Goal: Task Accomplishment & Management: Manage account settings

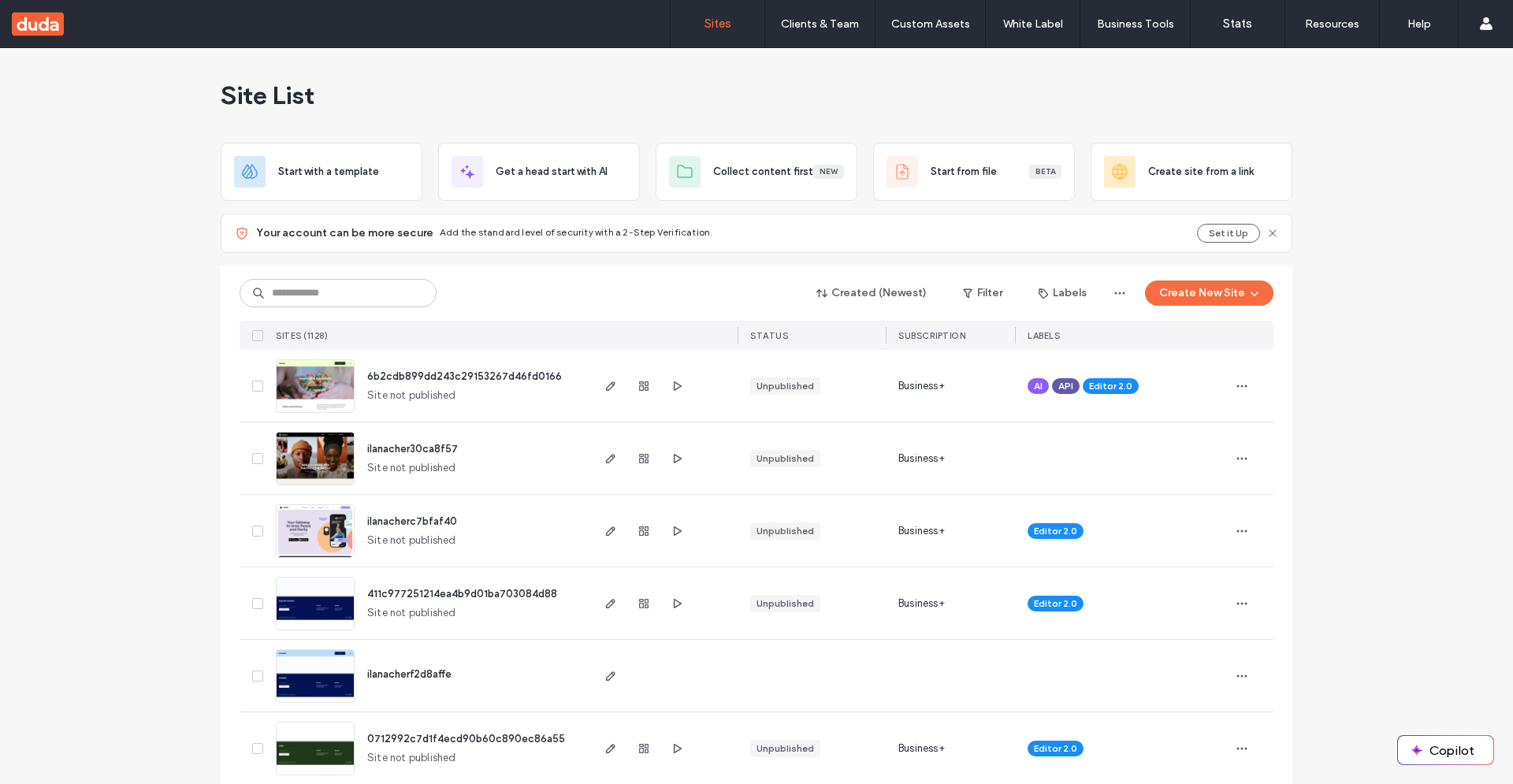
click at [299, 462] on img at bounding box center [314, 486] width 77 height 107
click at [291, 596] on img at bounding box center [314, 630] width 77 height 107
click at [298, 554] on img at bounding box center [314, 558] width 77 height 107
click at [301, 544] on img at bounding box center [314, 558] width 77 height 107
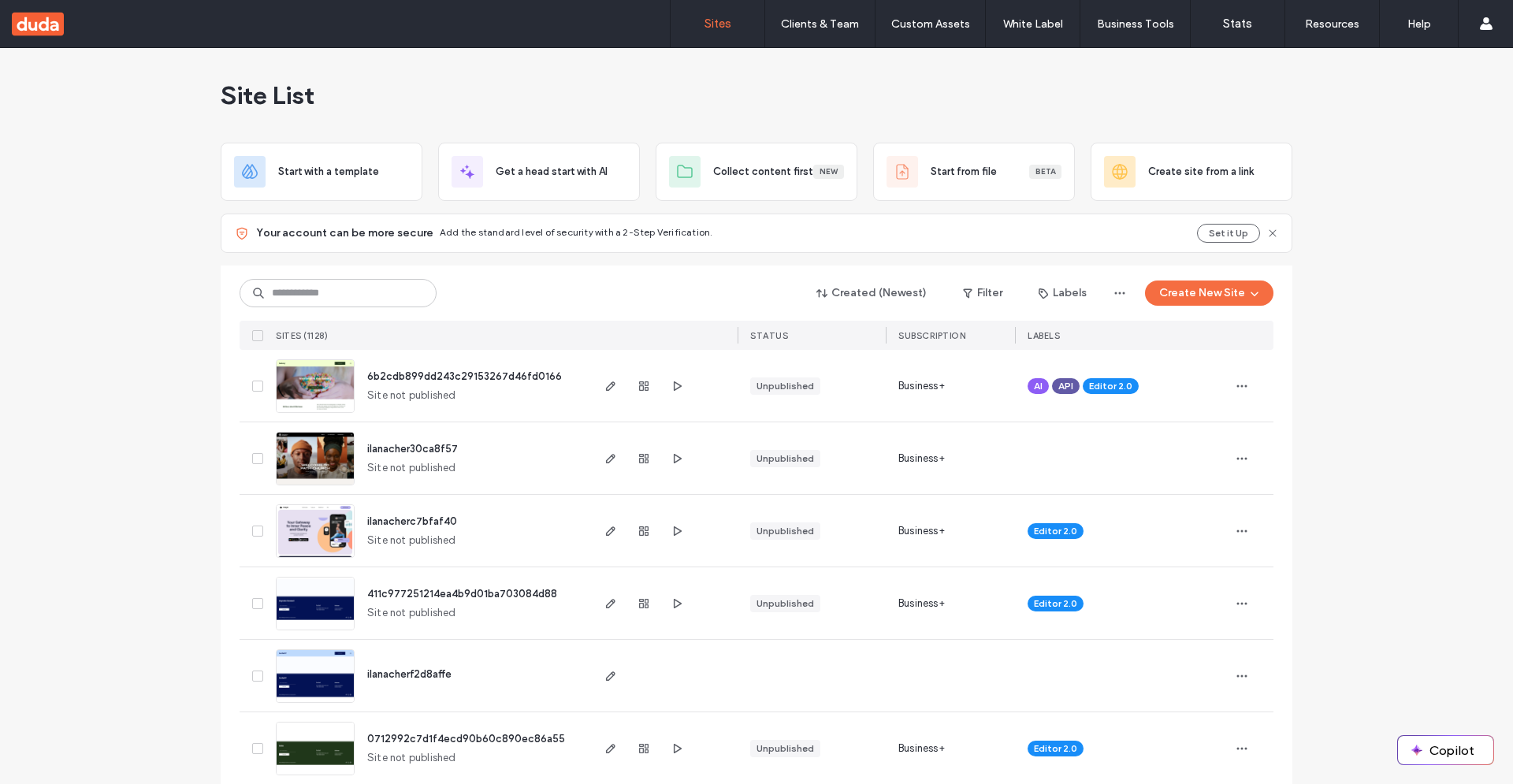
click at [301, 544] on img at bounding box center [314, 558] width 77 height 107
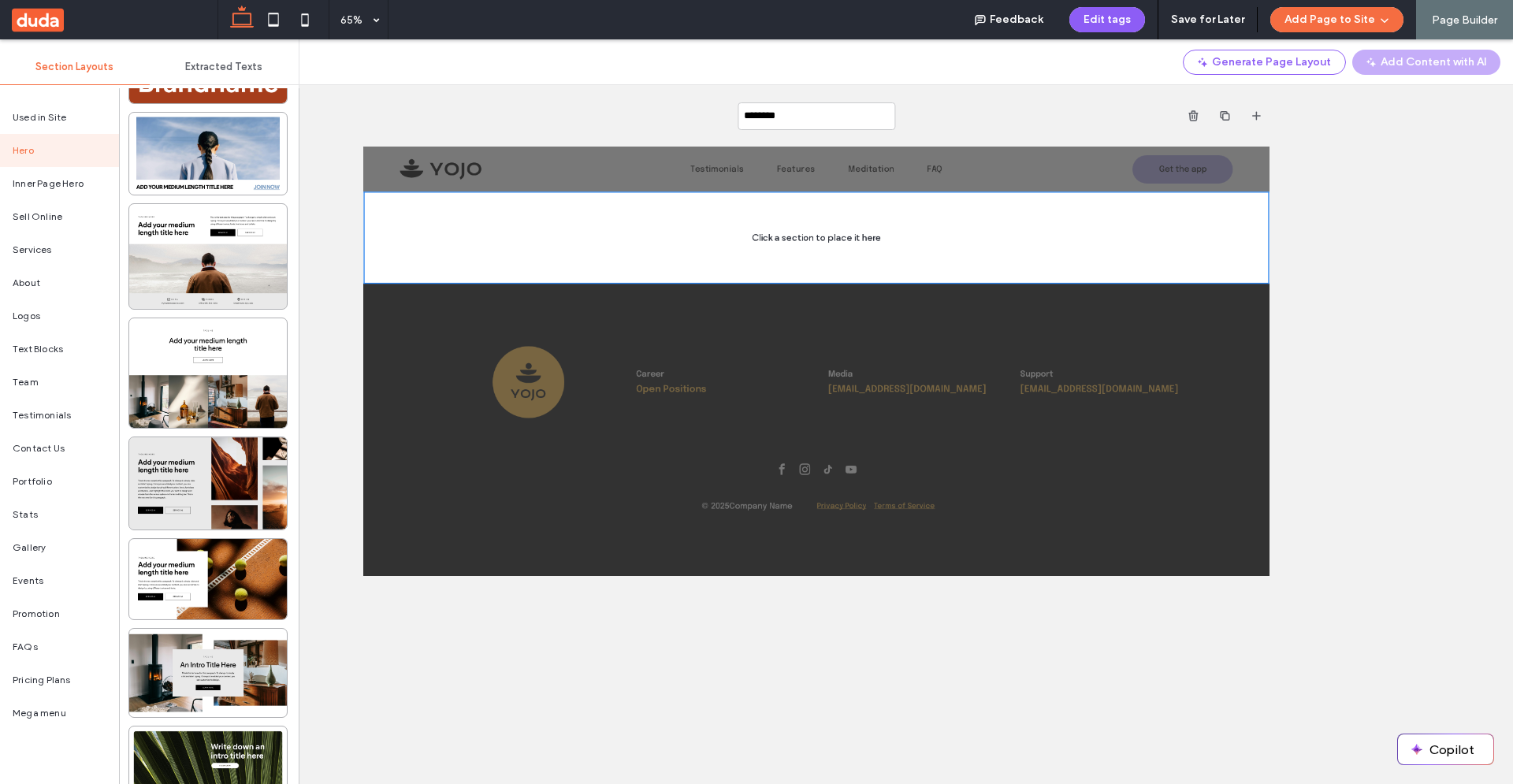
scroll to position [239, 0]
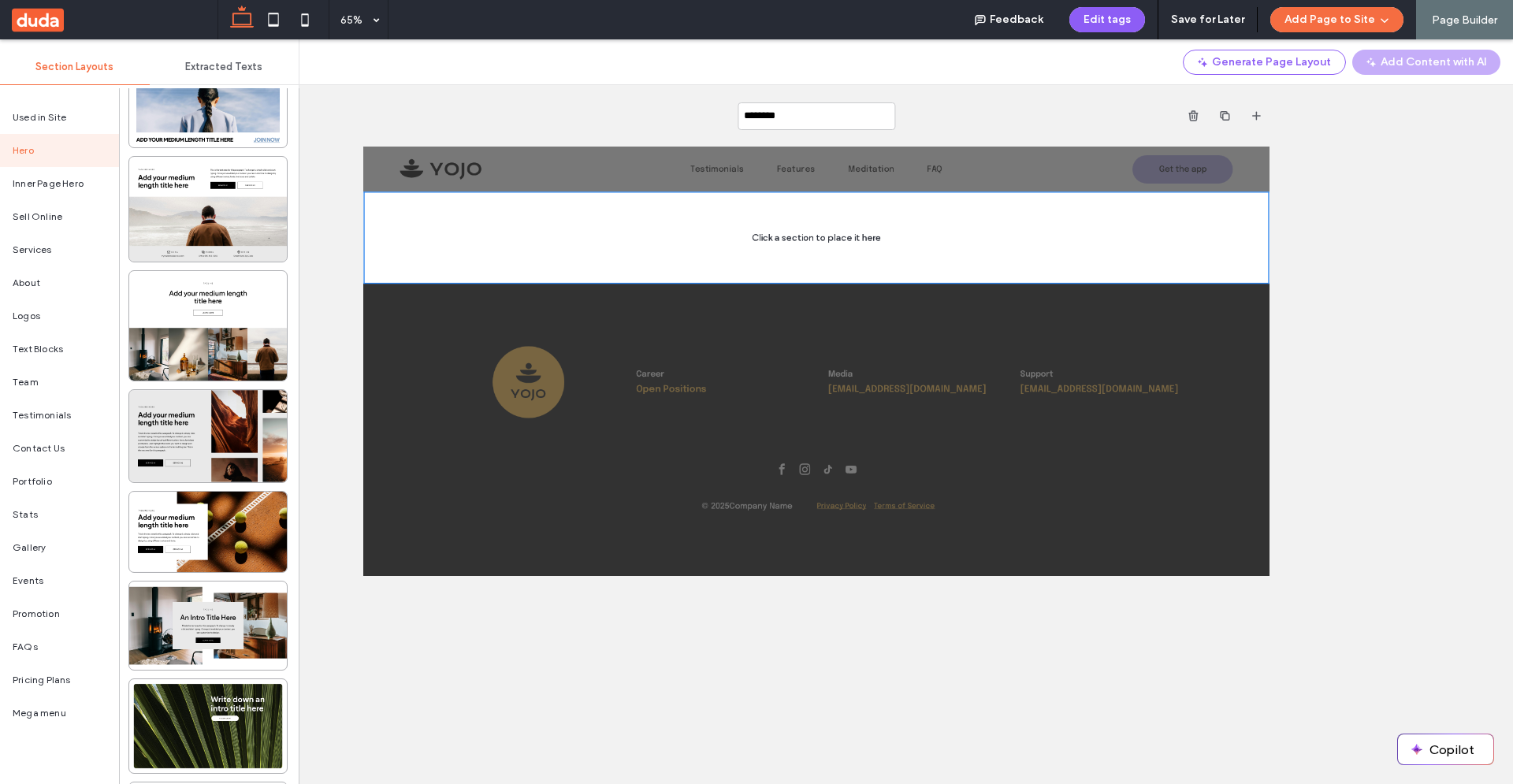
click at [197, 311] on div at bounding box center [208, 326] width 157 height 109
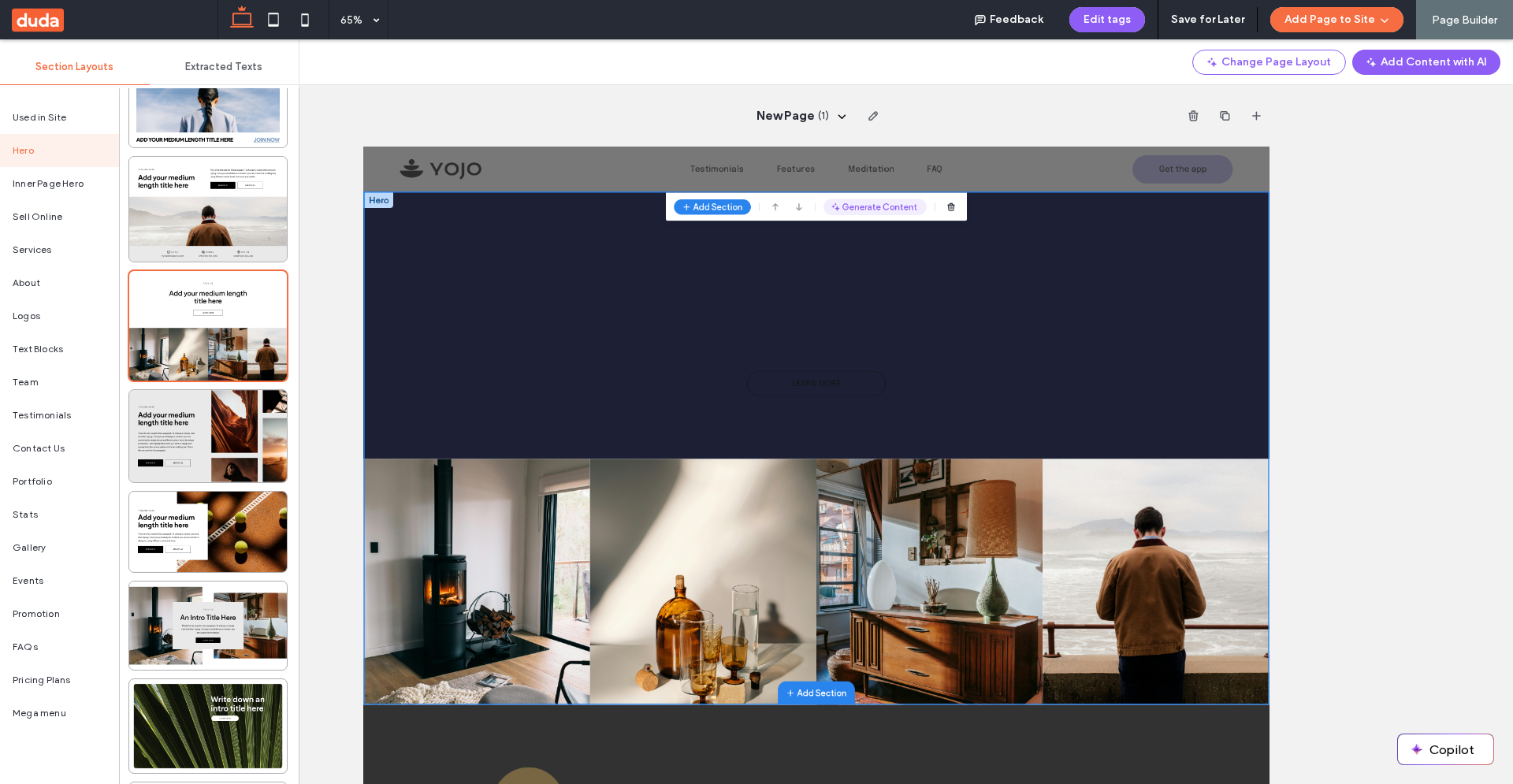
click at [1156, 241] on button "Generate Content" at bounding box center [1149, 239] width 158 height 26
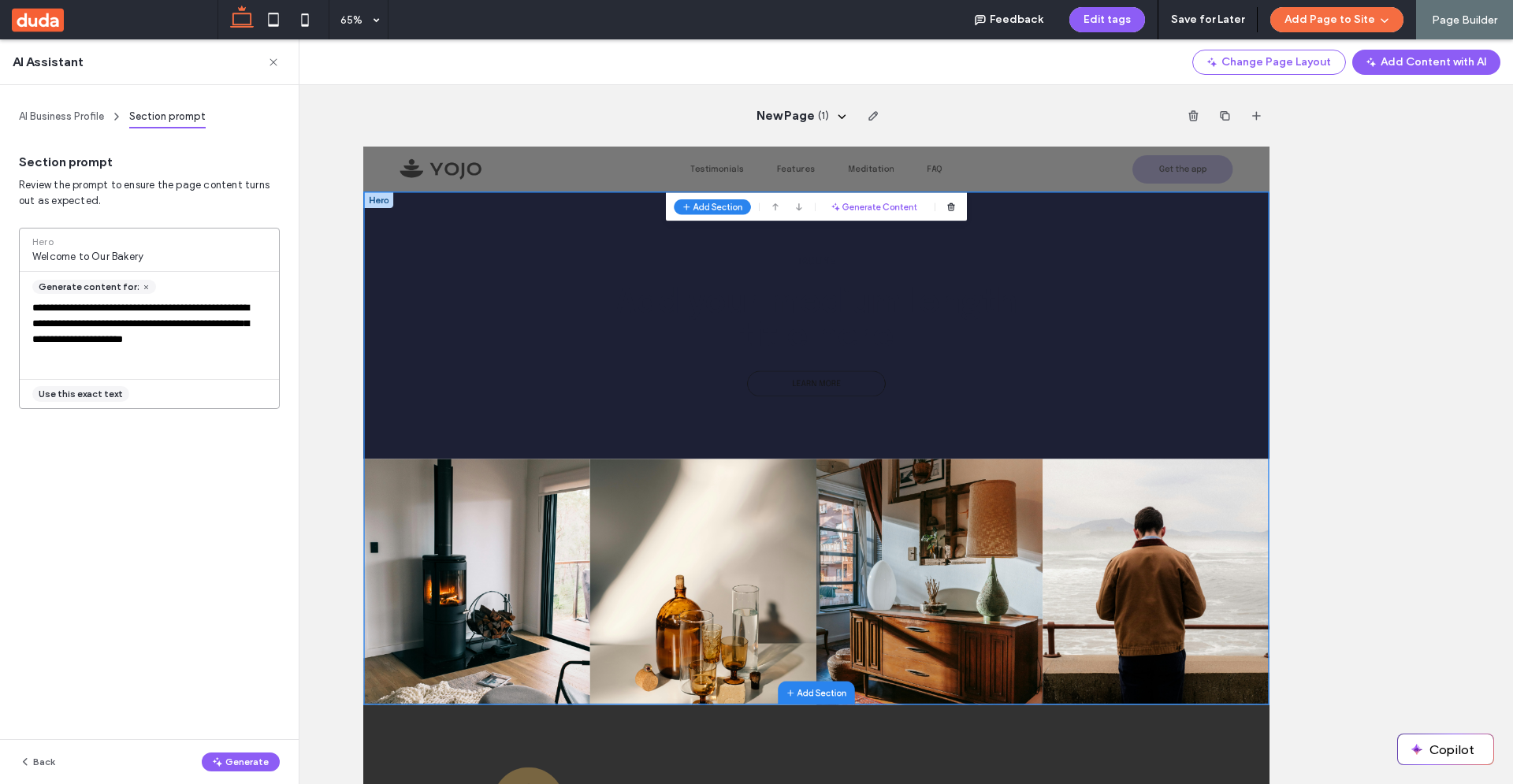
scroll to position [72, 0]
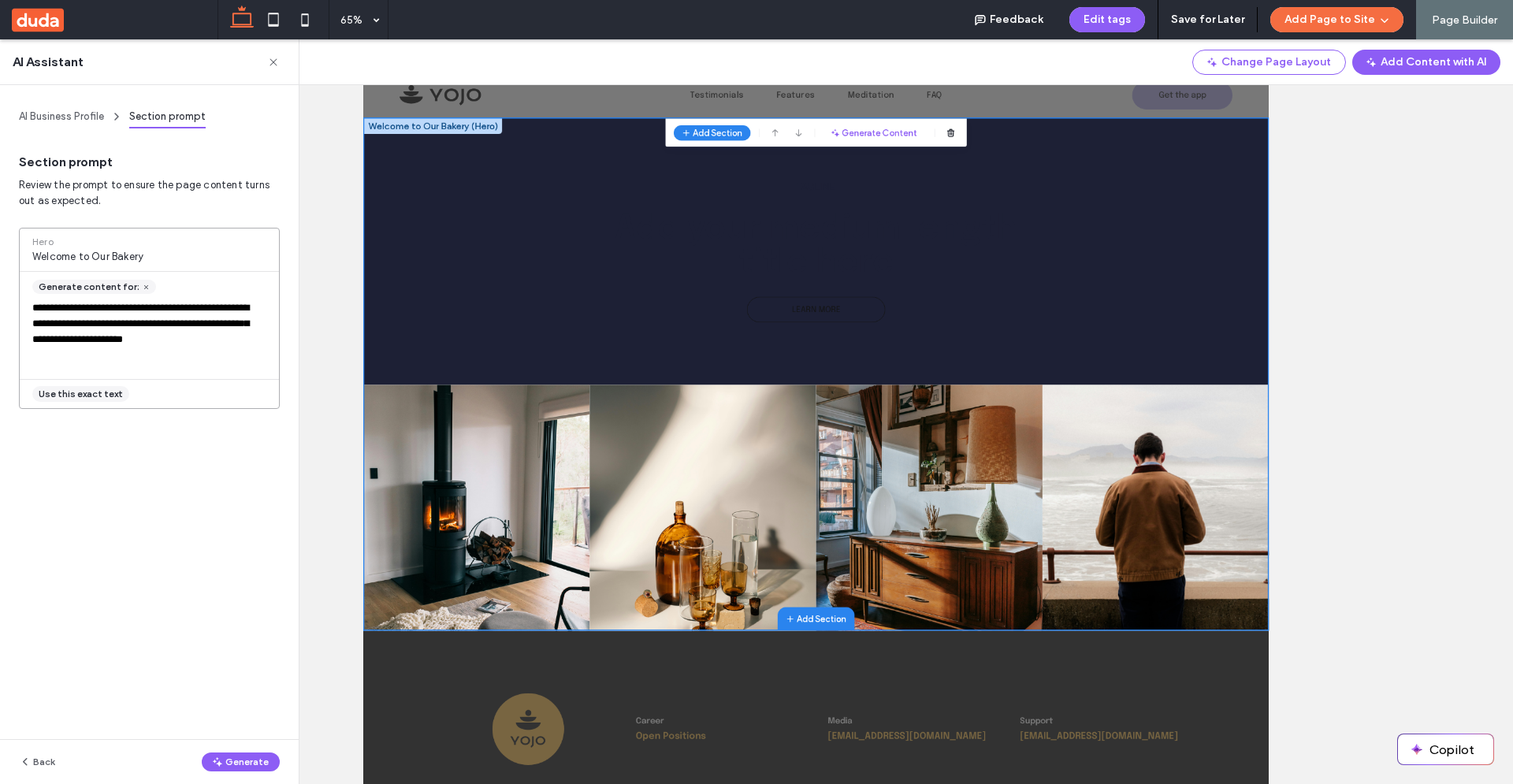
click at [238, 764] on button "Generate" at bounding box center [240, 761] width 78 height 19
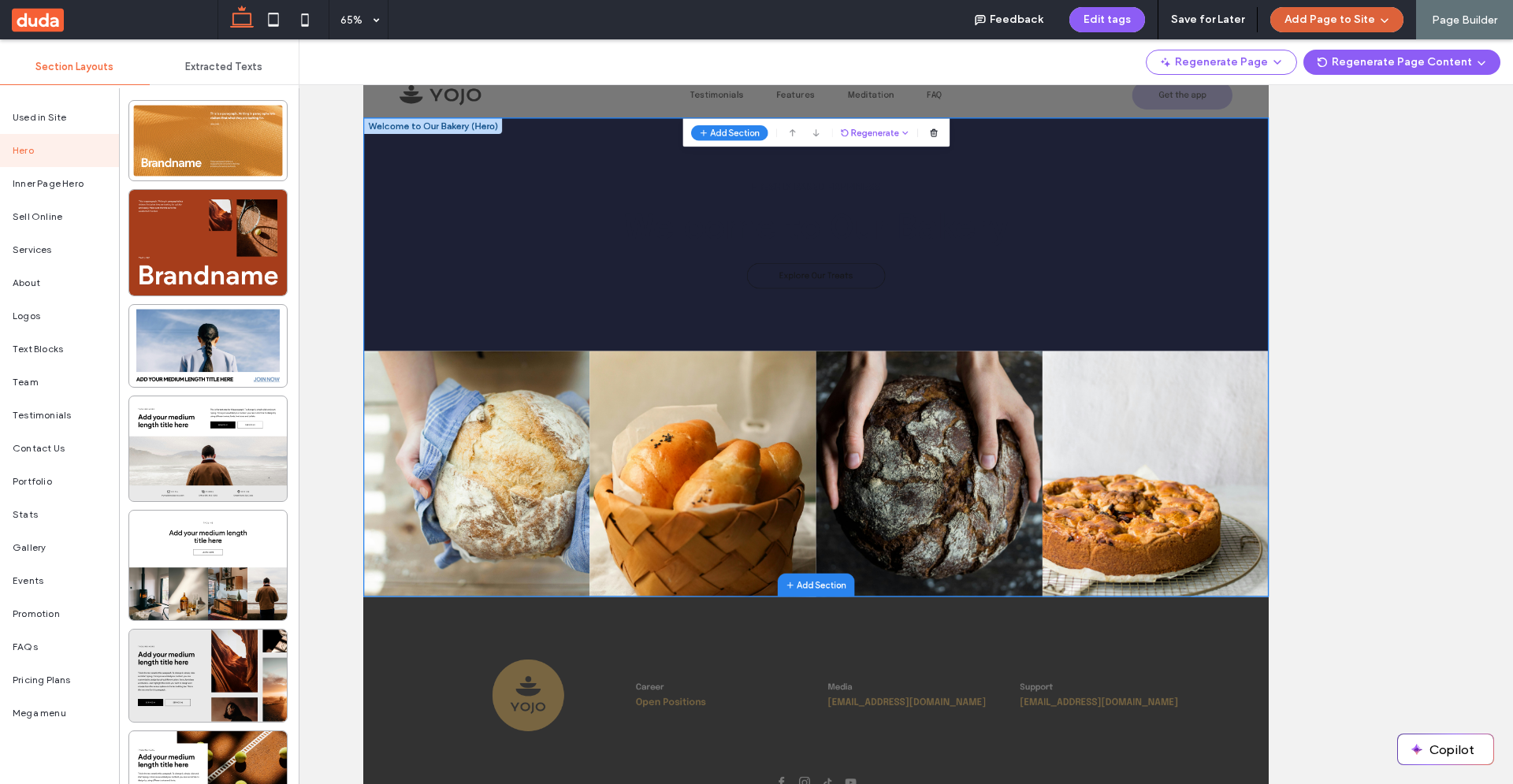
click at [1360, 19] on button "Add Page to Site" at bounding box center [1336, 19] width 133 height 26
click at [1331, 95] on span "Add & Go to Editor" at bounding box center [1323, 91] width 93 height 16
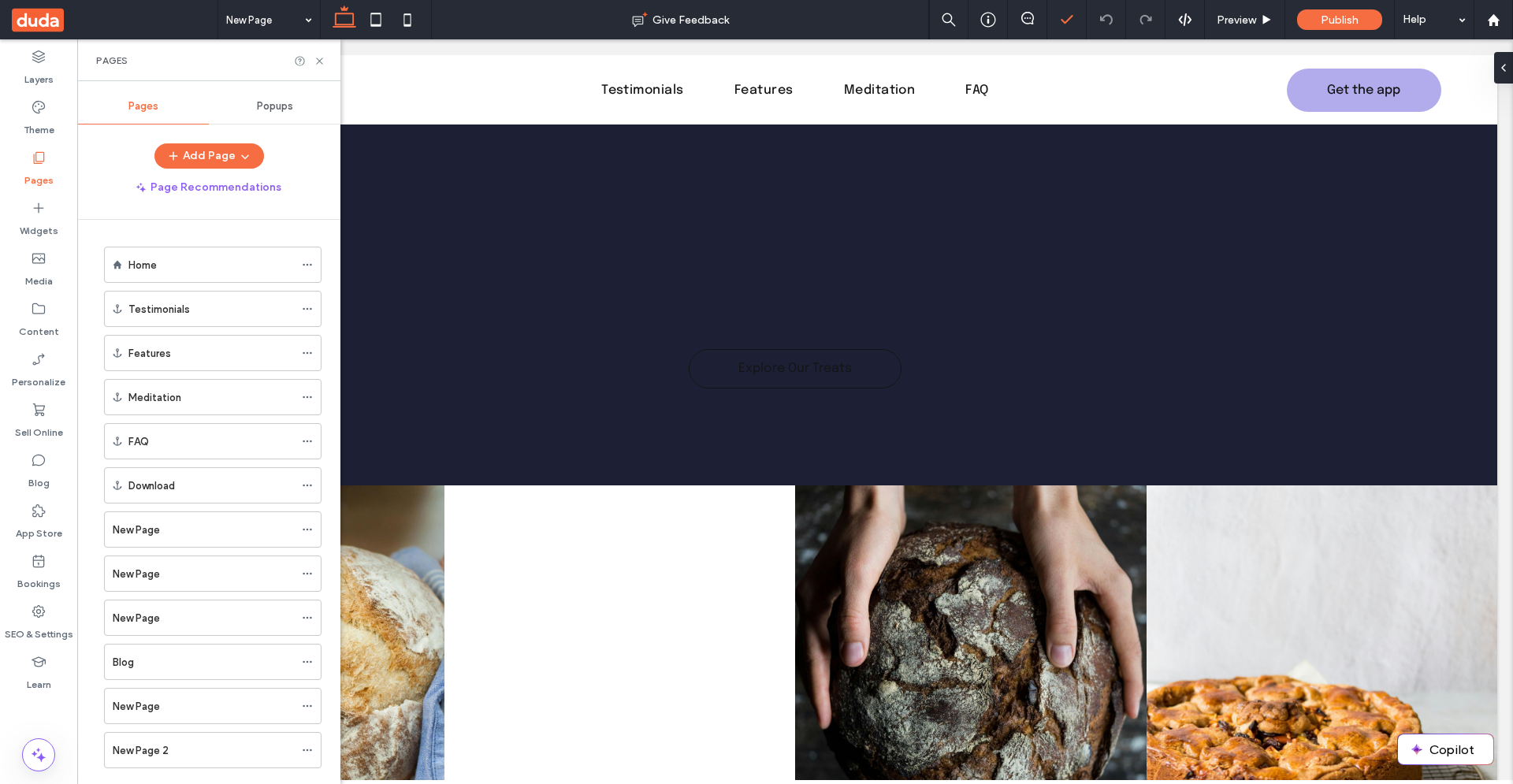
scroll to position [265, 0]
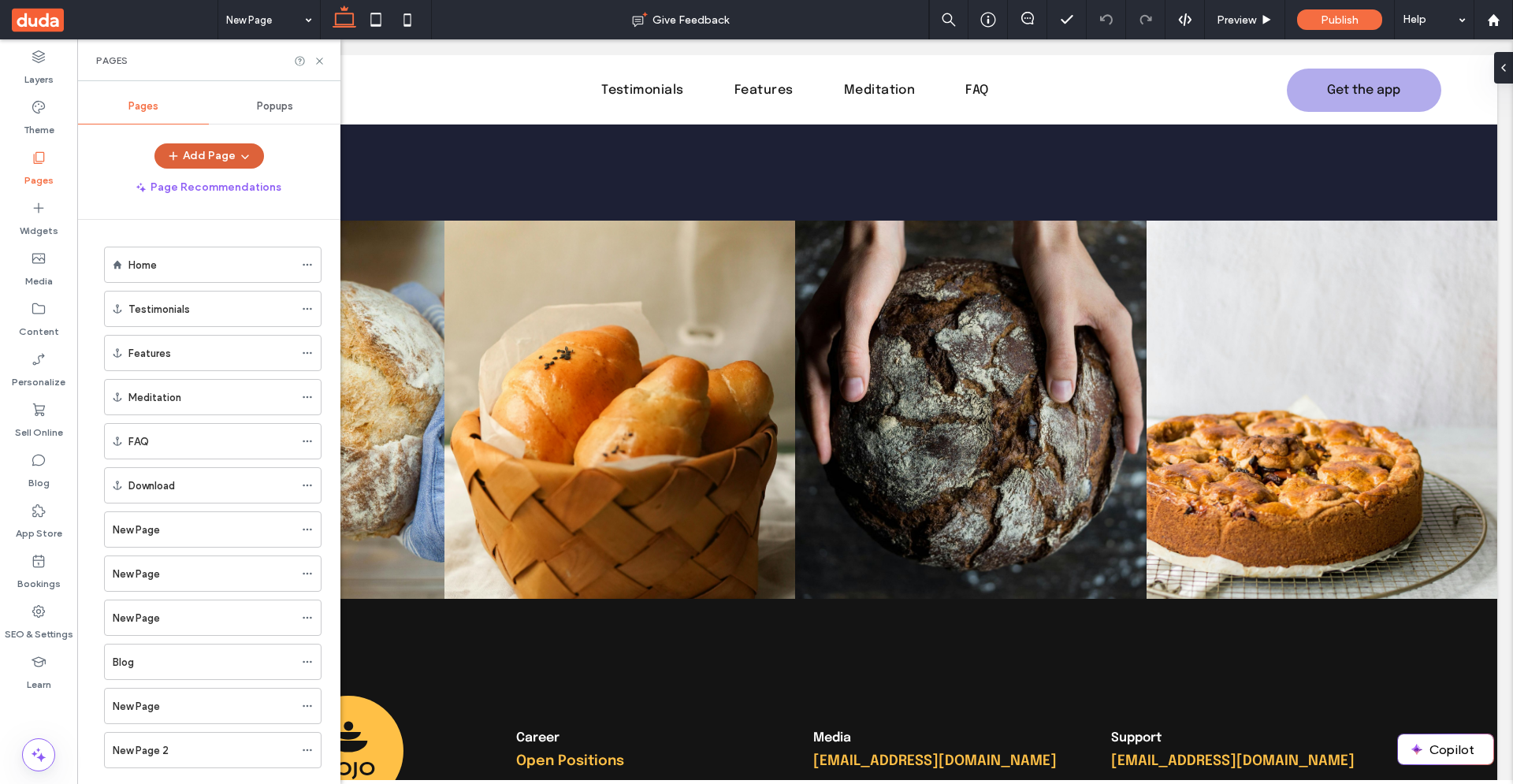
click at [178, 159] on icon "button" at bounding box center [173, 155] width 12 height 12
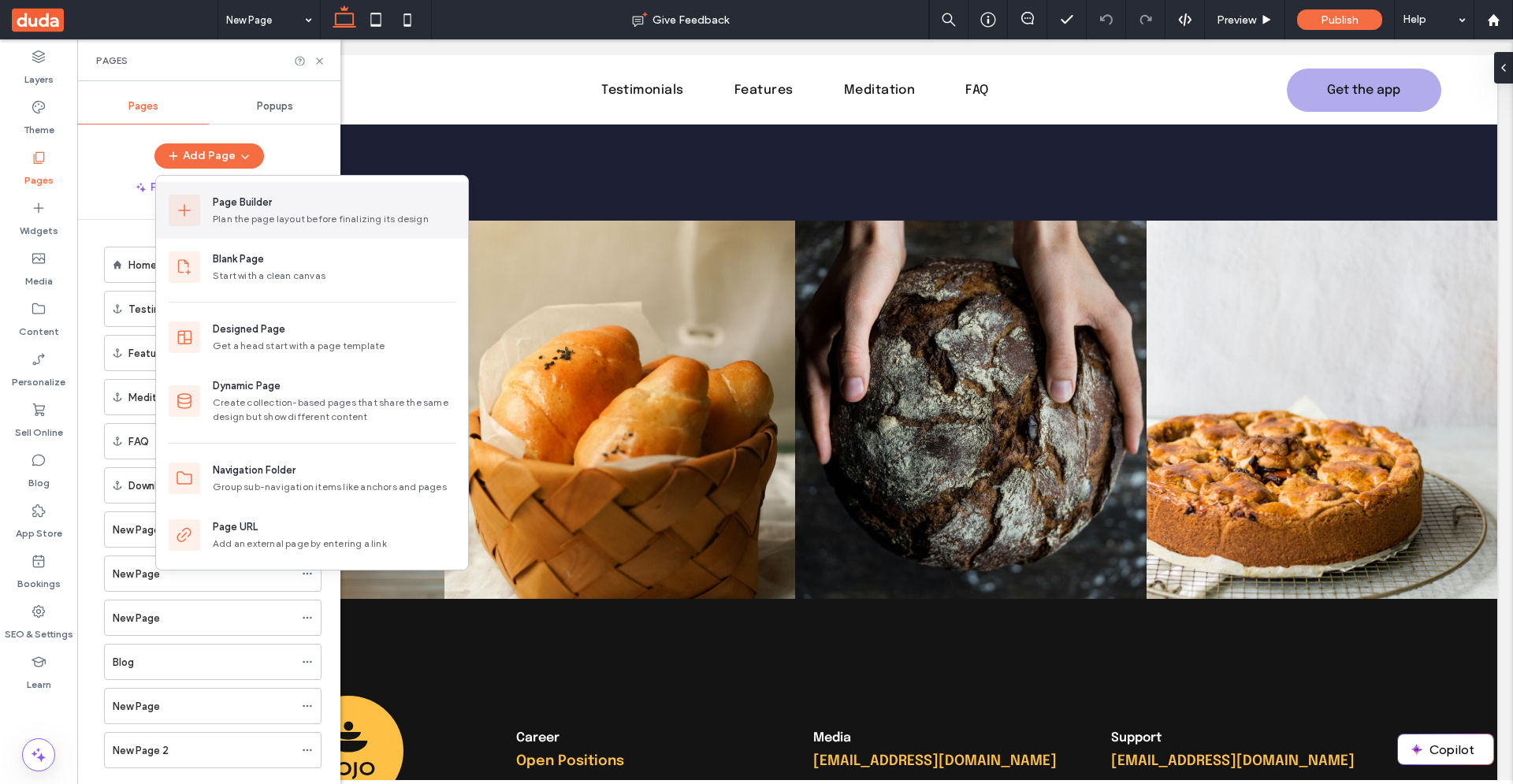
click at [247, 197] on div "Page Builder" at bounding box center [242, 202] width 59 height 16
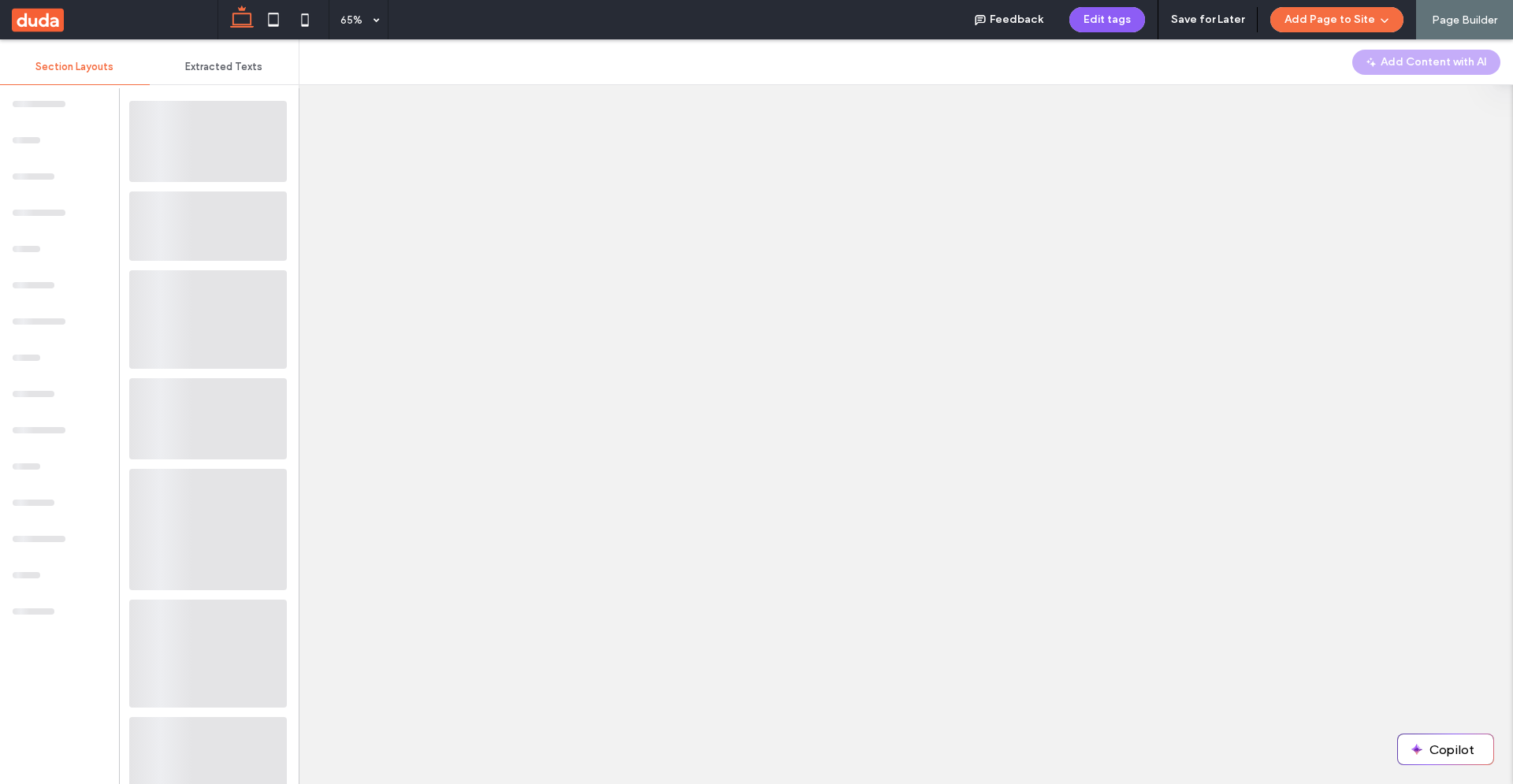
scroll to position [0, 0]
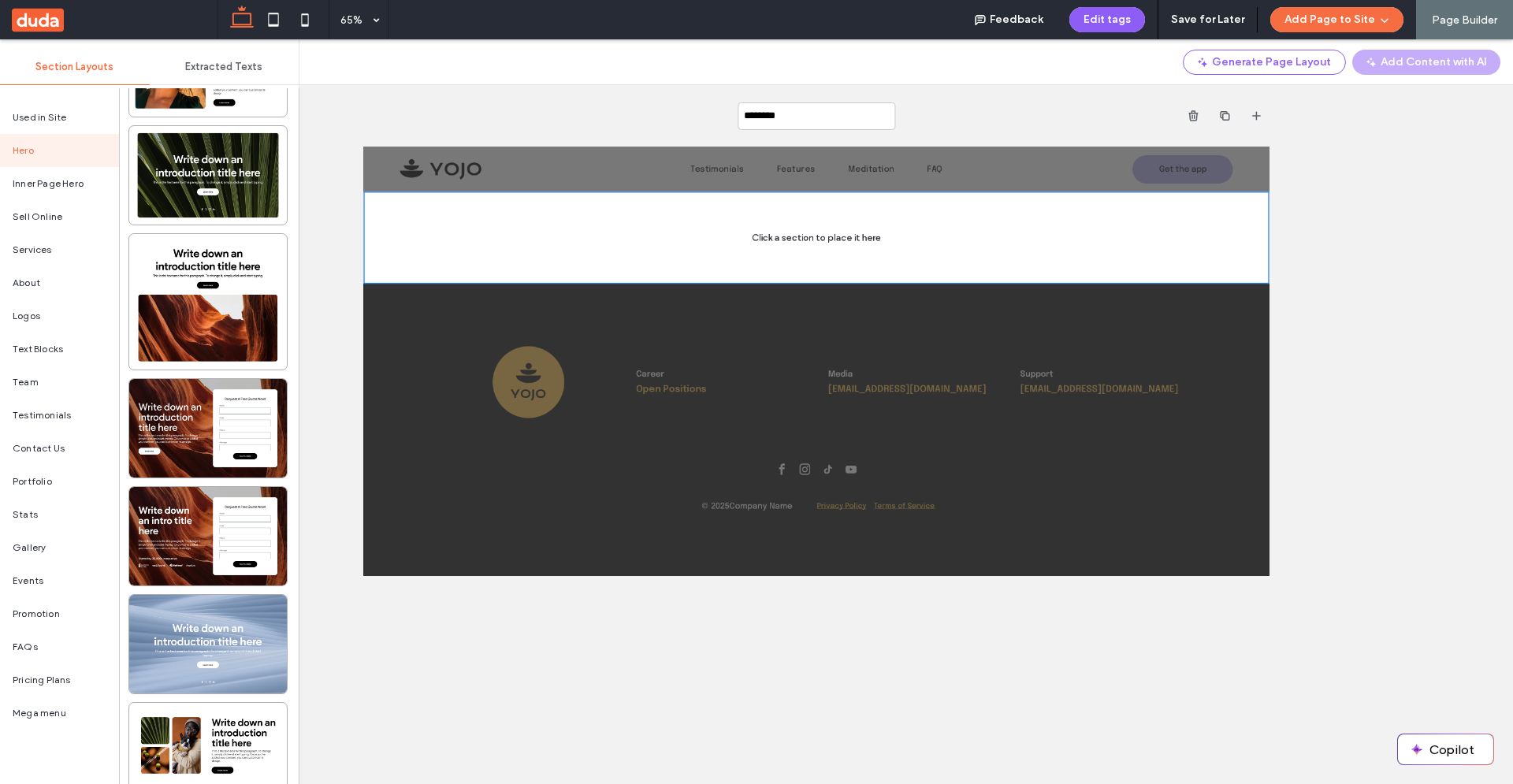
scroll to position [1874, 0]
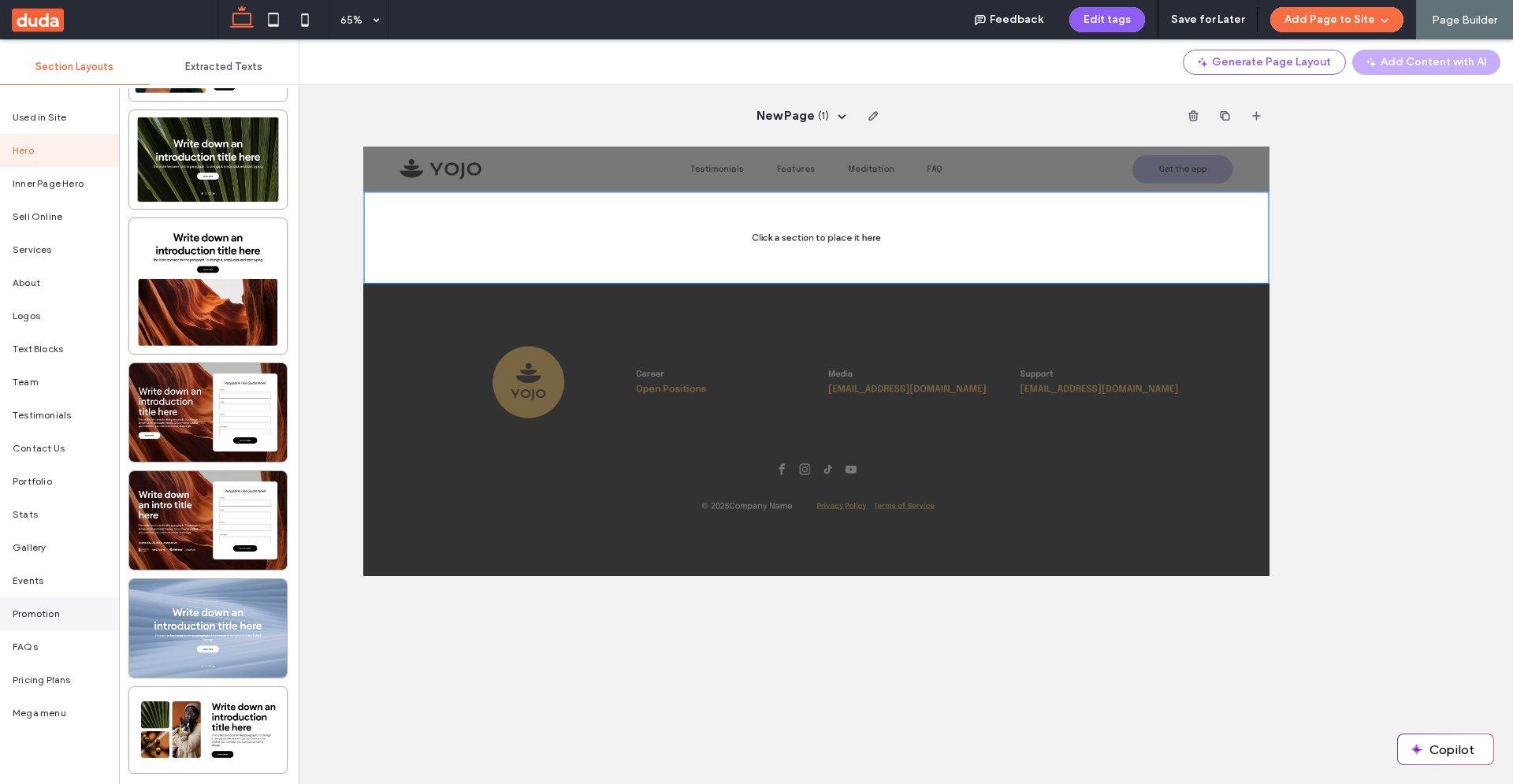
click at [60, 618] on div "Promotion" at bounding box center [59, 613] width 119 height 33
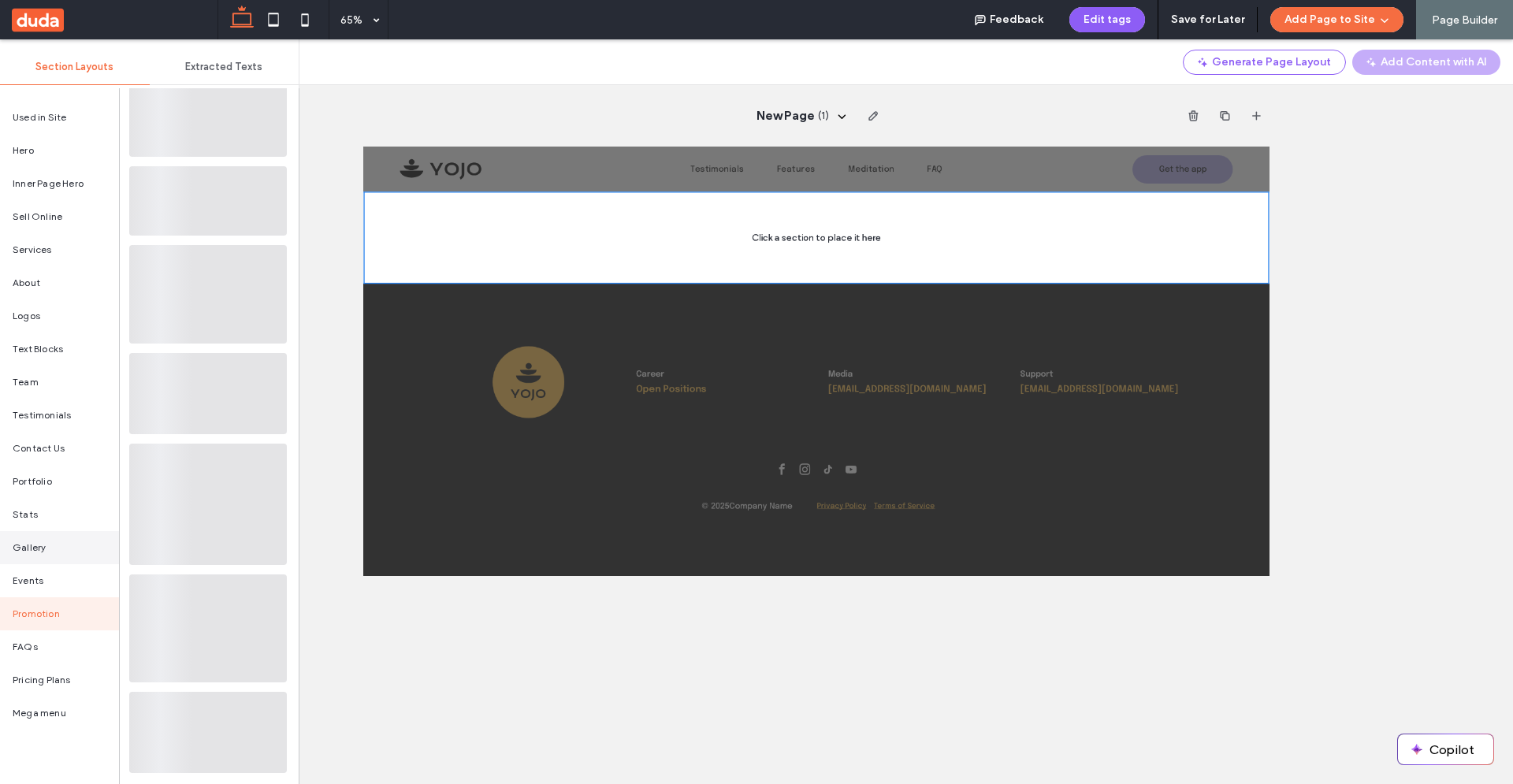
click at [48, 543] on div "Gallery" at bounding box center [59, 547] width 119 height 33
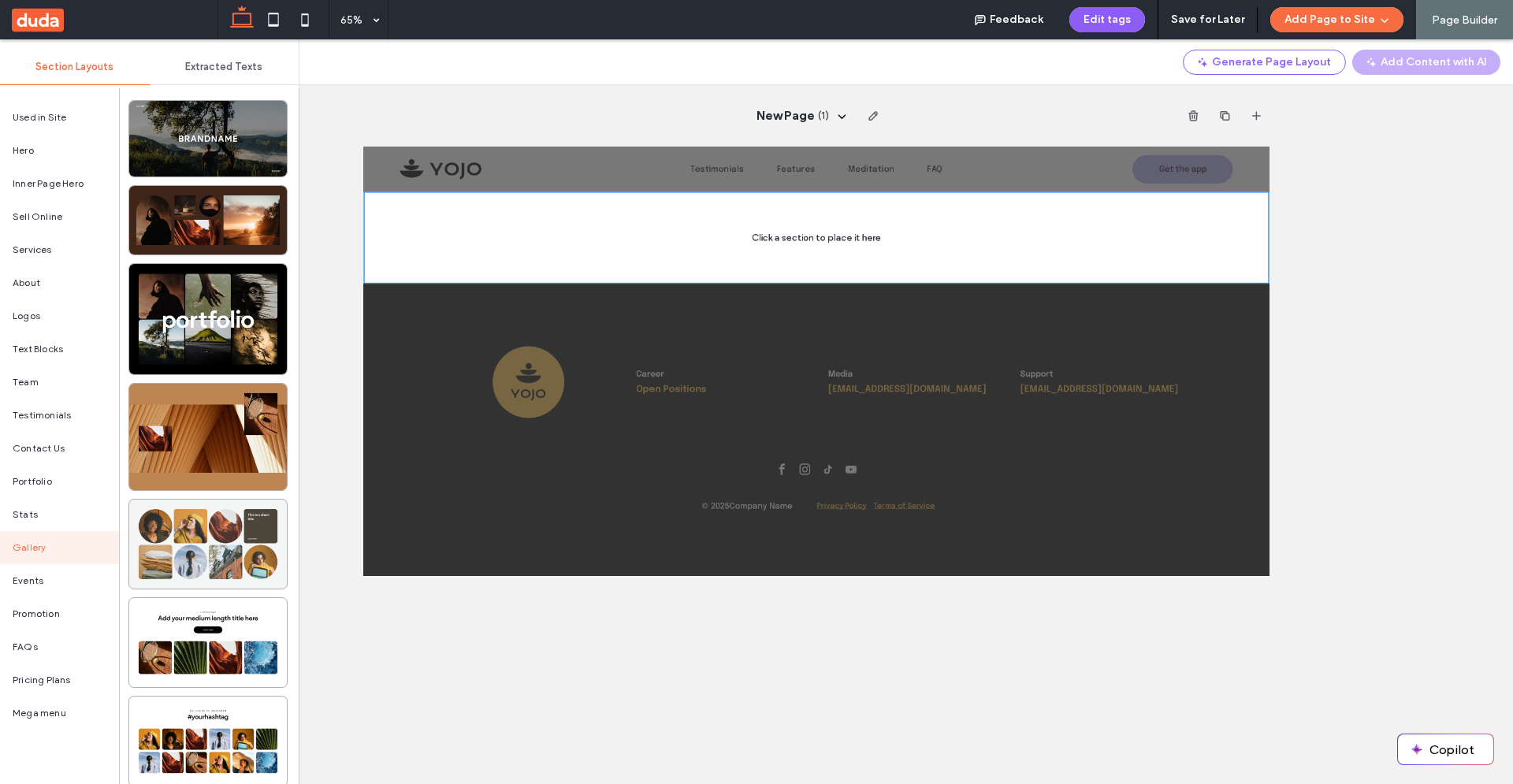
scroll to position [13, 0]
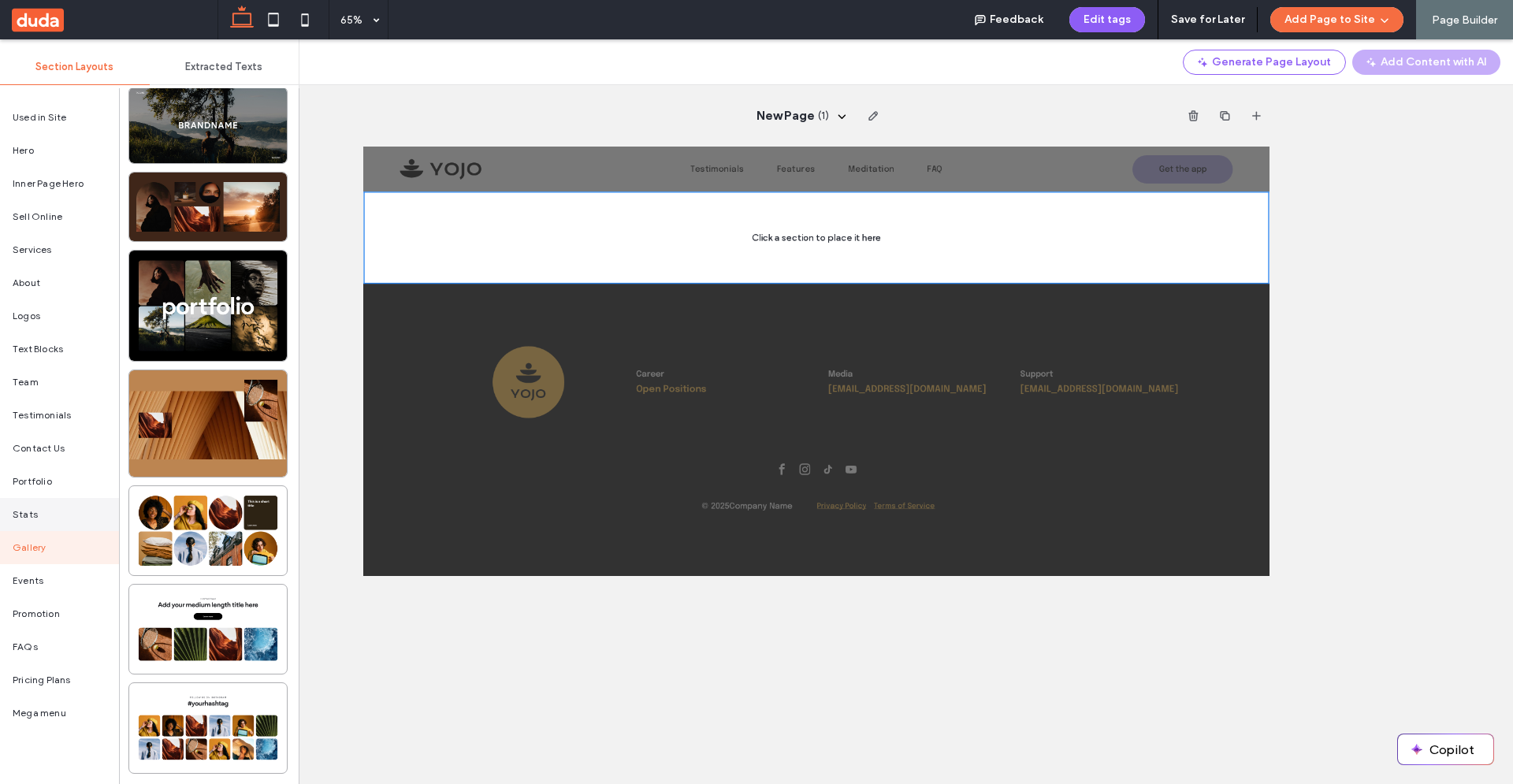
click at [56, 514] on div "Stats" at bounding box center [59, 514] width 119 height 33
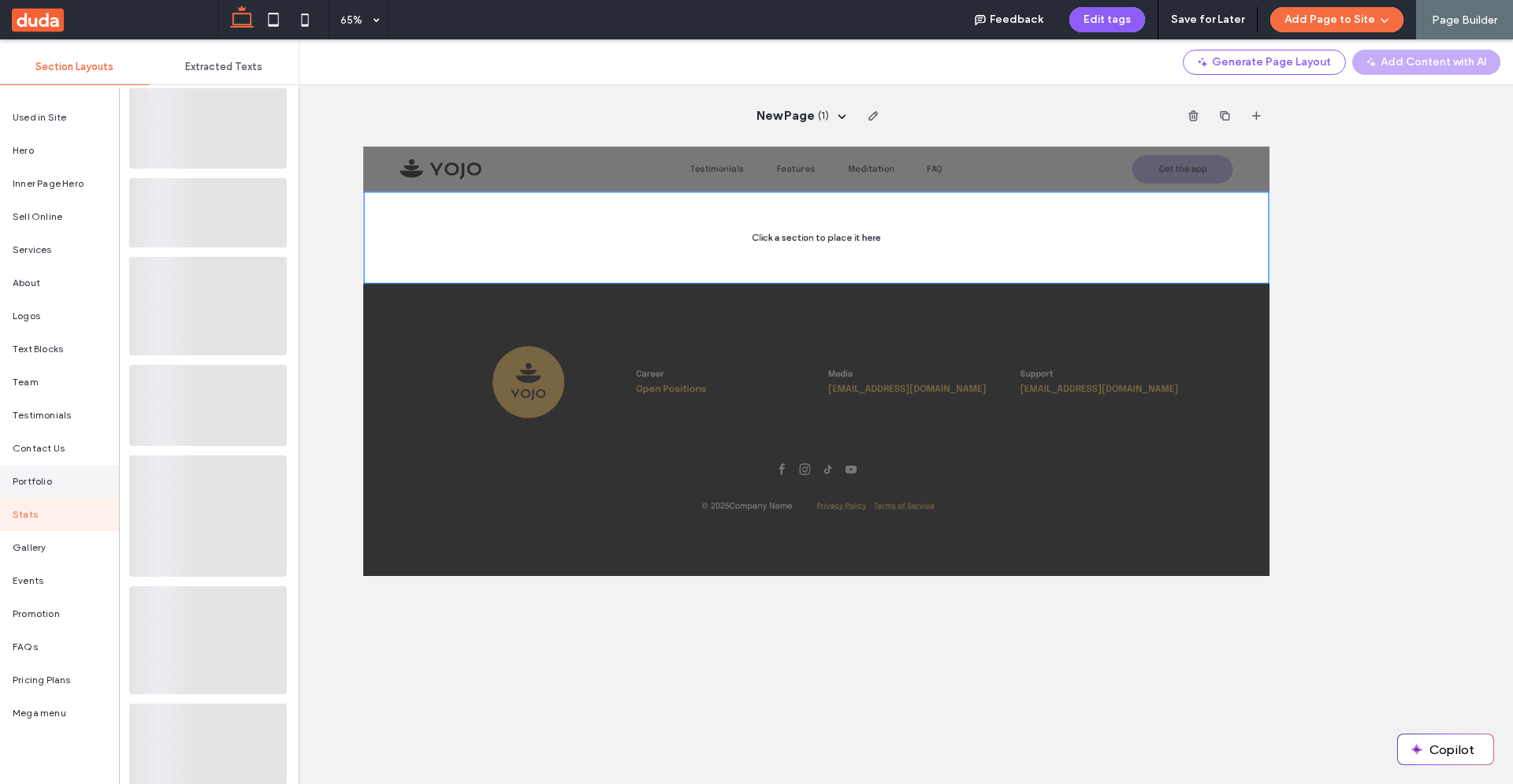
click at [53, 487] on div "Portfolio" at bounding box center [59, 480] width 119 height 33
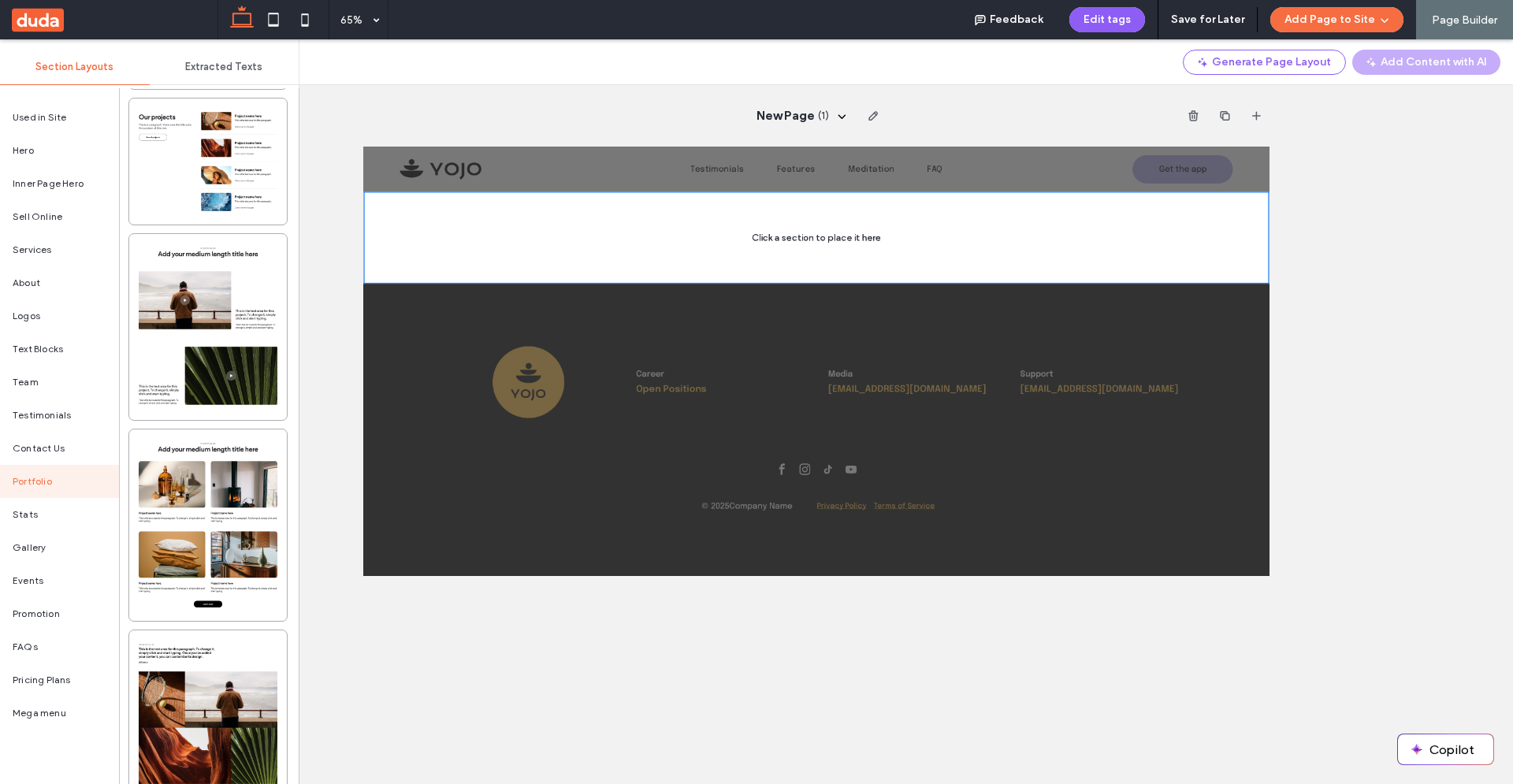
scroll to position [1135, 0]
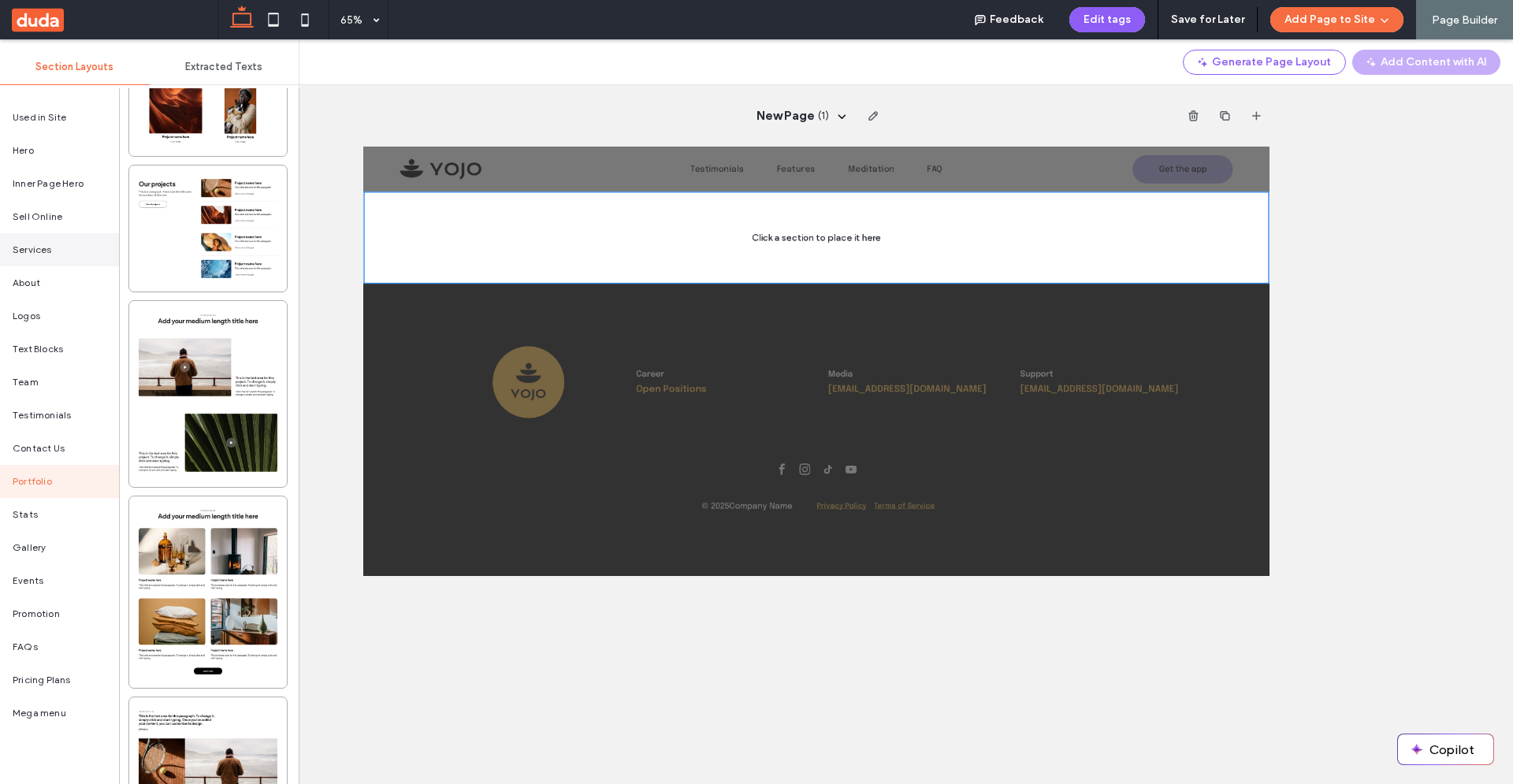
click at [40, 252] on span "Services" at bounding box center [32, 250] width 40 height 14
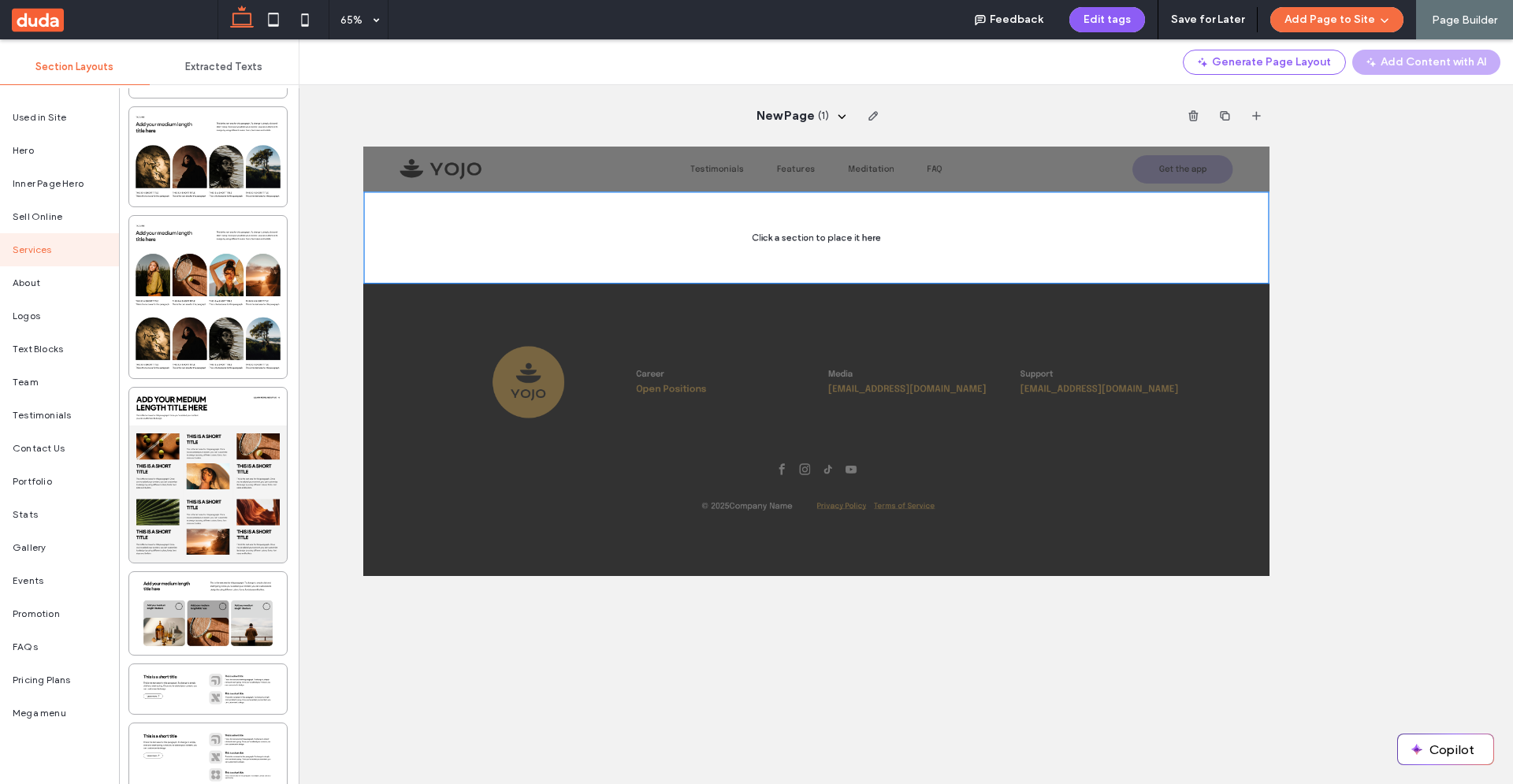
scroll to position [1046, 0]
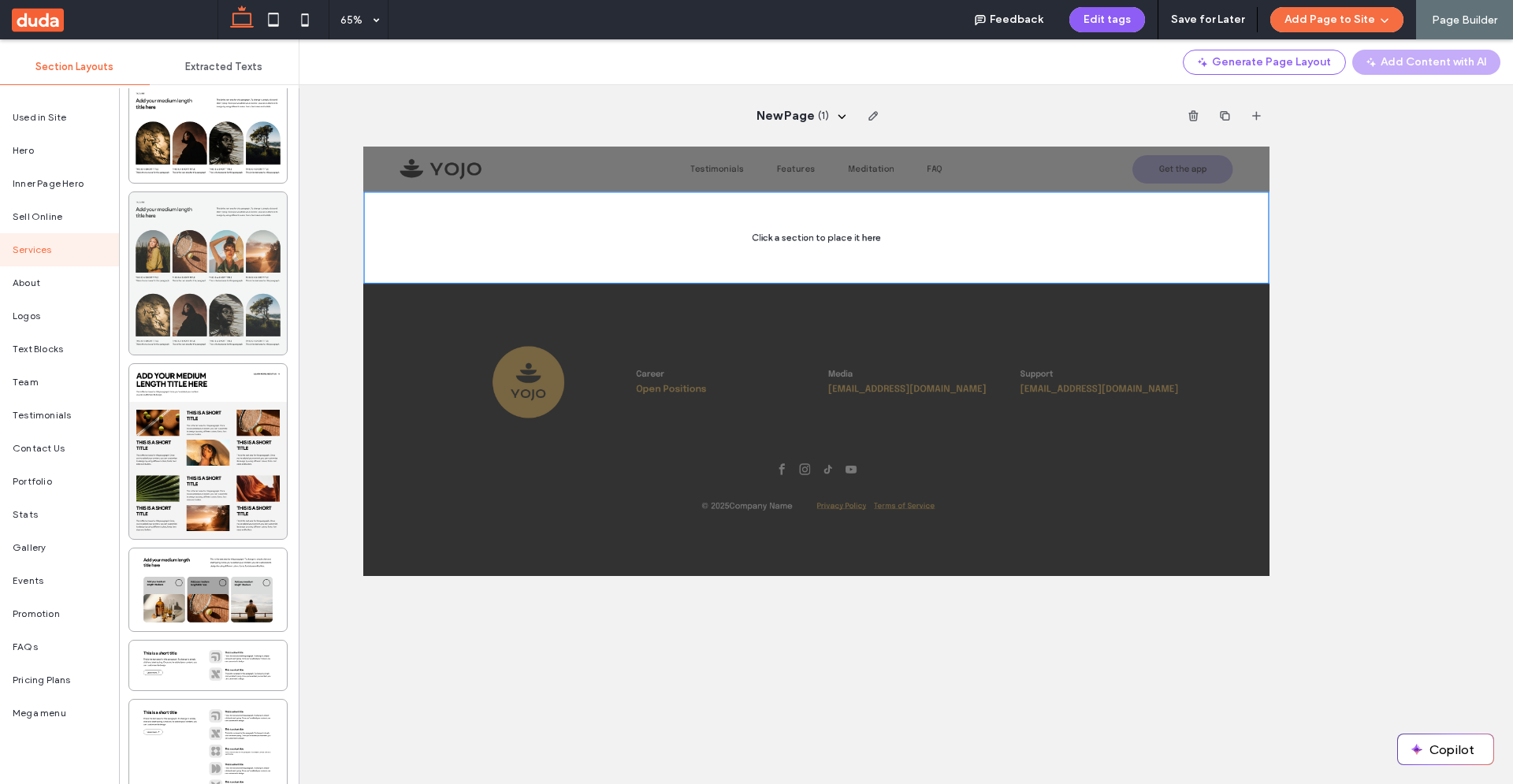
click at [200, 272] on div at bounding box center [208, 274] width 157 height 162
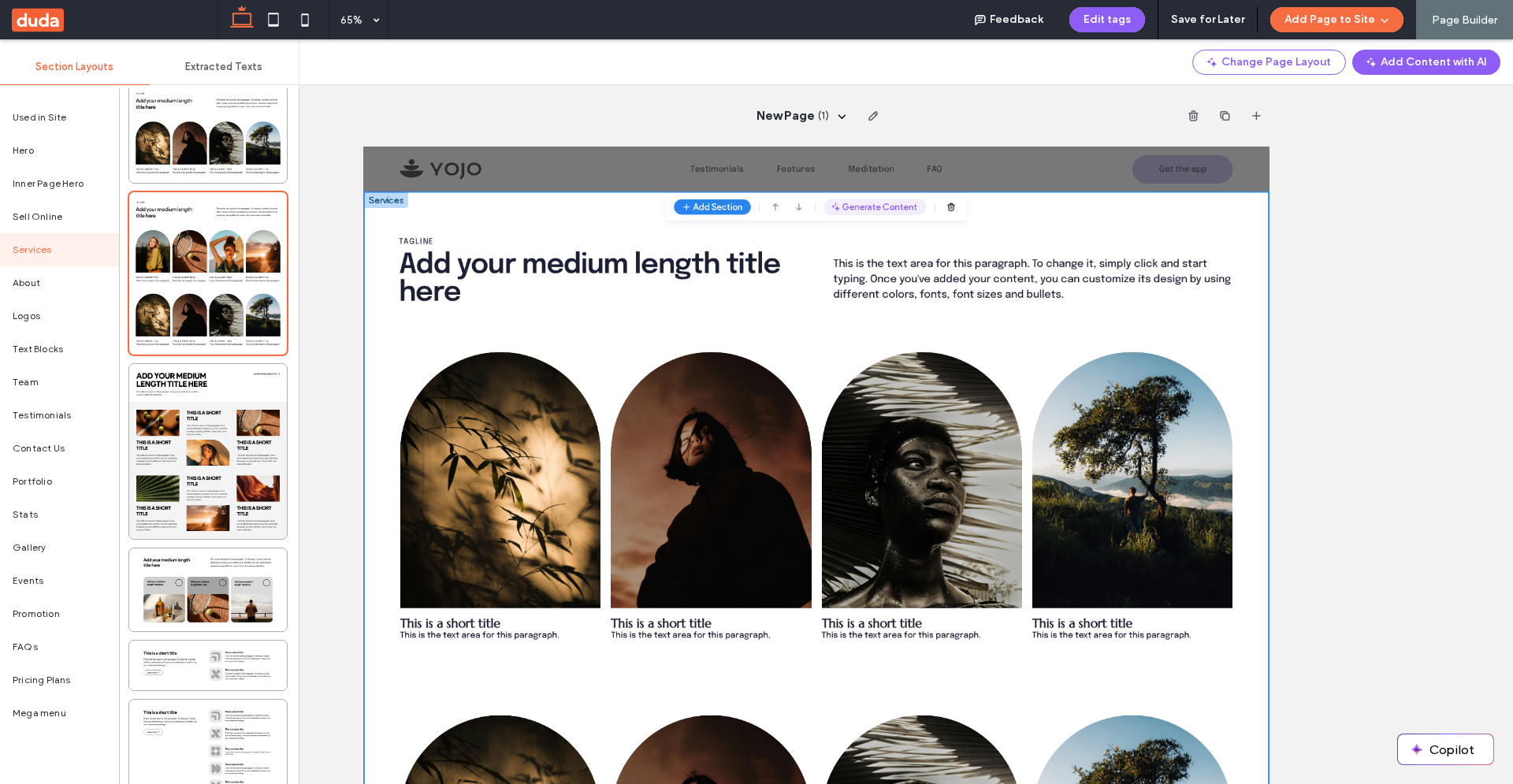
click at [1161, 242] on button "Generate Content" at bounding box center [1149, 239] width 158 height 26
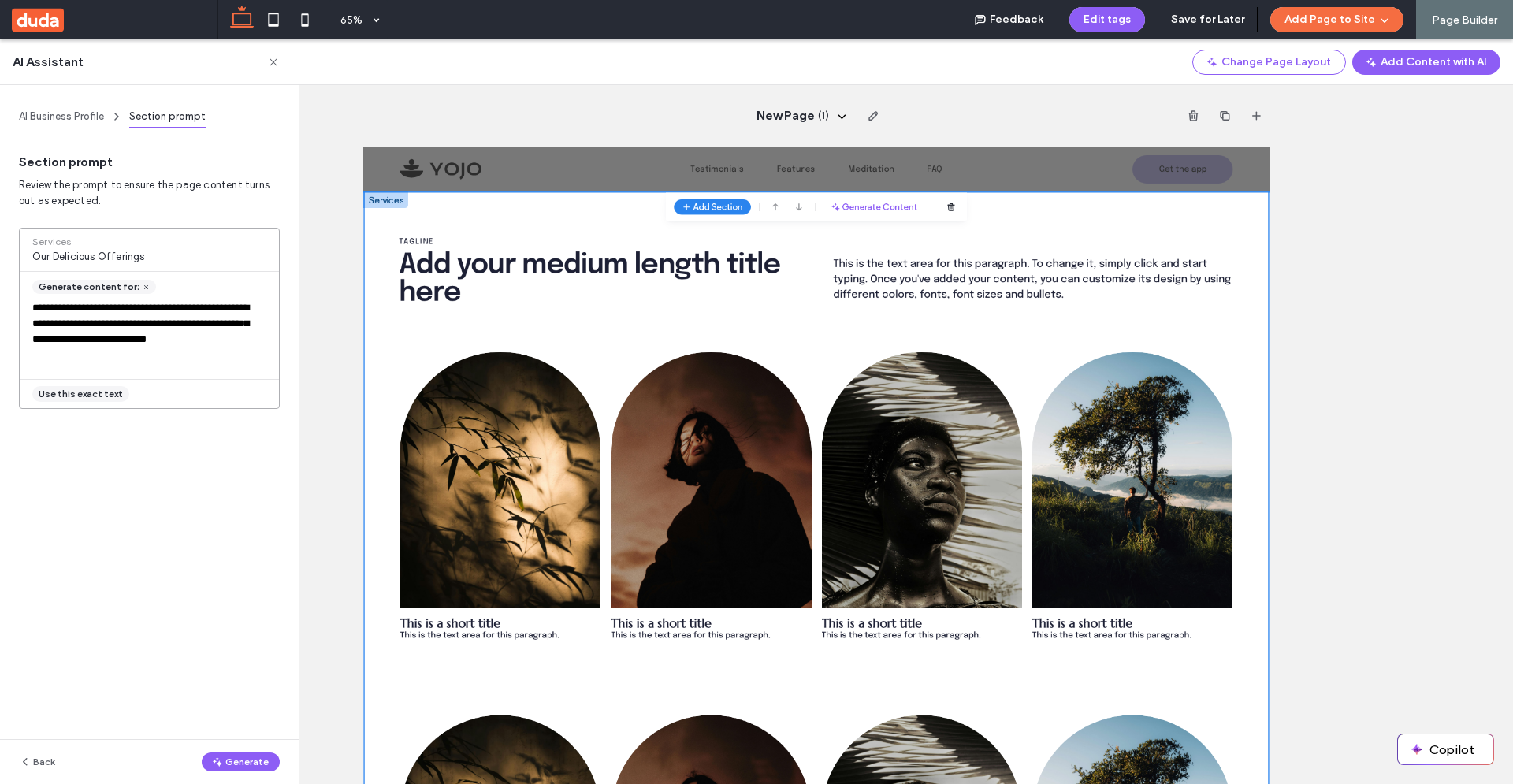
scroll to position [72, 0]
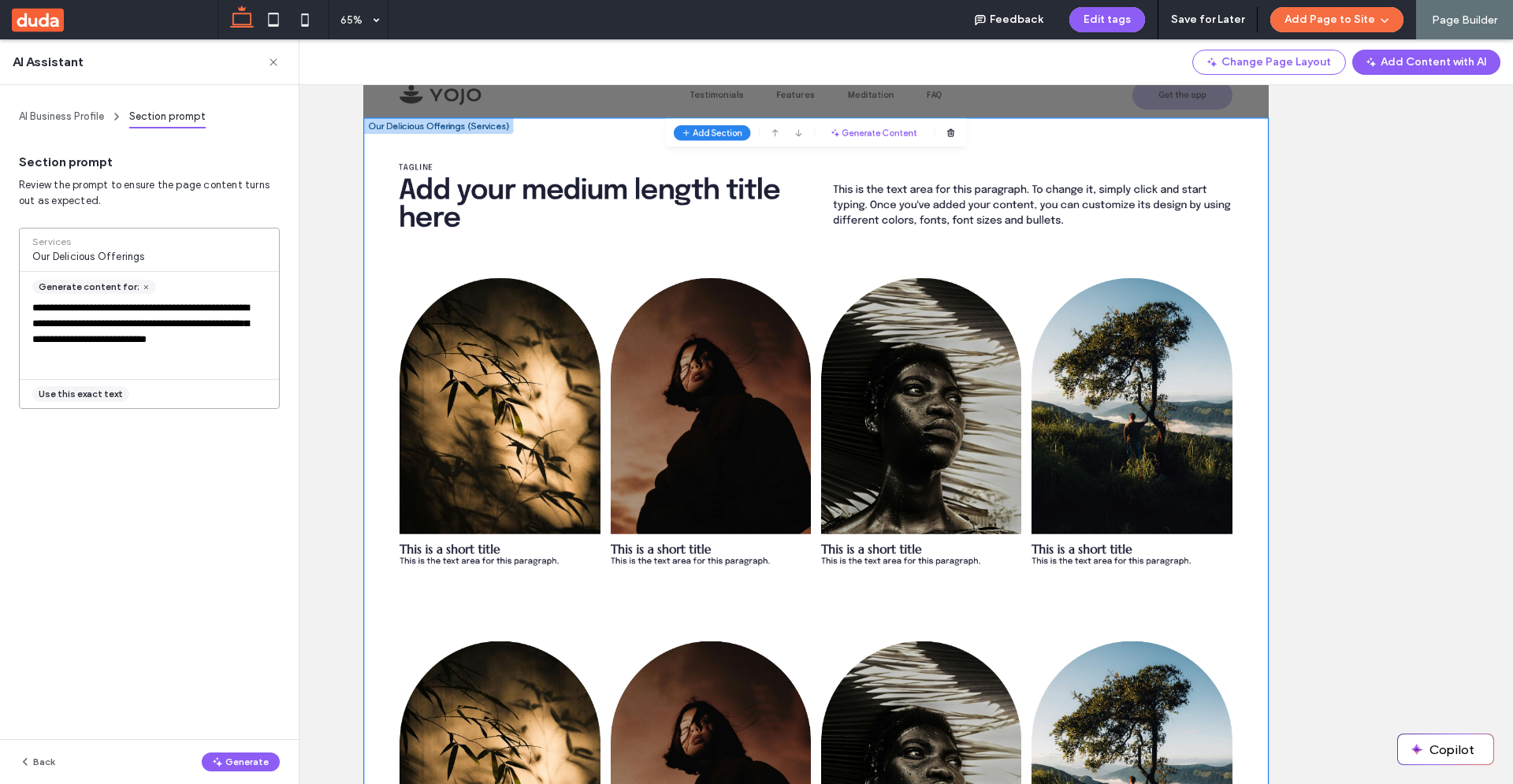
click at [245, 765] on button "Generate" at bounding box center [240, 761] width 78 height 19
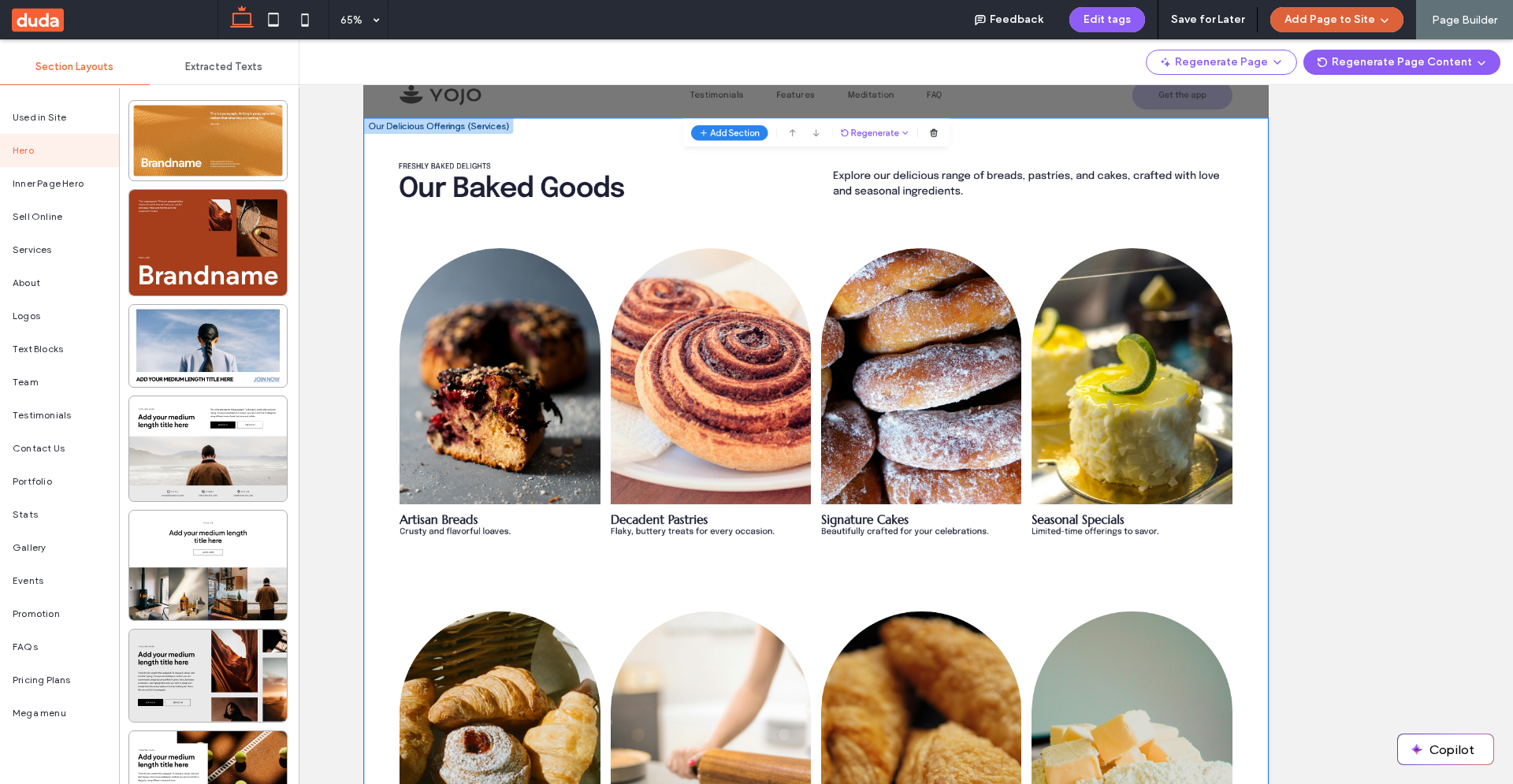
click at [1305, 26] on button "Add Page to Site" at bounding box center [1336, 19] width 133 height 26
click at [1295, 95] on span "Add & Go to Editor" at bounding box center [1323, 91] width 93 height 16
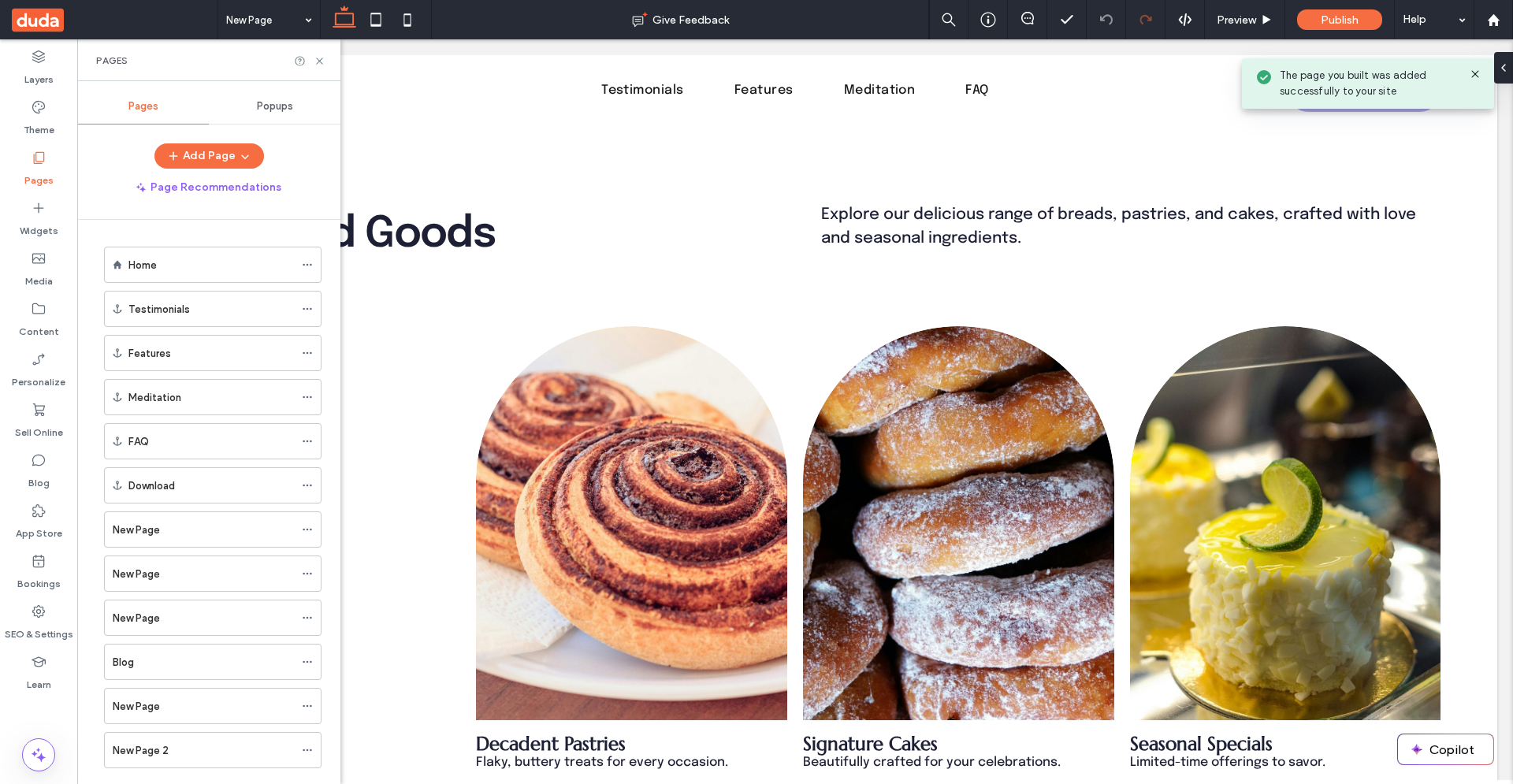
scroll to position [832, 0]
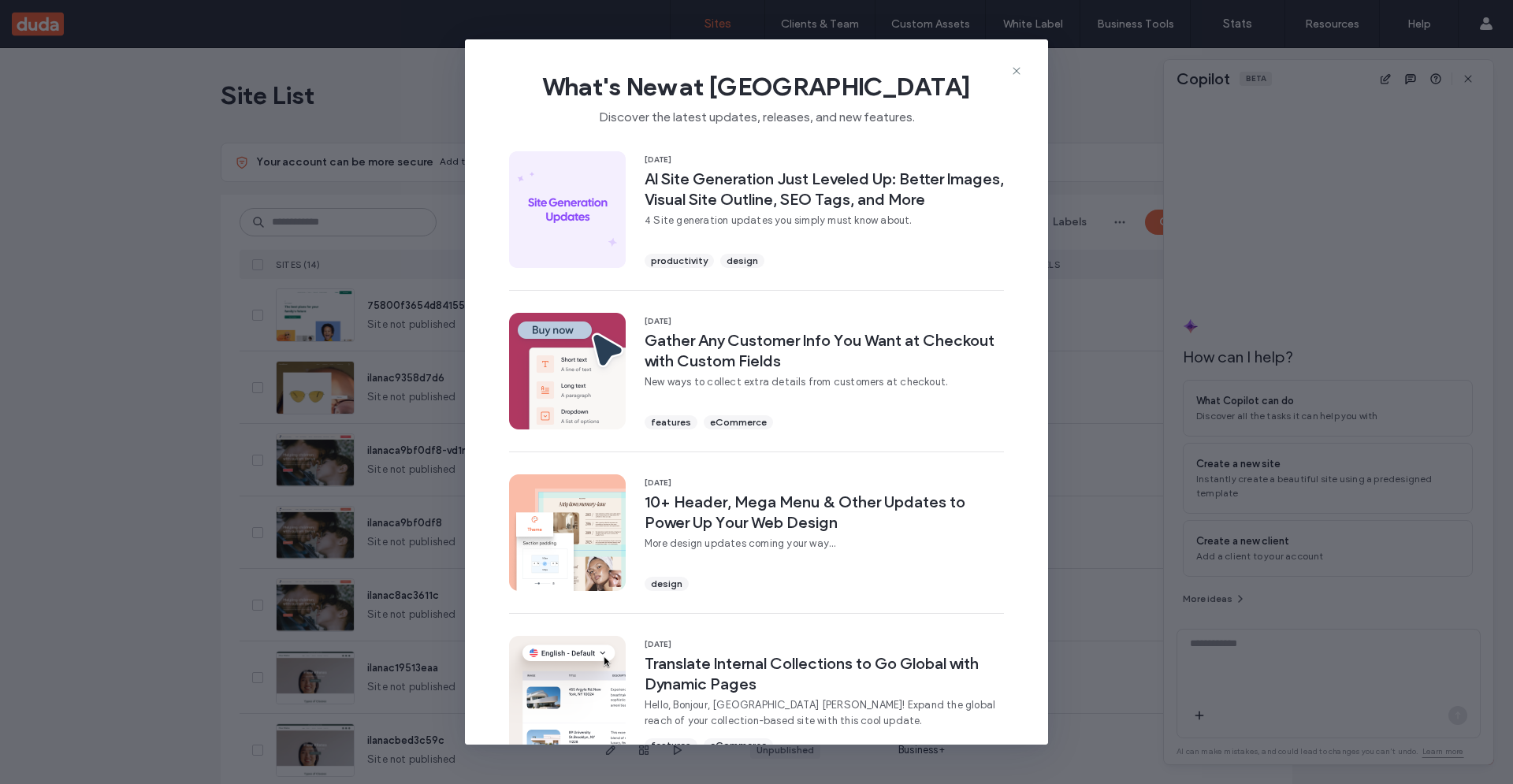
click at [1015, 72] on use at bounding box center [1016, 71] width 7 height 7
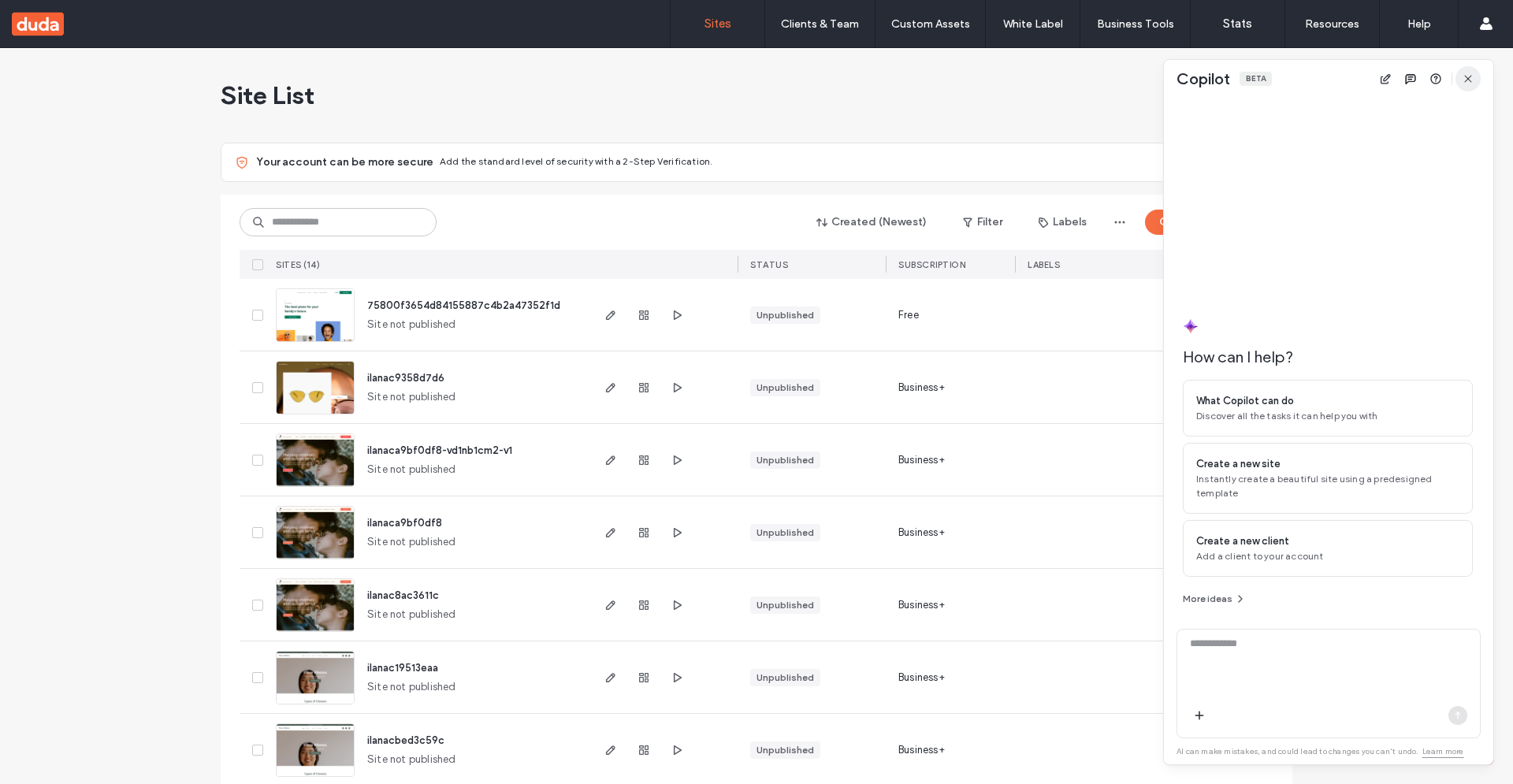
click at [1468, 77] on icon "button" at bounding box center [1468, 79] width 12 height 12
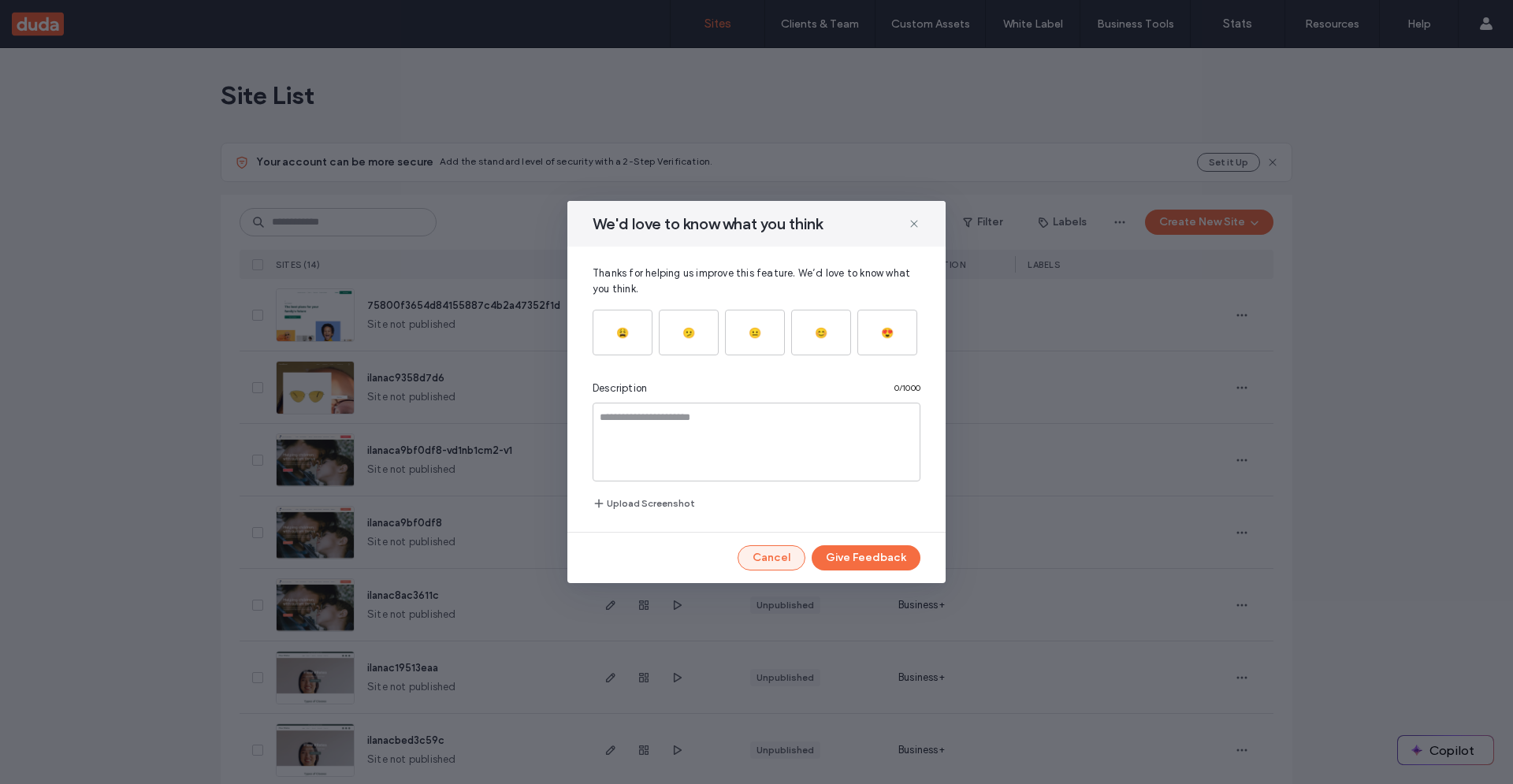
click at [783, 553] on button "Cancel" at bounding box center [771, 557] width 68 height 26
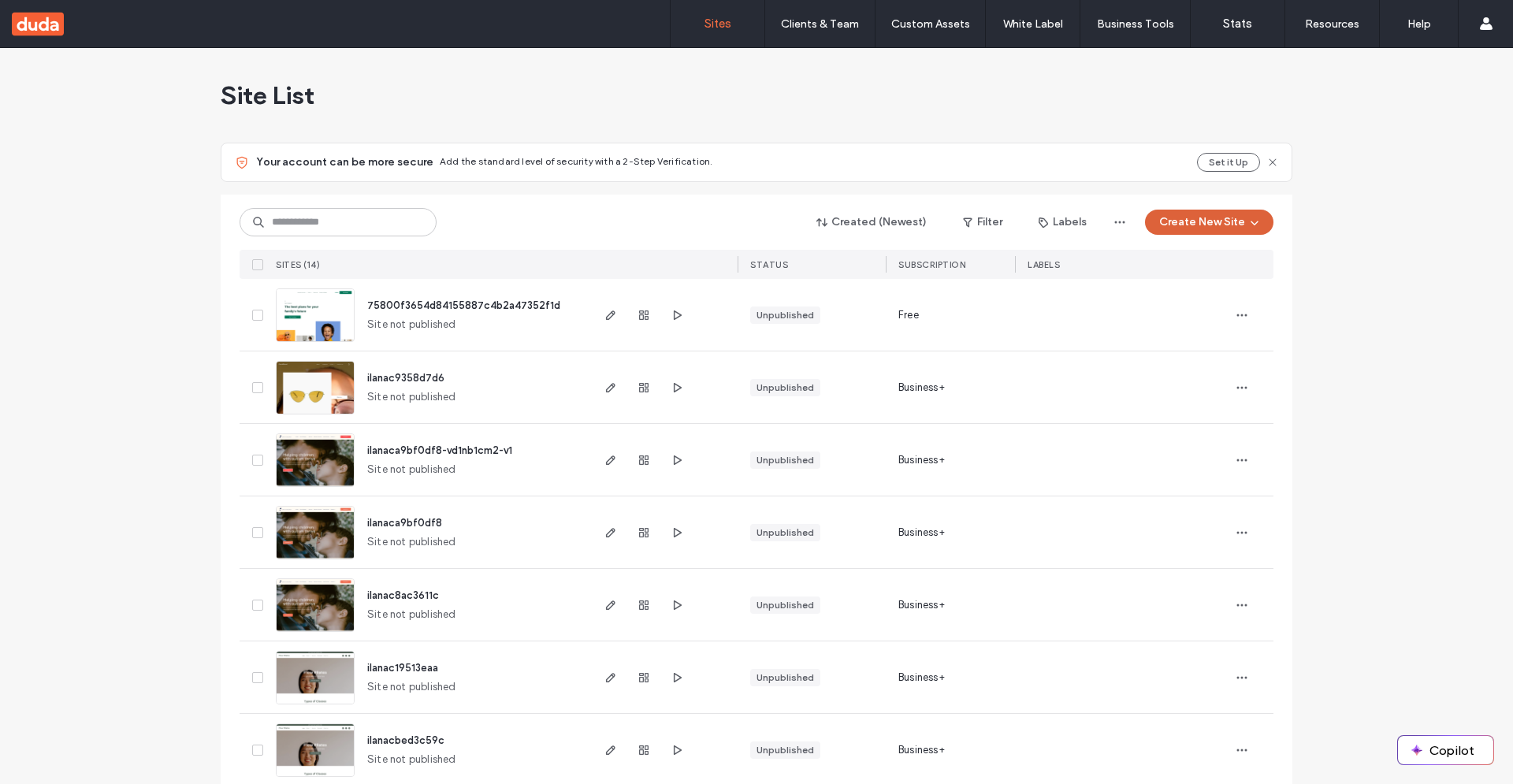
click at [1165, 220] on button "Create New Site" at bounding box center [1208, 222] width 128 height 26
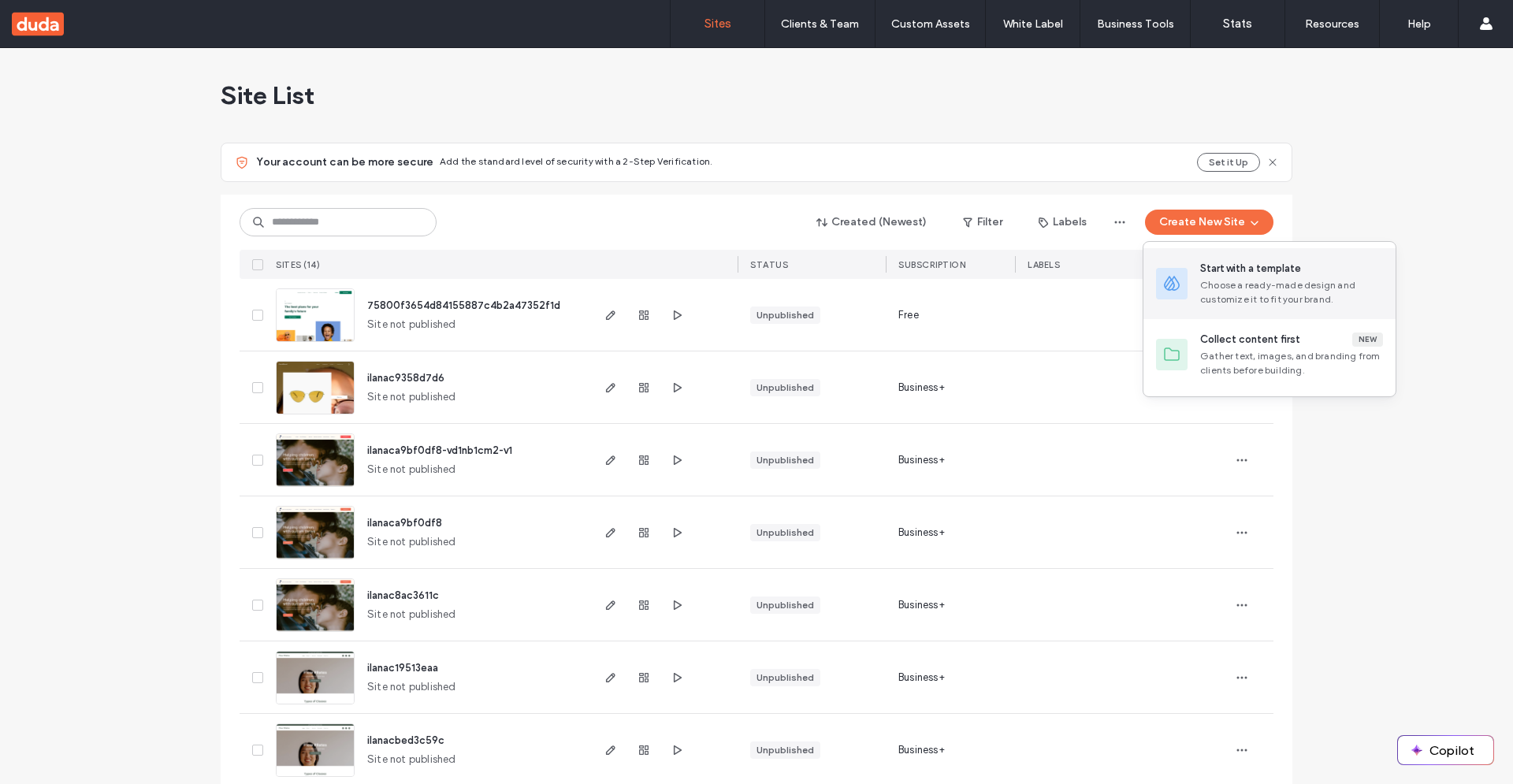
click at [1196, 288] on div "Start with a template Choose a ready-made design and customize it to fit your b…" at bounding box center [1268, 283] width 252 height 71
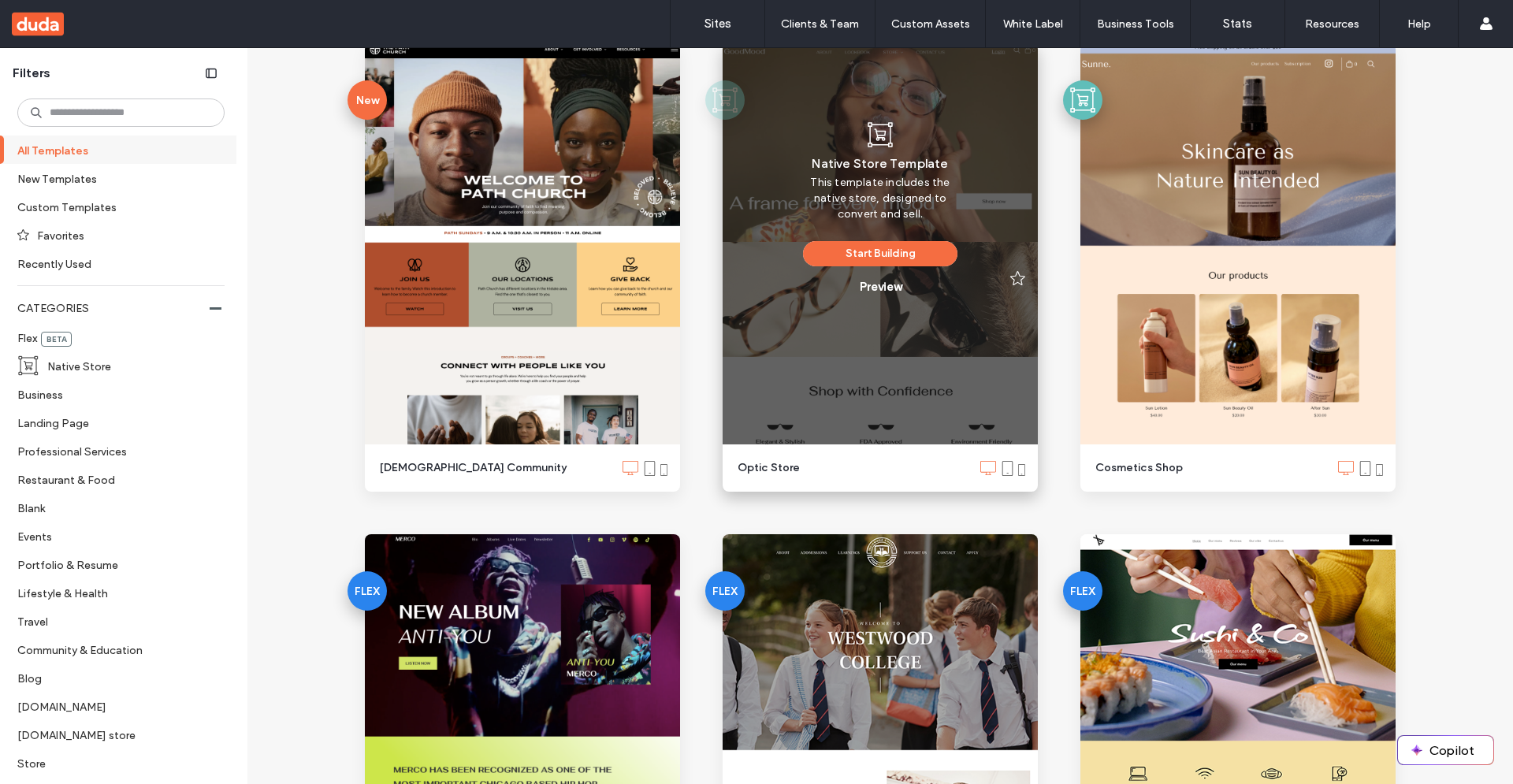
scroll to position [139, 0]
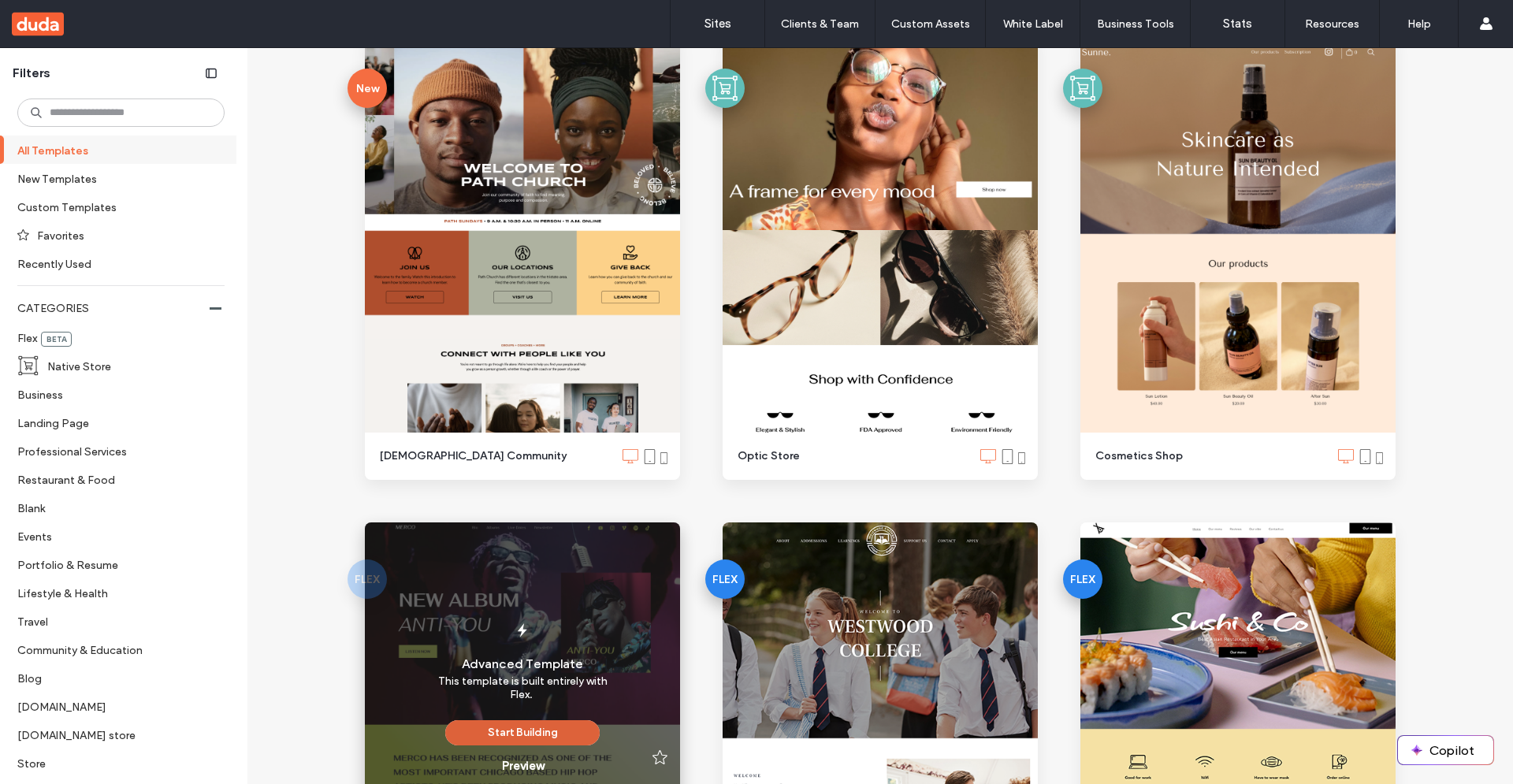
click at [496, 740] on button "Start Building" at bounding box center [522, 732] width 155 height 26
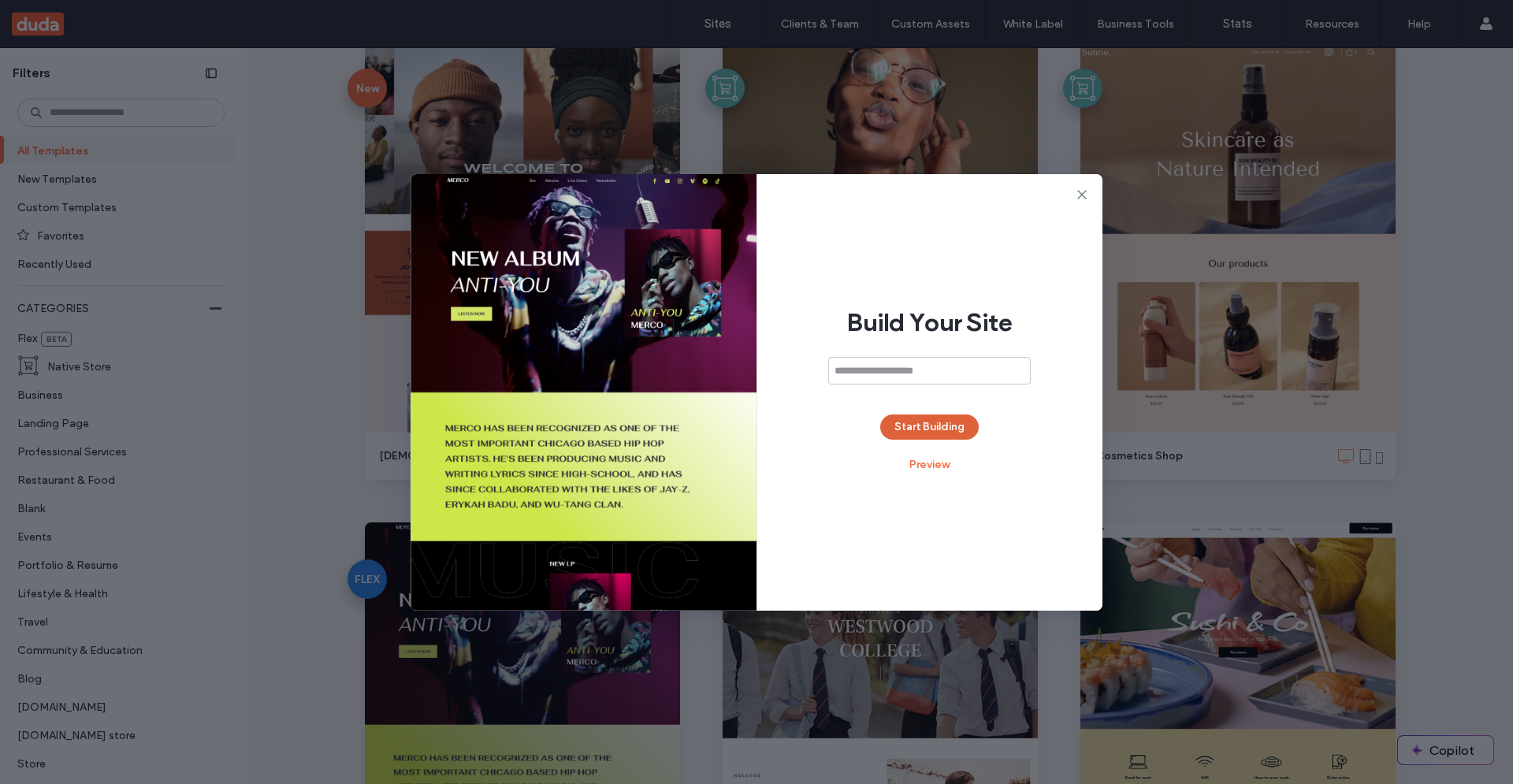
click at [909, 433] on button "Start Building" at bounding box center [928, 426] width 98 height 26
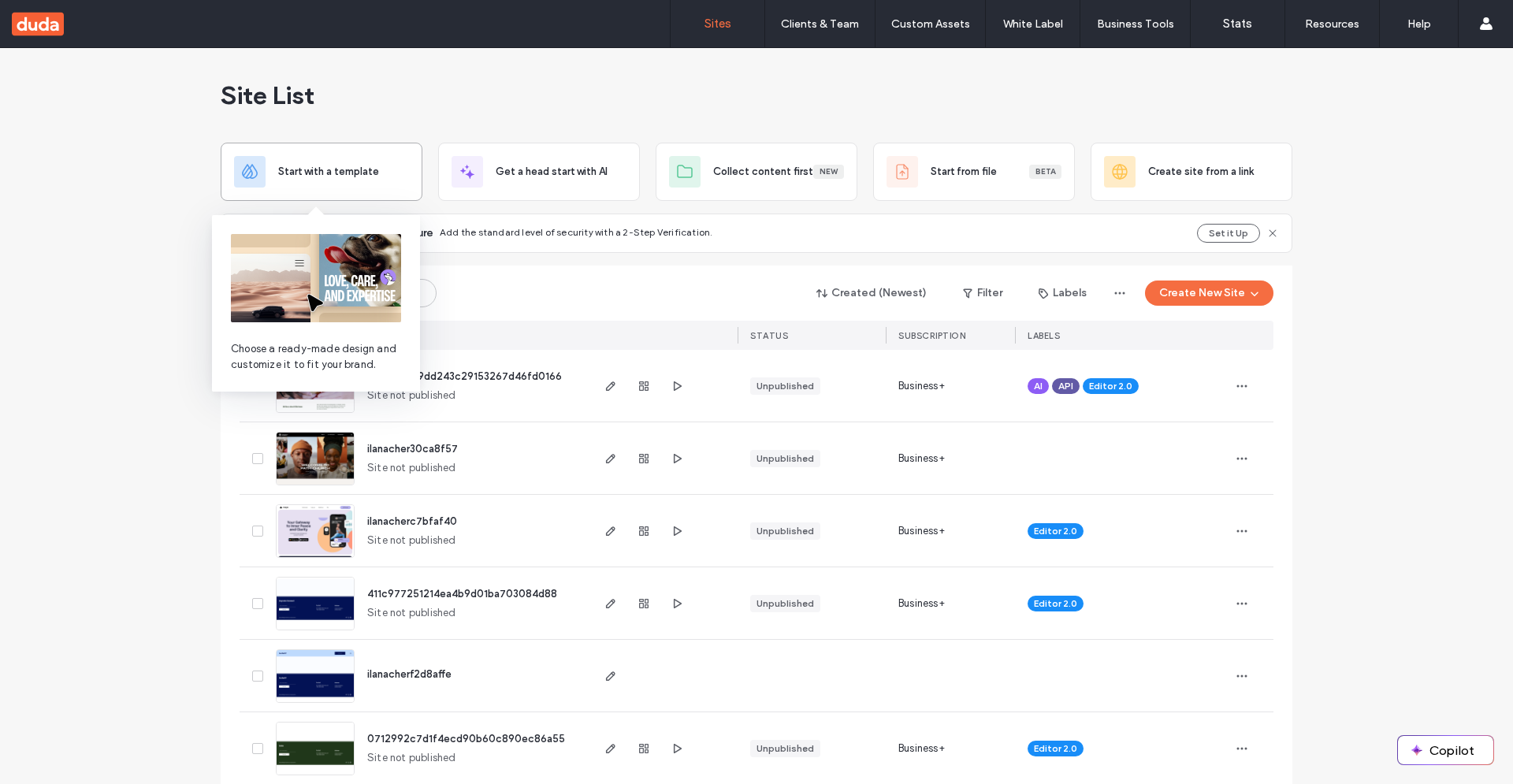
click at [272, 171] on div "Start with a template" at bounding box center [322, 172] width 175 height 32
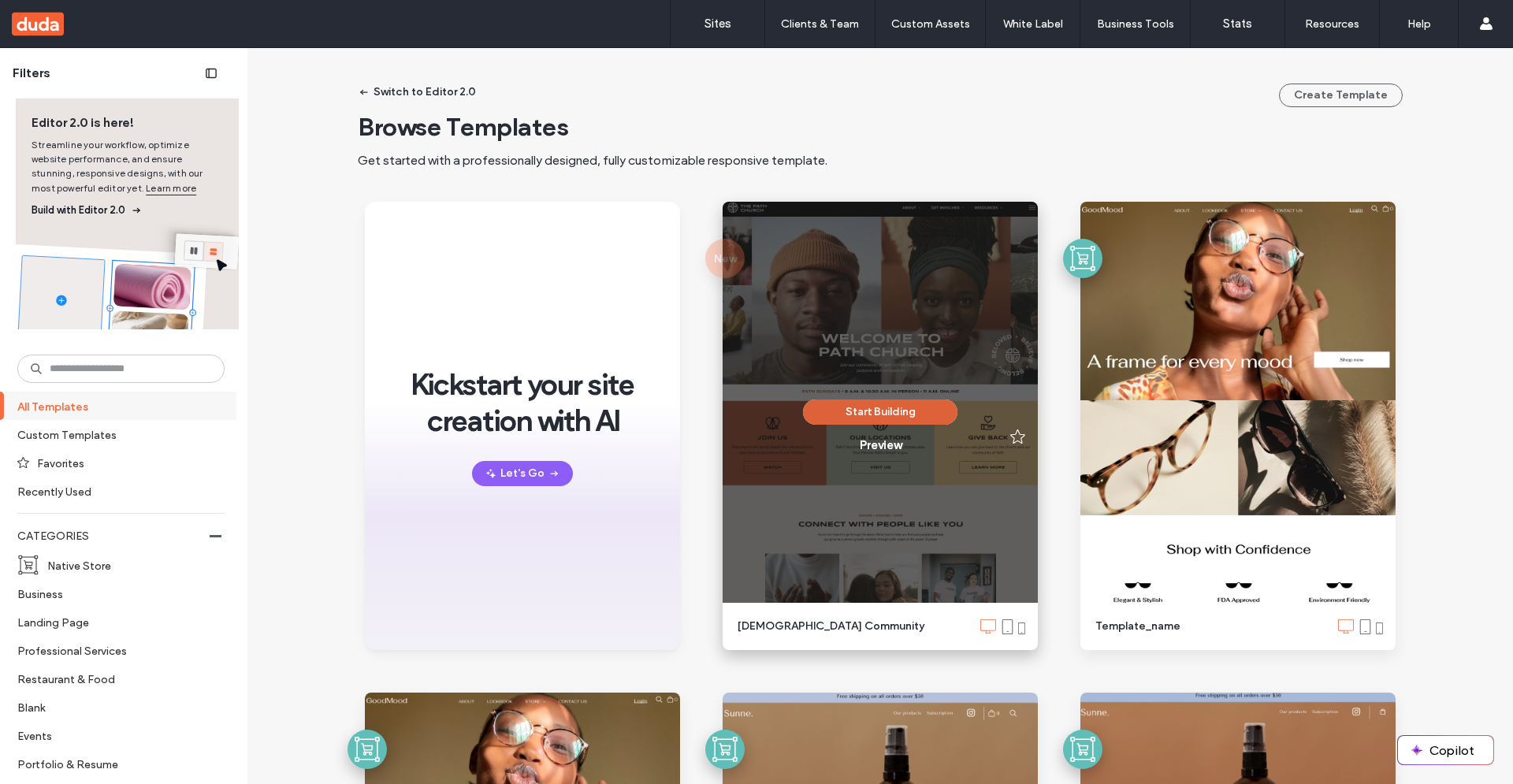
click at [840, 419] on button "Start Building" at bounding box center [880, 411] width 155 height 26
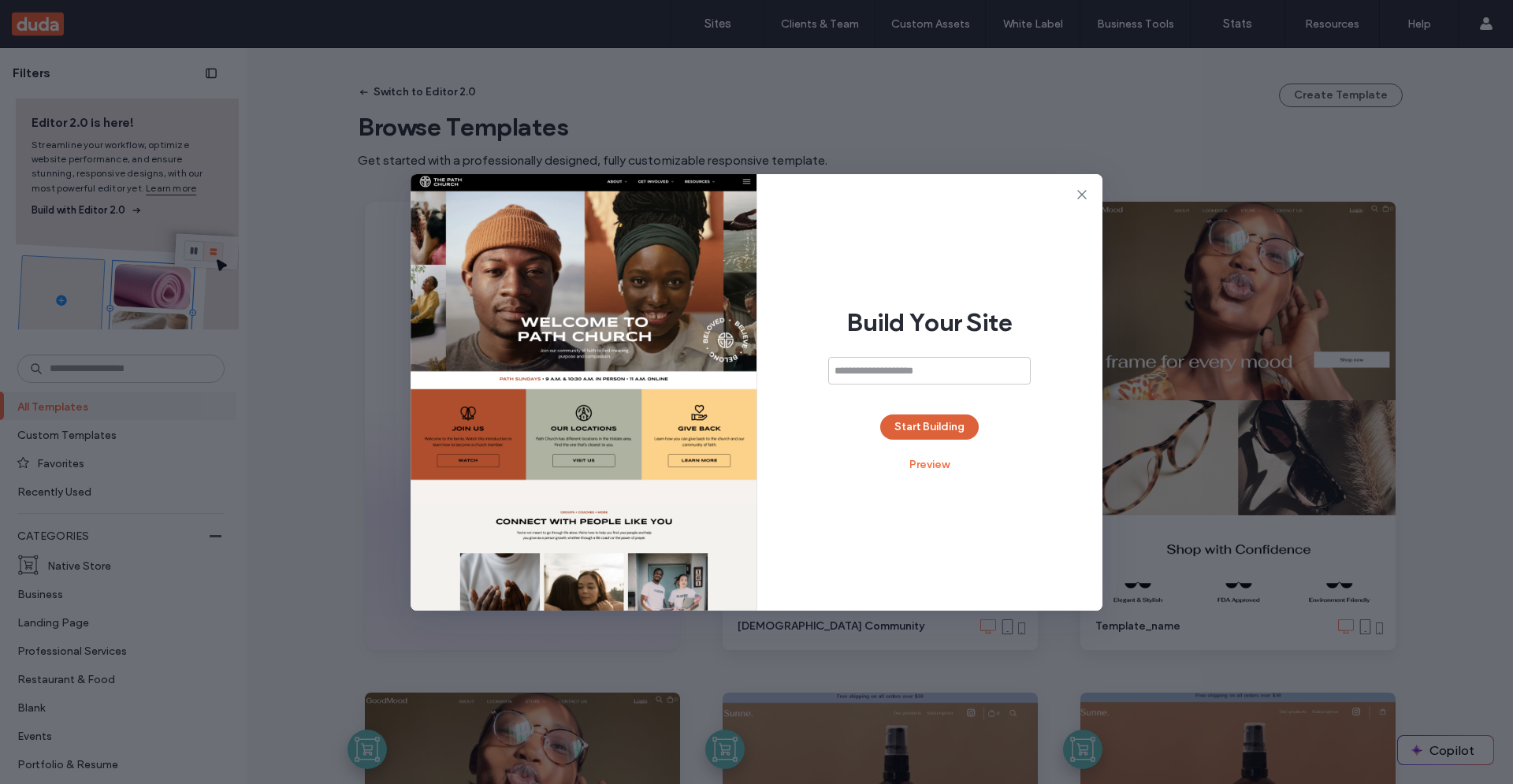
click at [904, 427] on button "Start Building" at bounding box center [928, 426] width 98 height 26
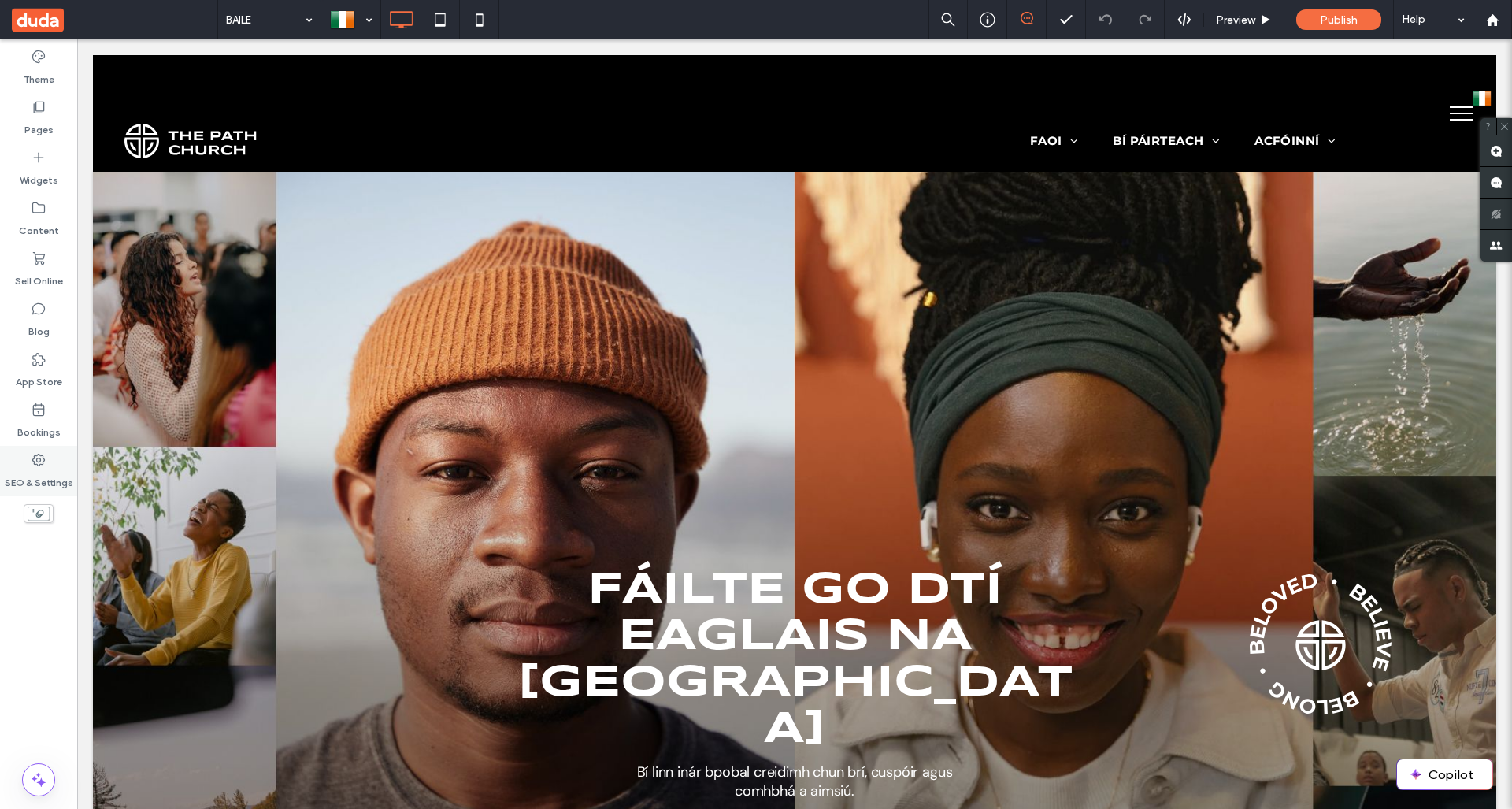
click at [29, 470] on label "SEO & Settings" at bounding box center [39, 479] width 69 height 22
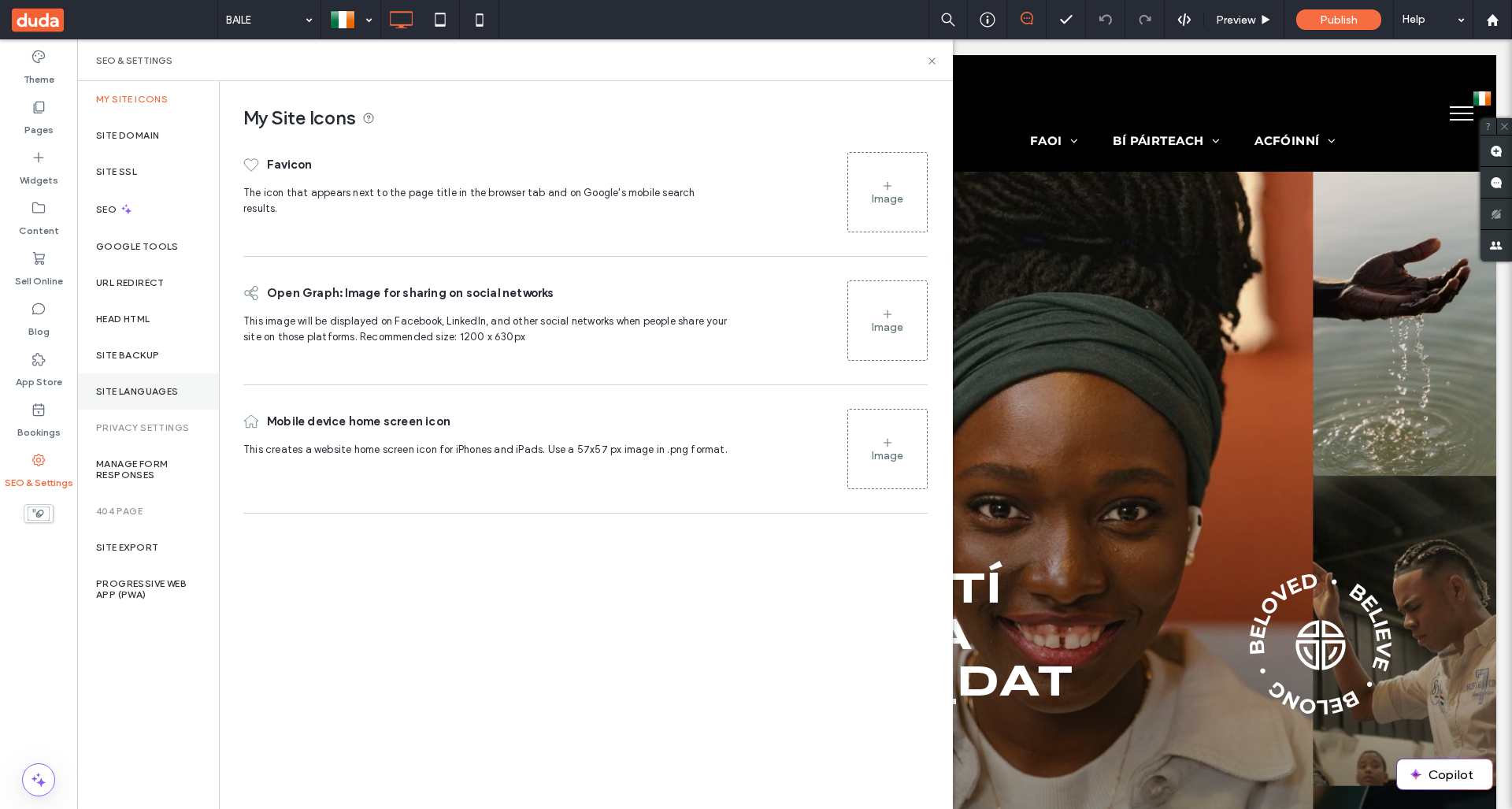
click at [164, 394] on label "Site Languages" at bounding box center [138, 391] width 83 height 11
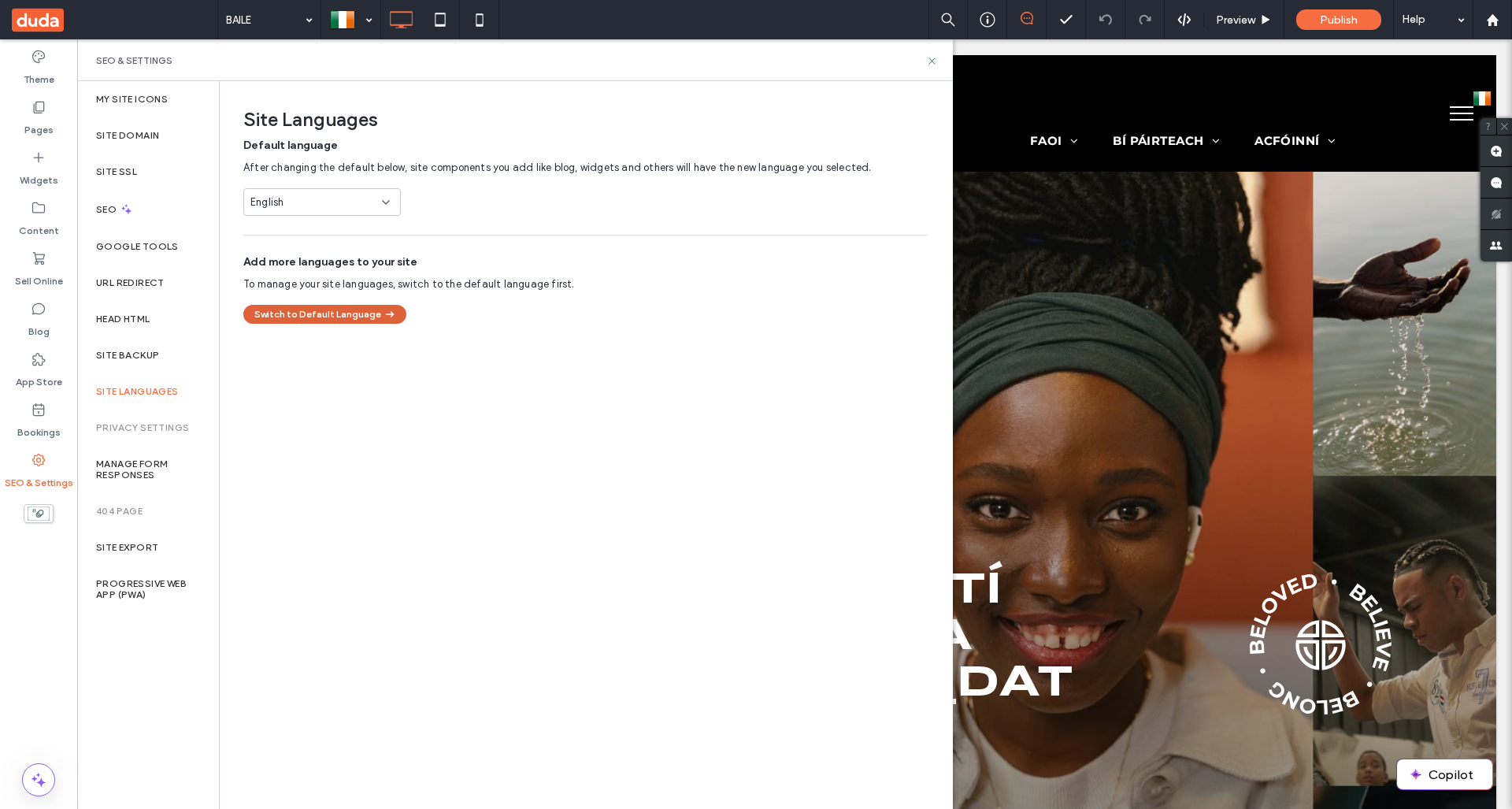
click at [309, 313] on button "Switch to Default Language" at bounding box center [325, 314] width 163 height 19
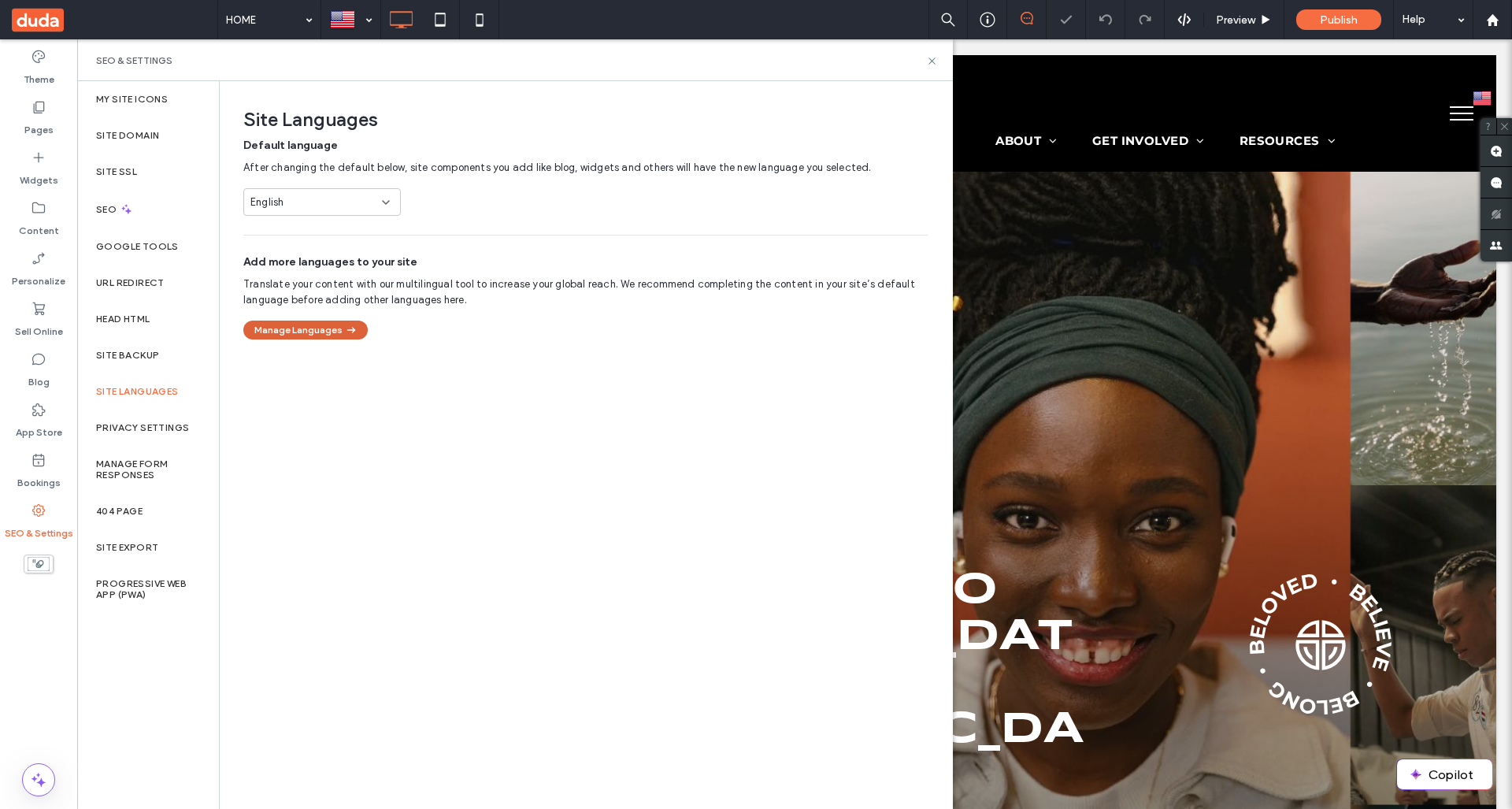
click at [325, 329] on button "Manage Languages" at bounding box center [305, 329] width 124 height 19
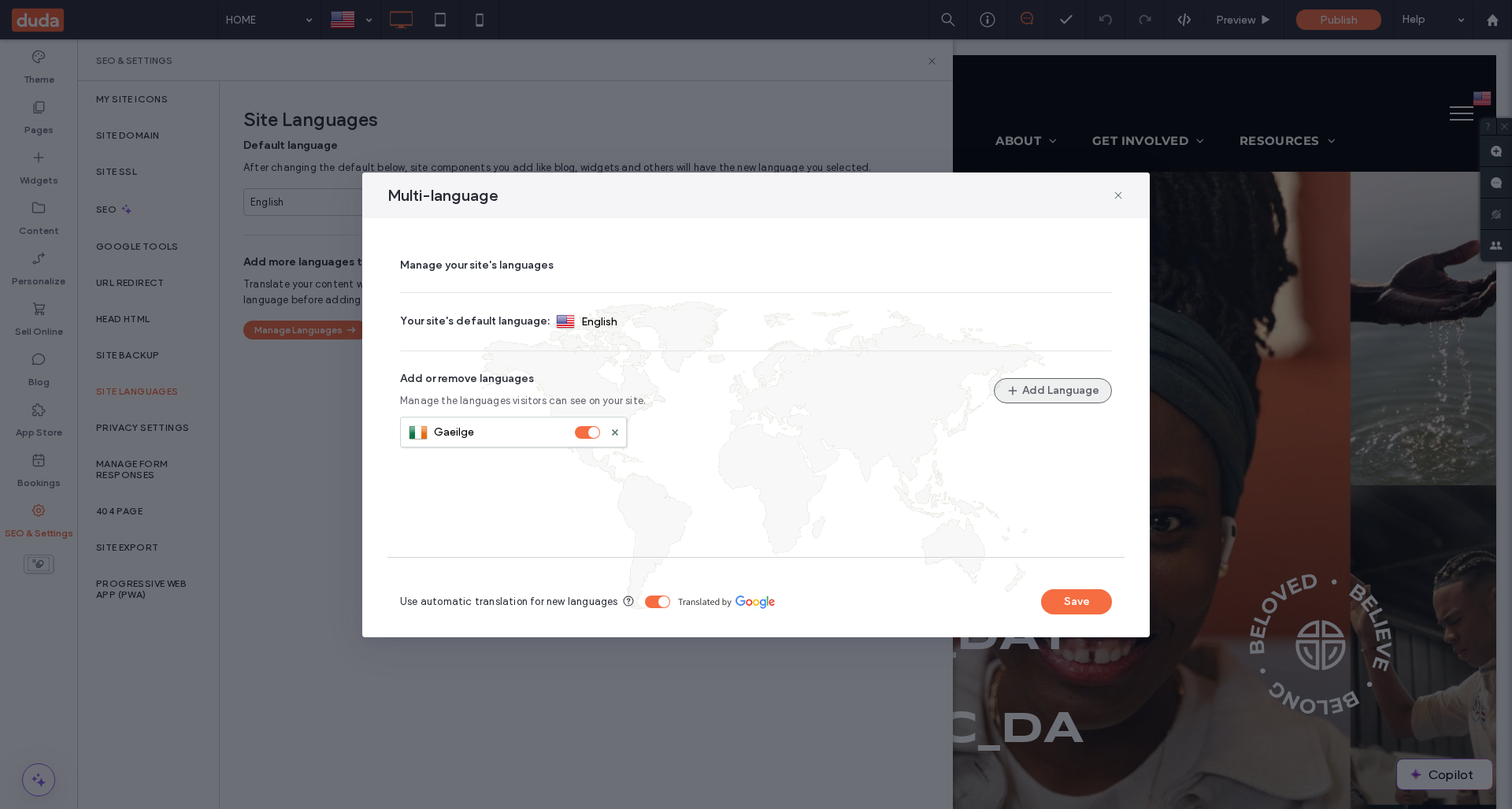
click at [1006, 391] on icon "button" at bounding box center [1012, 390] width 12 height 12
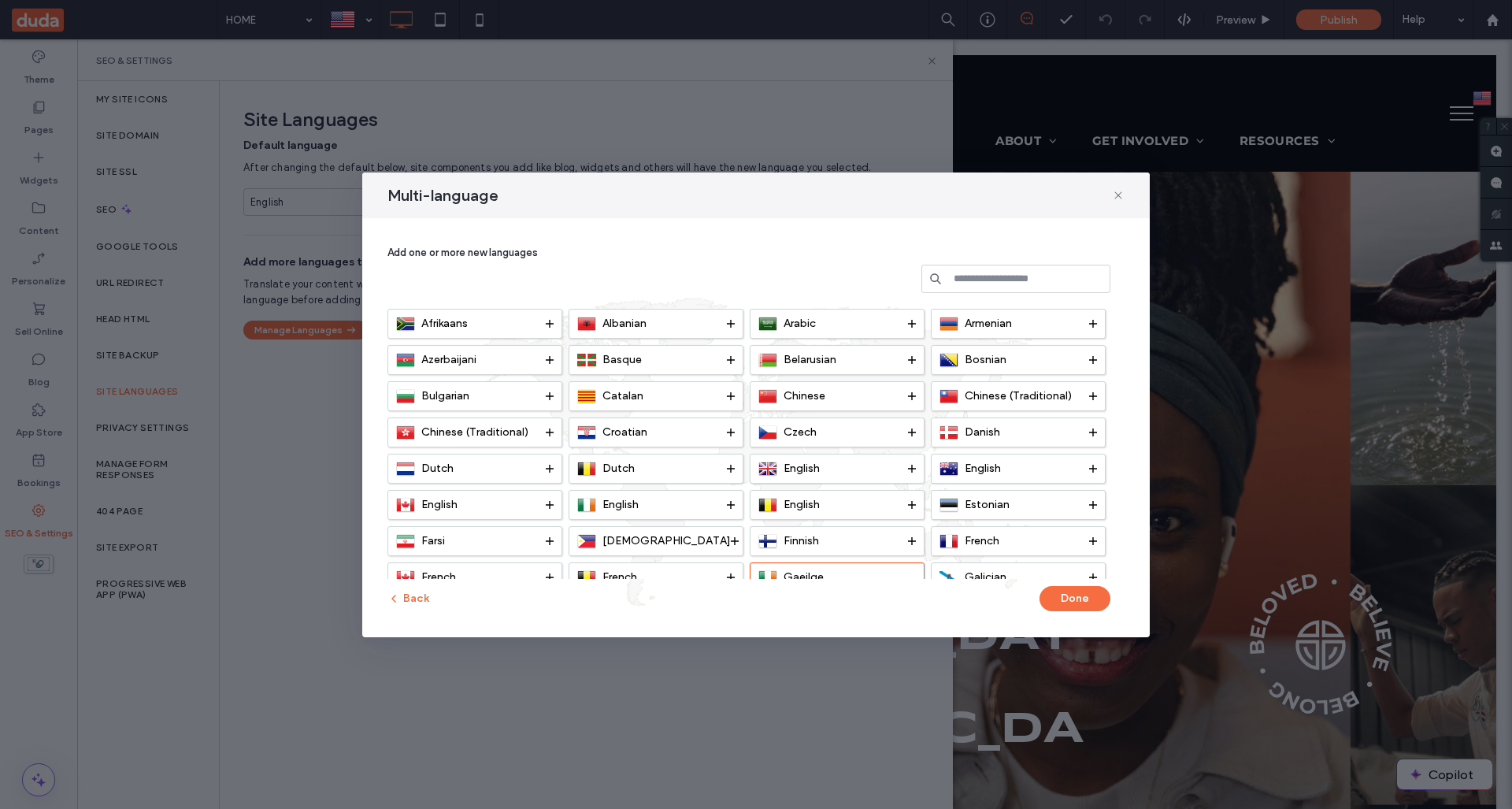
click at [1024, 276] on input at bounding box center [1016, 279] width 189 height 28
click at [1024, 276] on input "*" at bounding box center [1016, 279] width 189 height 28
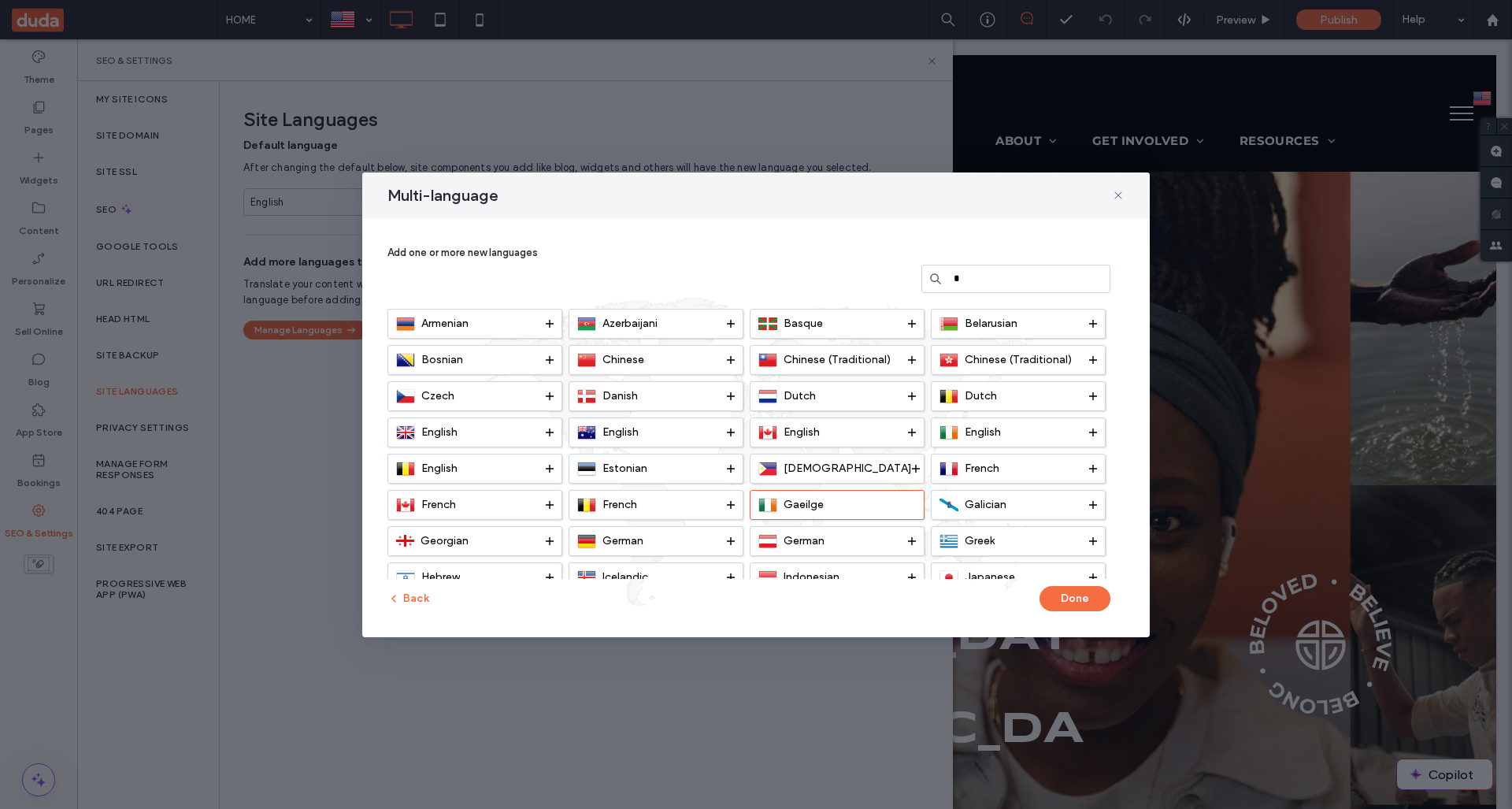
click at [1024, 276] on input "*" at bounding box center [1016, 279] width 189 height 28
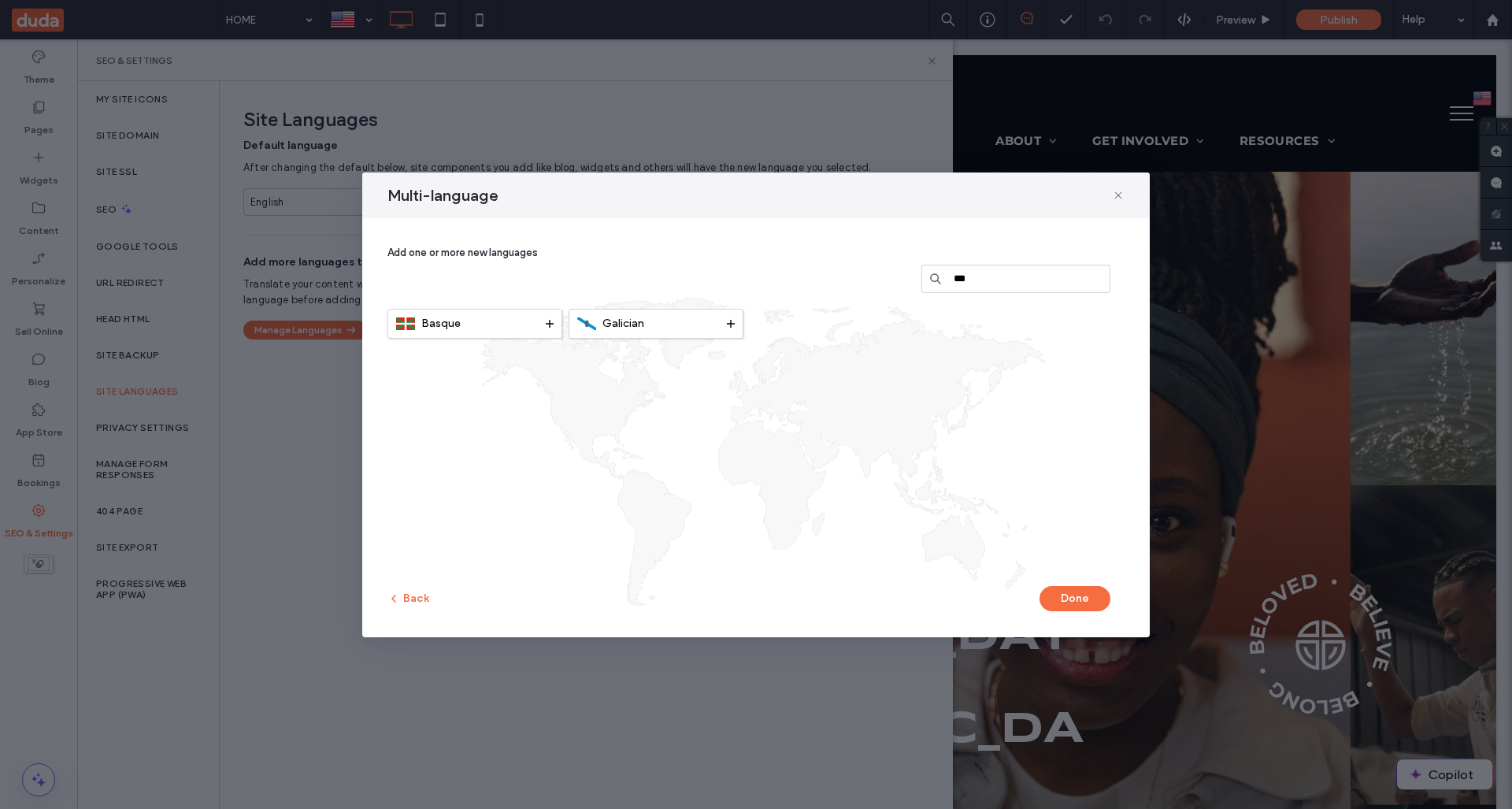
type input "***"
click at [1113, 197] on icon at bounding box center [1117, 195] width 12 height 12
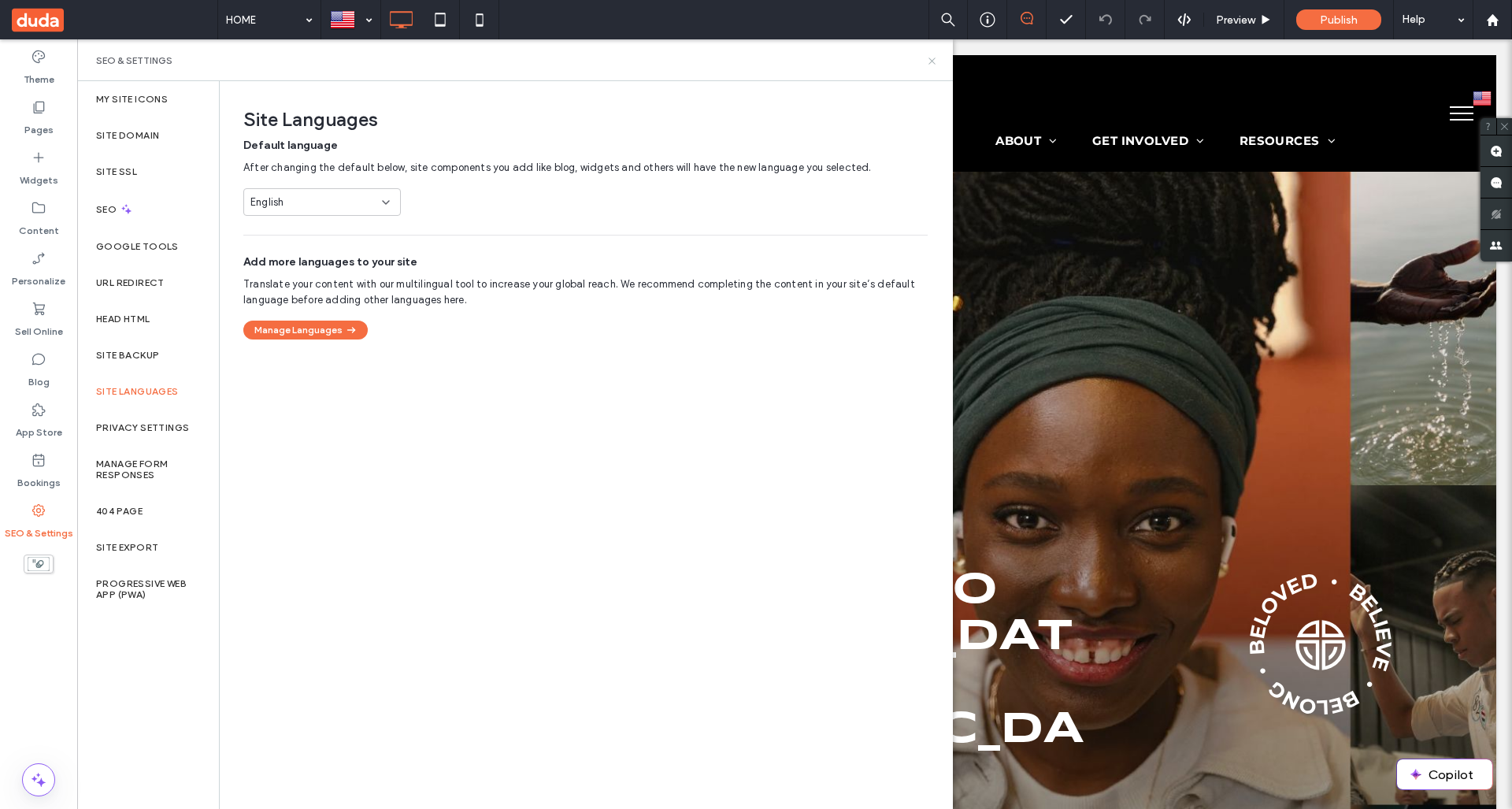
drag, startPoint x: 929, startPoint y: 64, endPoint x: 1419, endPoint y: 19, distance: 492.1
click at [929, 64] on icon at bounding box center [931, 60] width 11 height 11
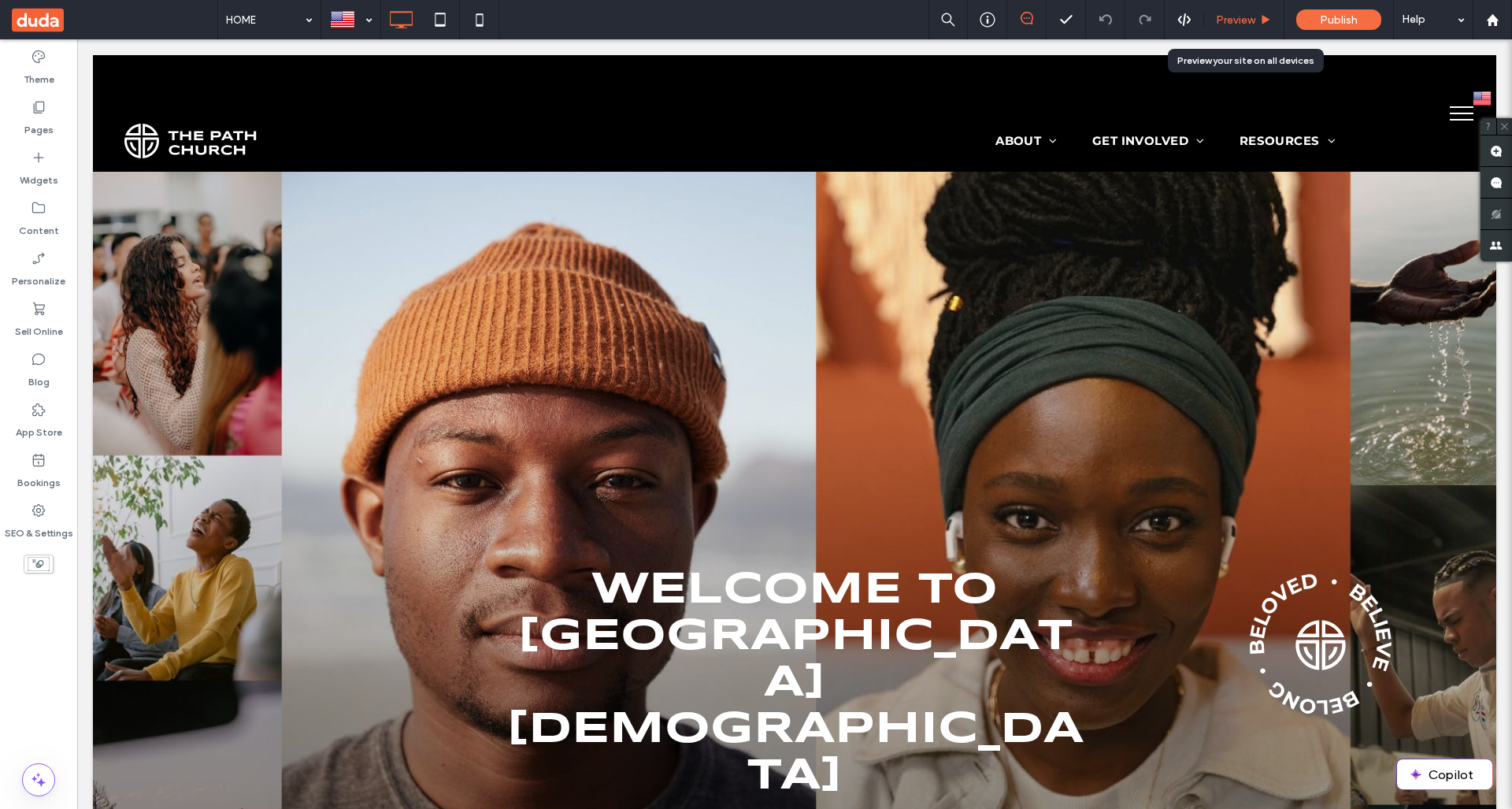
click at [1232, 24] on span "Preview" at bounding box center [1235, 19] width 40 height 13
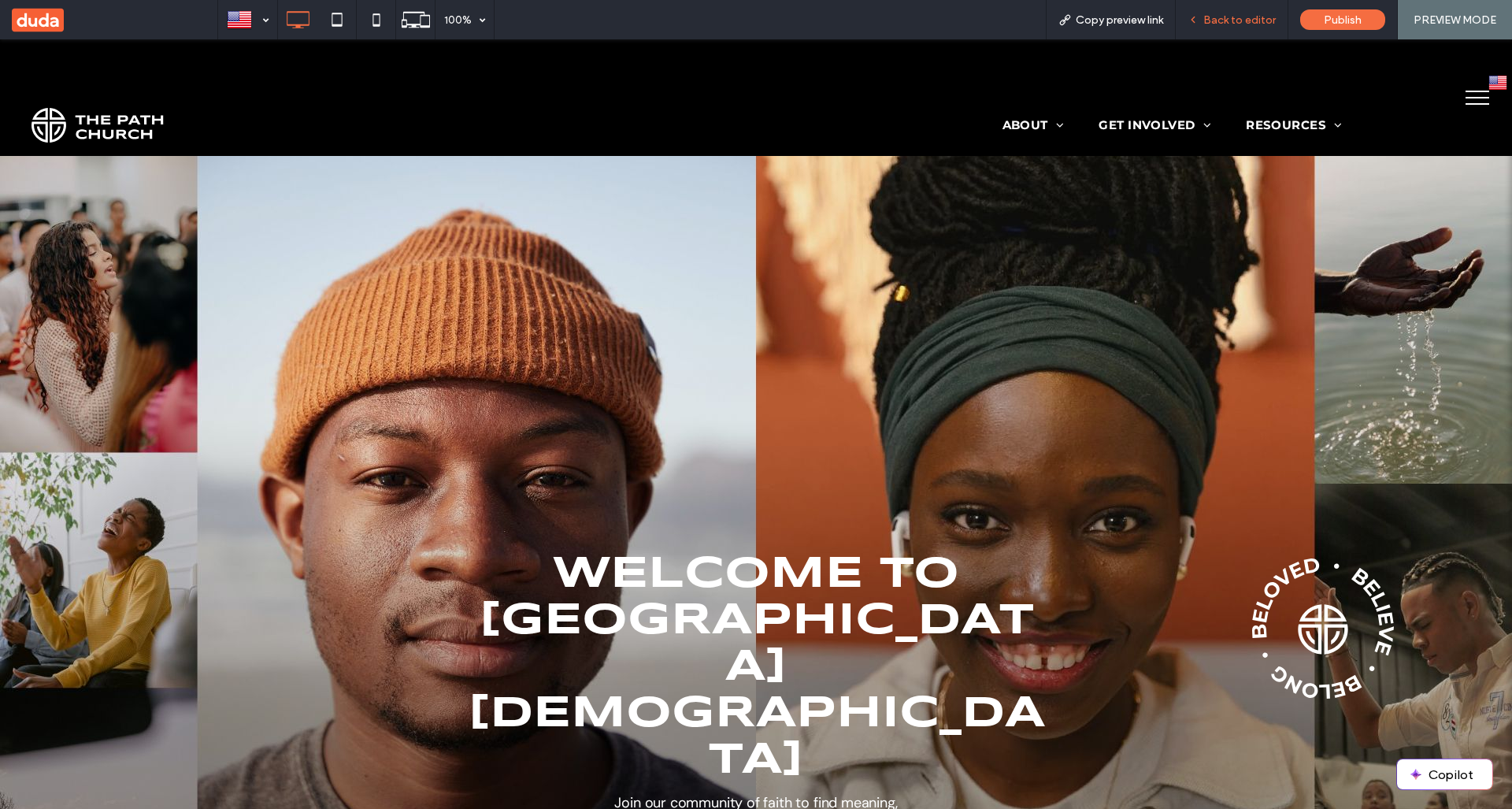
drag, startPoint x: 1260, startPoint y: 26, endPoint x: 1365, endPoint y: 3, distance: 107.5
click at [1257, 26] on div "Back to editor" at bounding box center [1232, 19] width 113 height 40
click at [1222, 26] on span "Back to editor" at bounding box center [1239, 19] width 72 height 13
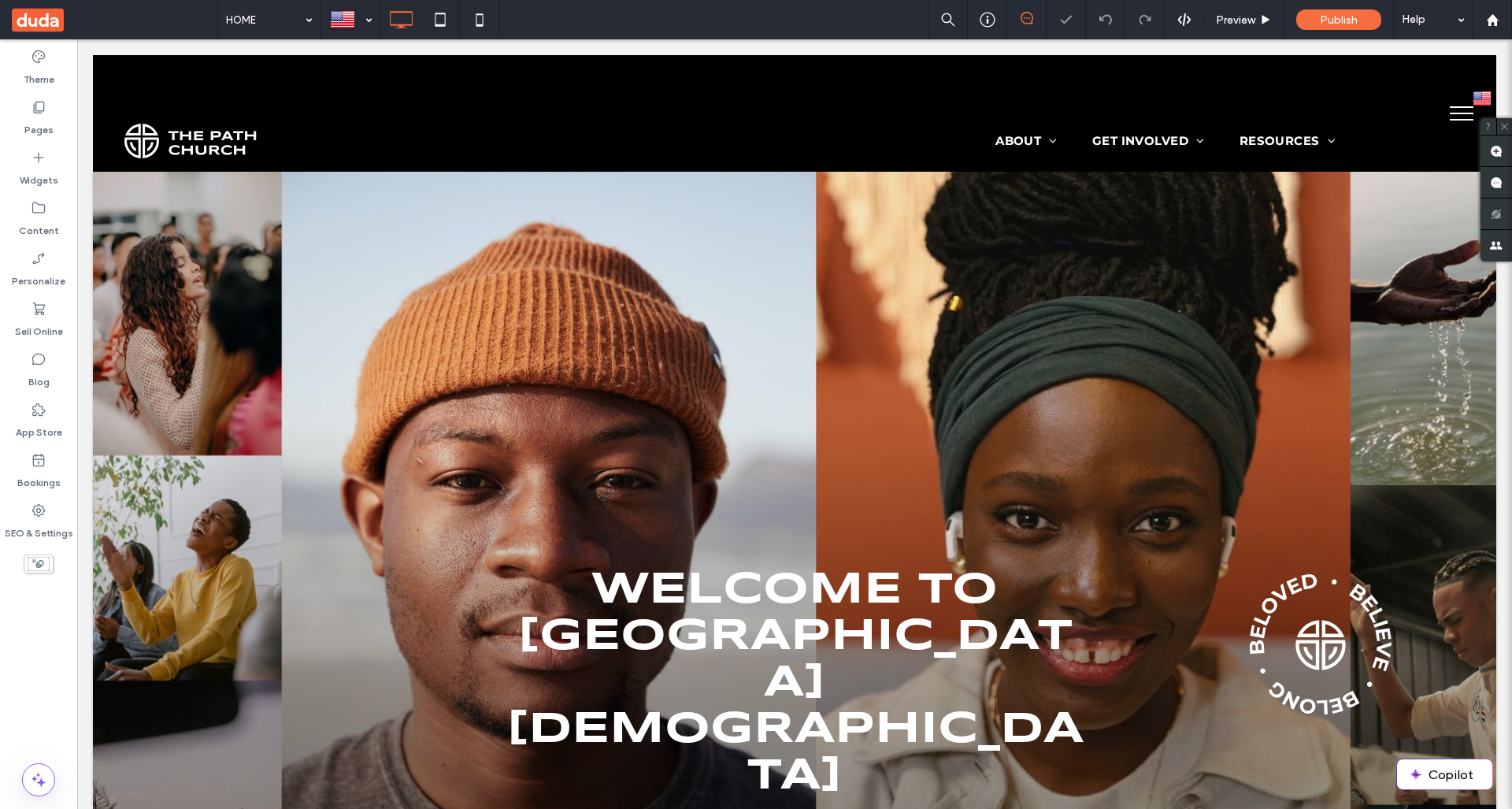
click at [1469, 100] on button "menu" at bounding box center [1461, 113] width 41 height 41
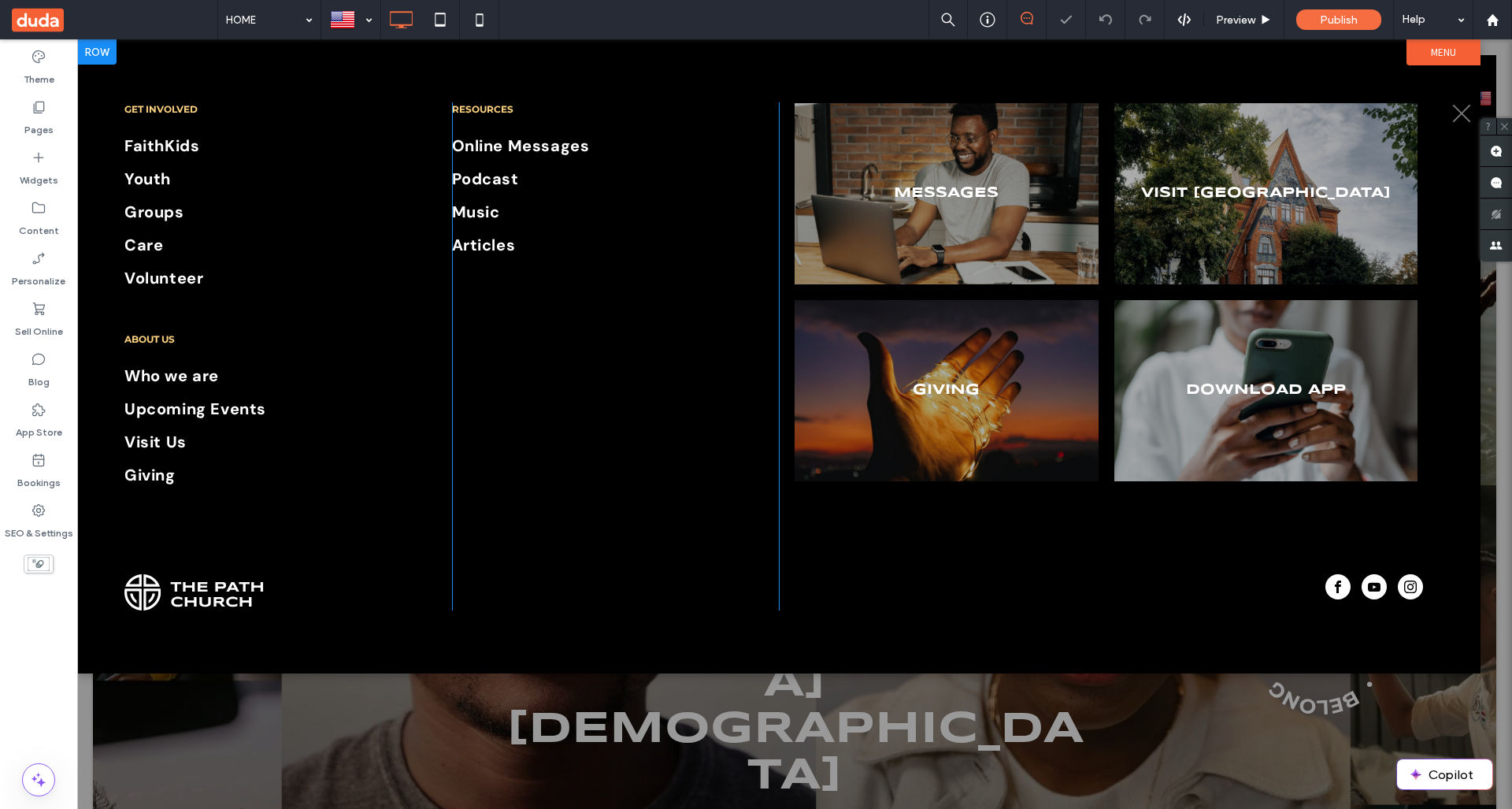
click at [1458, 113] on span "menu" at bounding box center [1461, 114] width 24 height 2
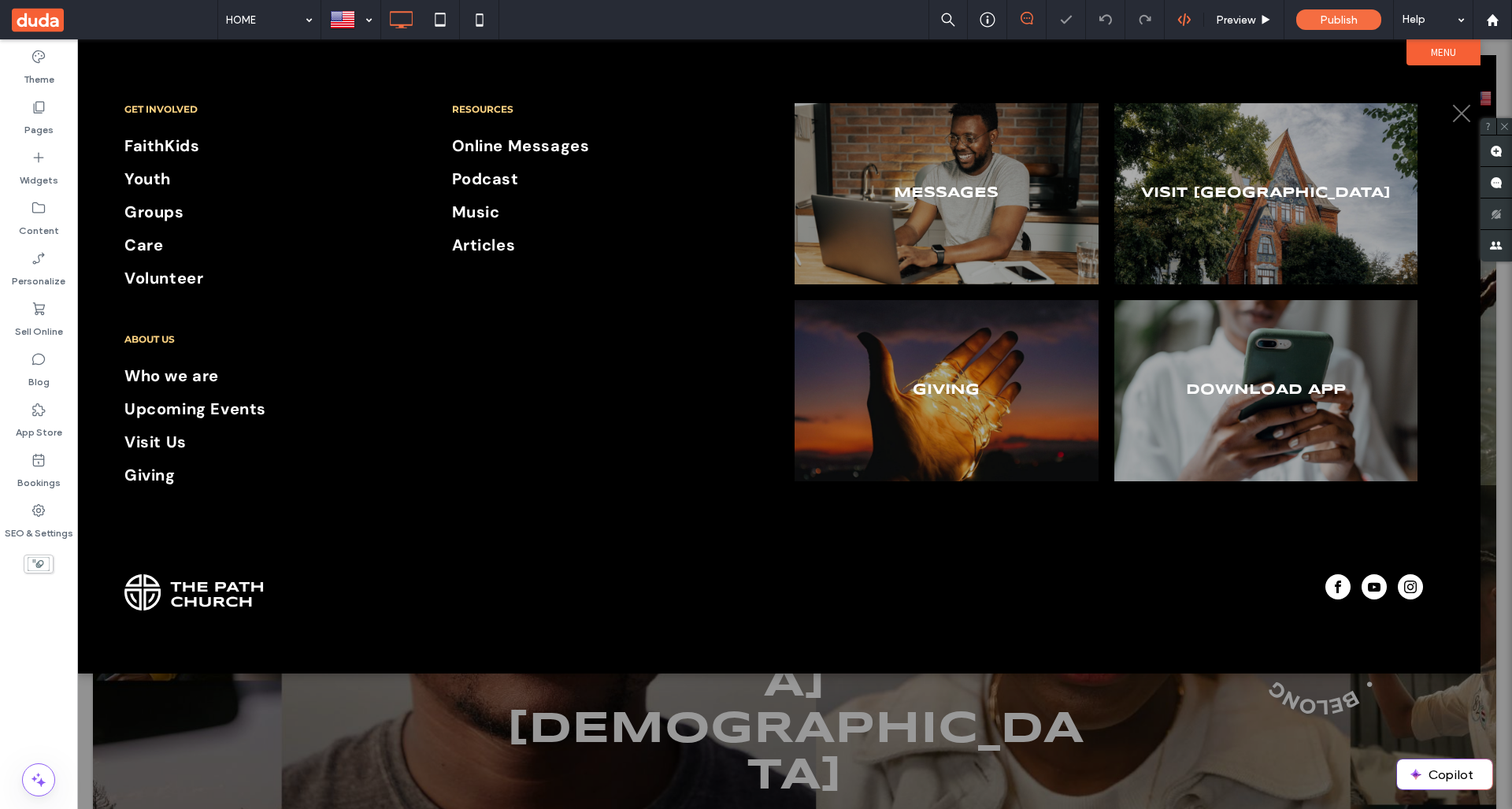
click at [1462, 106] on button "menu" at bounding box center [1461, 113] width 41 height 41
click at [319, 727] on div at bounding box center [794, 424] width 1434 height 769
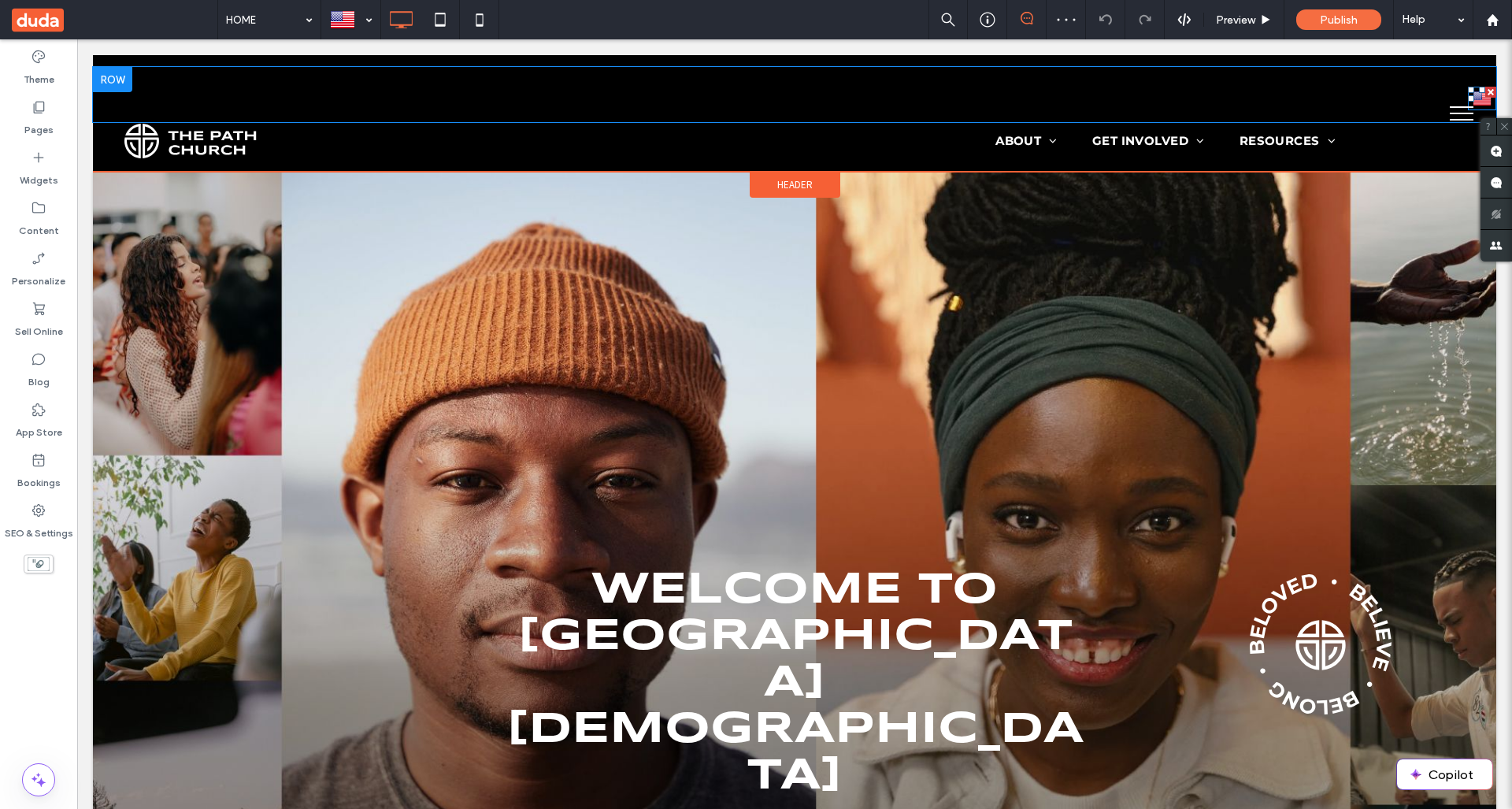
click at [1472, 102] on img at bounding box center [1481, 98] width 19 height 20
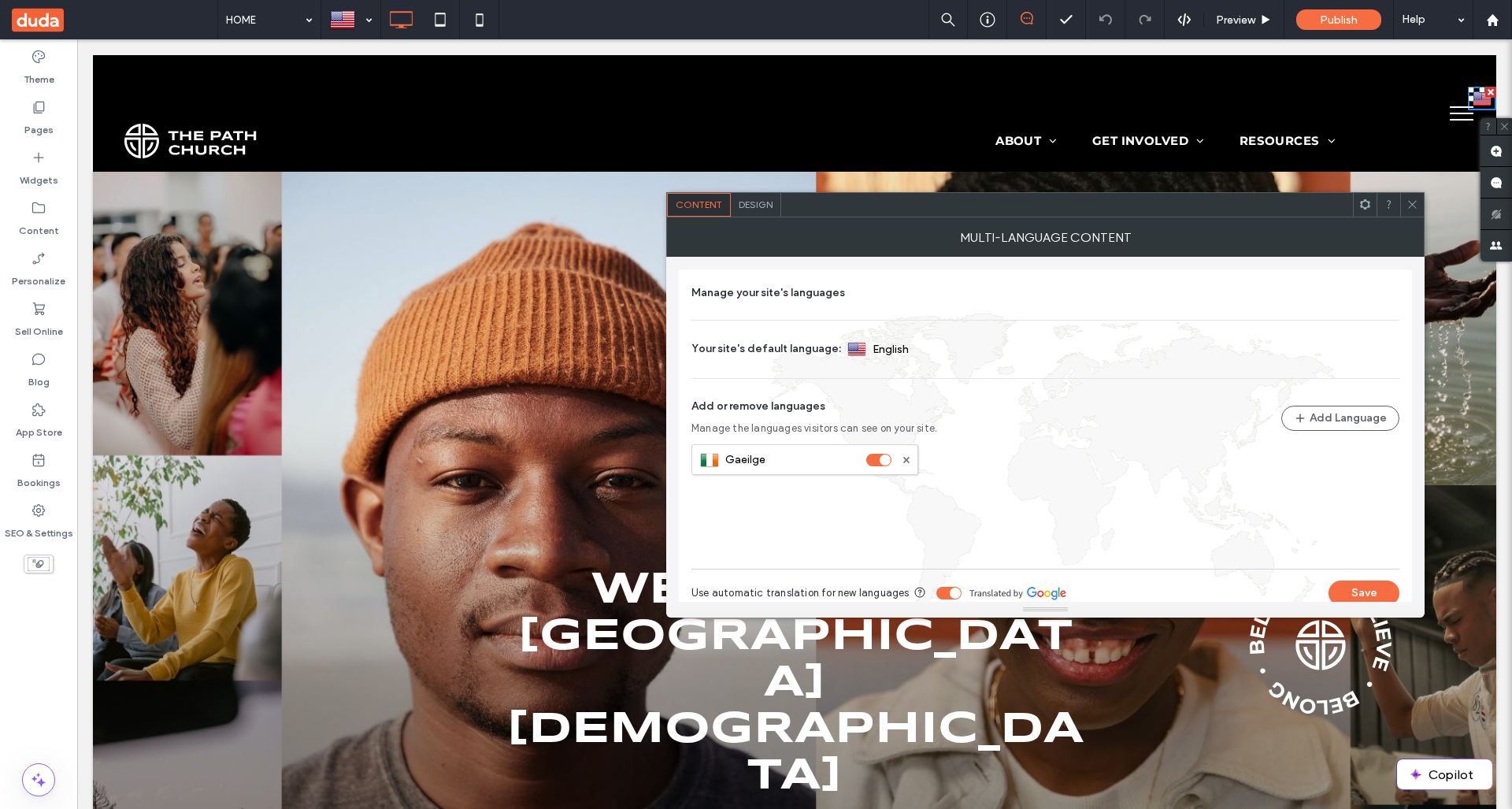
click at [755, 208] on span "Design" at bounding box center [756, 204] width 34 height 11
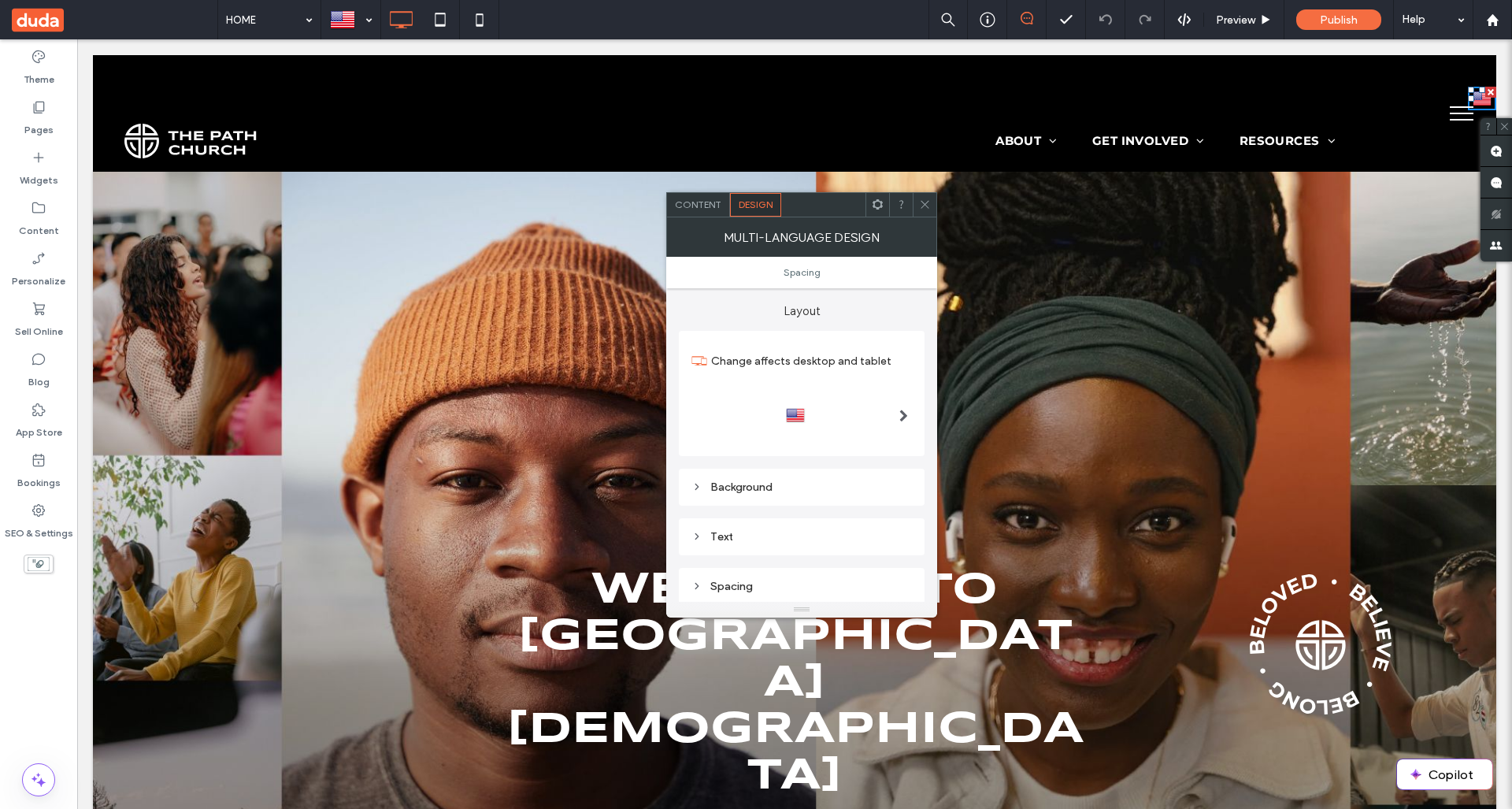
click at [900, 417] on span at bounding box center [904, 416] width 9 height 12
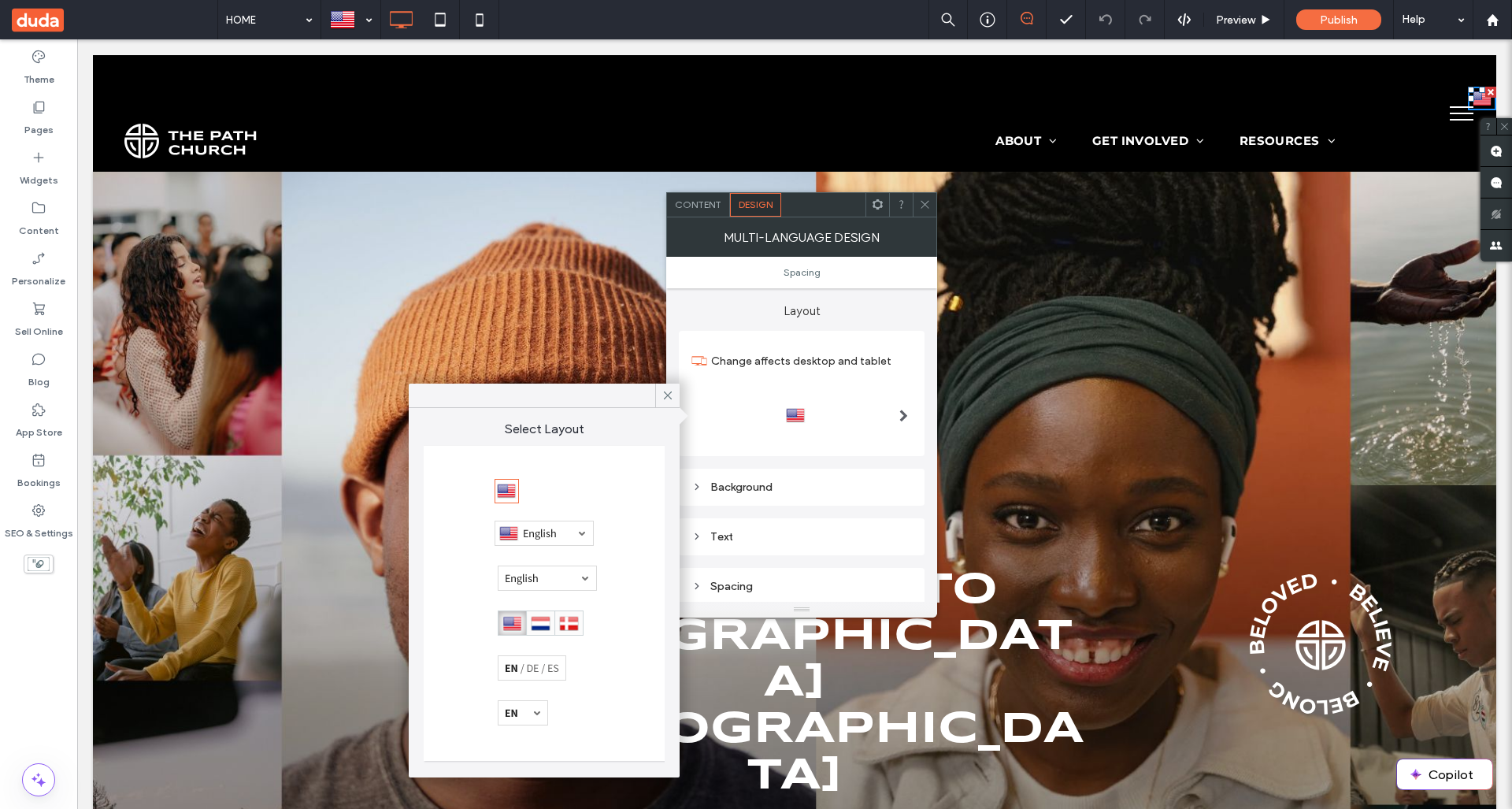
click at [548, 532] on div at bounding box center [544, 533] width 99 height 26
click at [920, 209] on icon at bounding box center [924, 204] width 11 height 11
click at [921, 201] on icon at bounding box center [924, 204] width 11 height 11
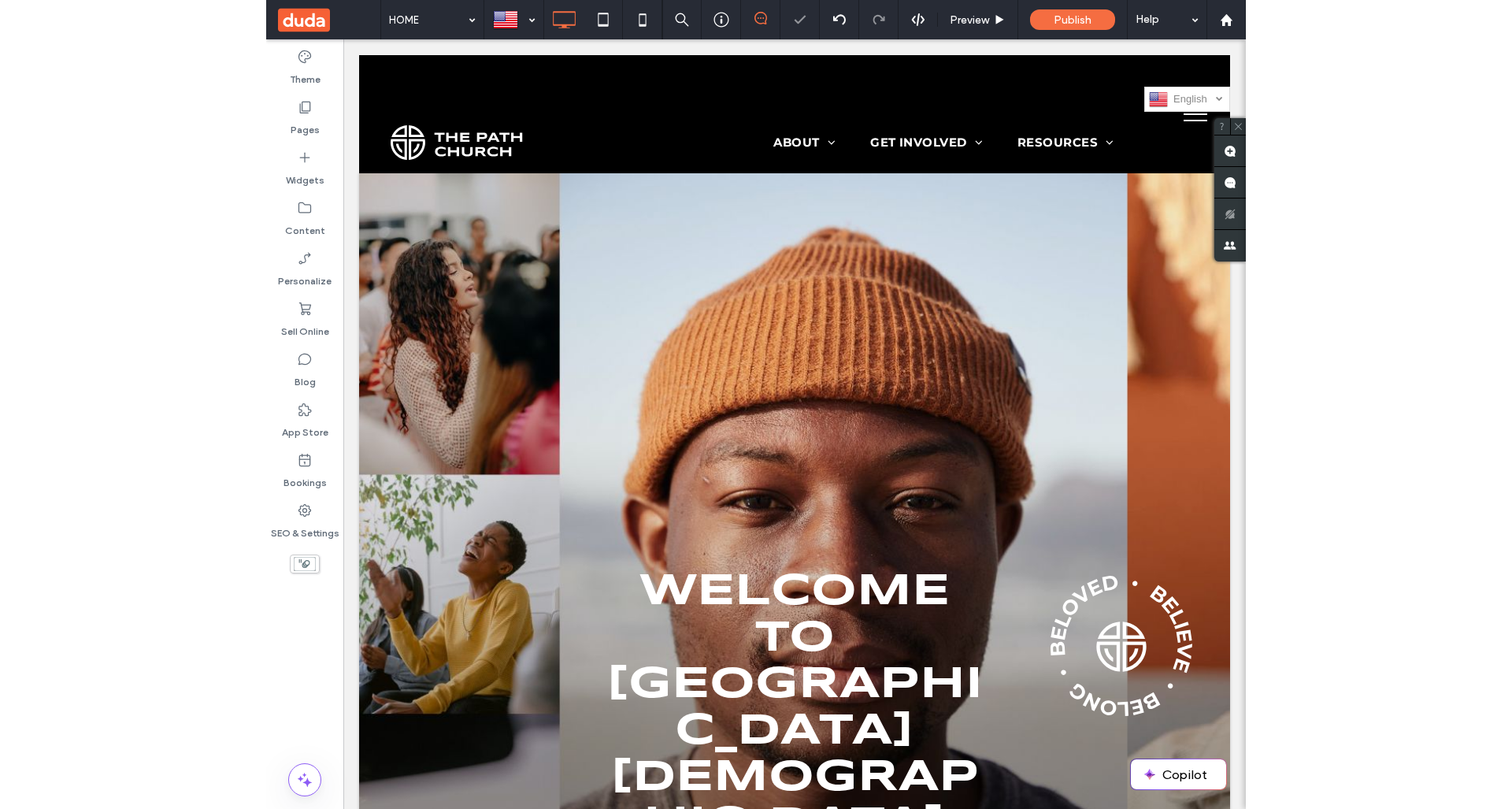
click at [1186, 102] on button "menu" at bounding box center [1195, 114] width 41 height 41
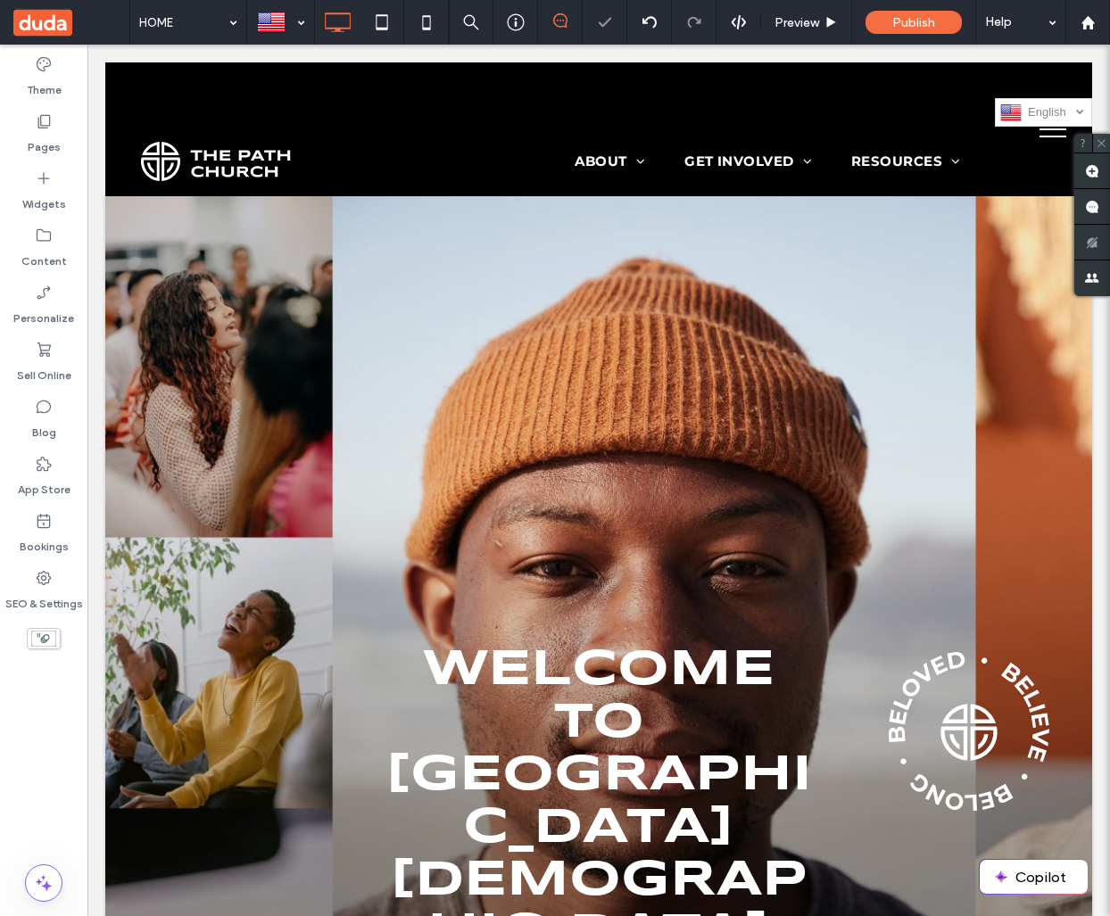
click at [816, 25] on span "Preview" at bounding box center [796, 22] width 45 height 15
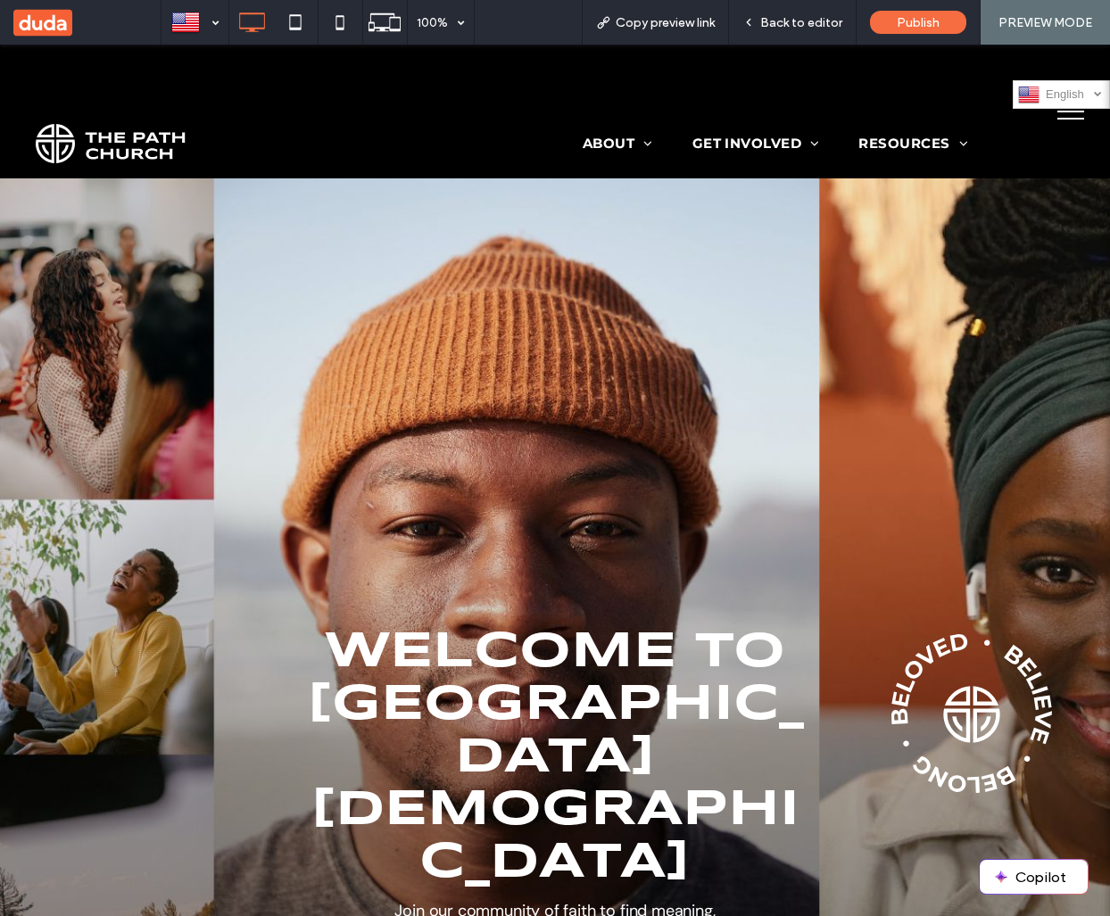
click at [1077, 95] on button "menu" at bounding box center [1070, 111] width 46 height 46
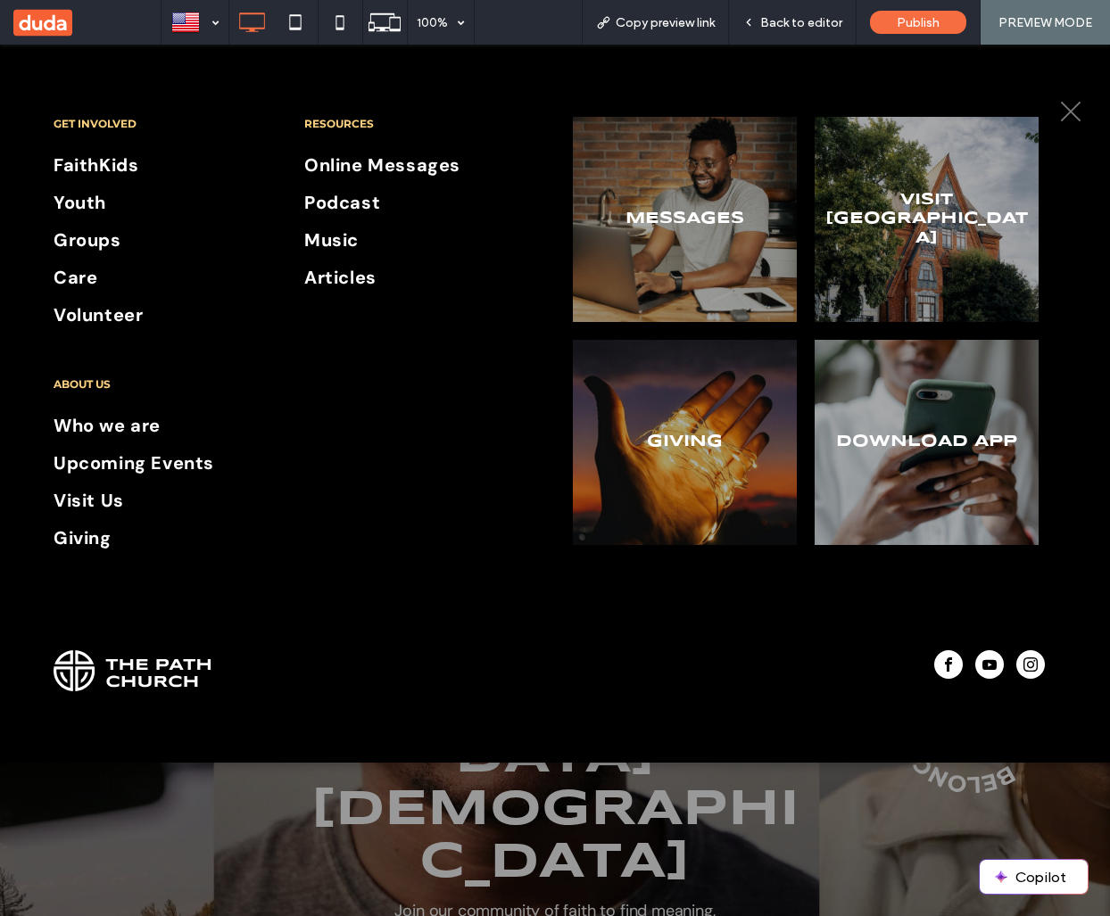
click at [1071, 117] on button "menu" at bounding box center [1070, 111] width 46 height 46
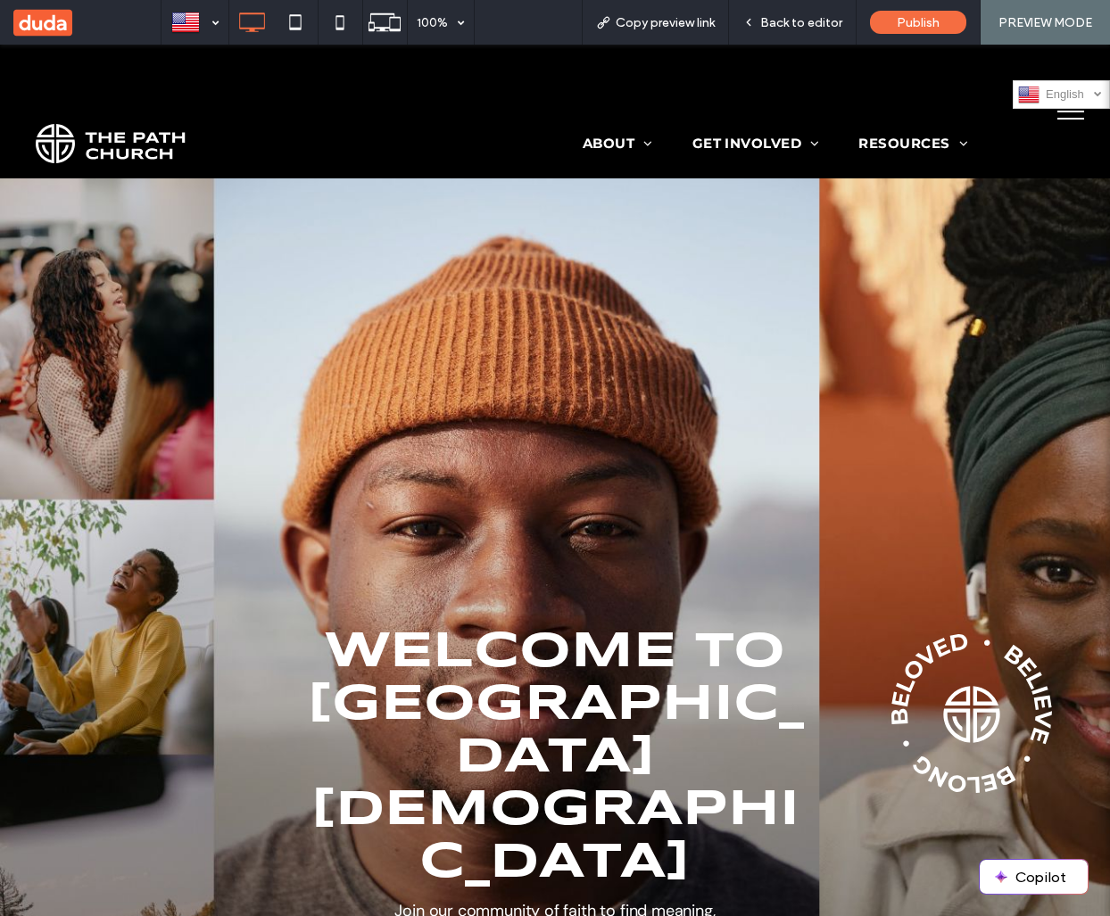
click at [1094, 95] on div at bounding box center [1098, 93] width 8 height 8
drag, startPoint x: 787, startPoint y: 28, endPoint x: 359, endPoint y: 180, distance: 454.5
click at [787, 28] on span "Back to editor" at bounding box center [801, 22] width 82 height 15
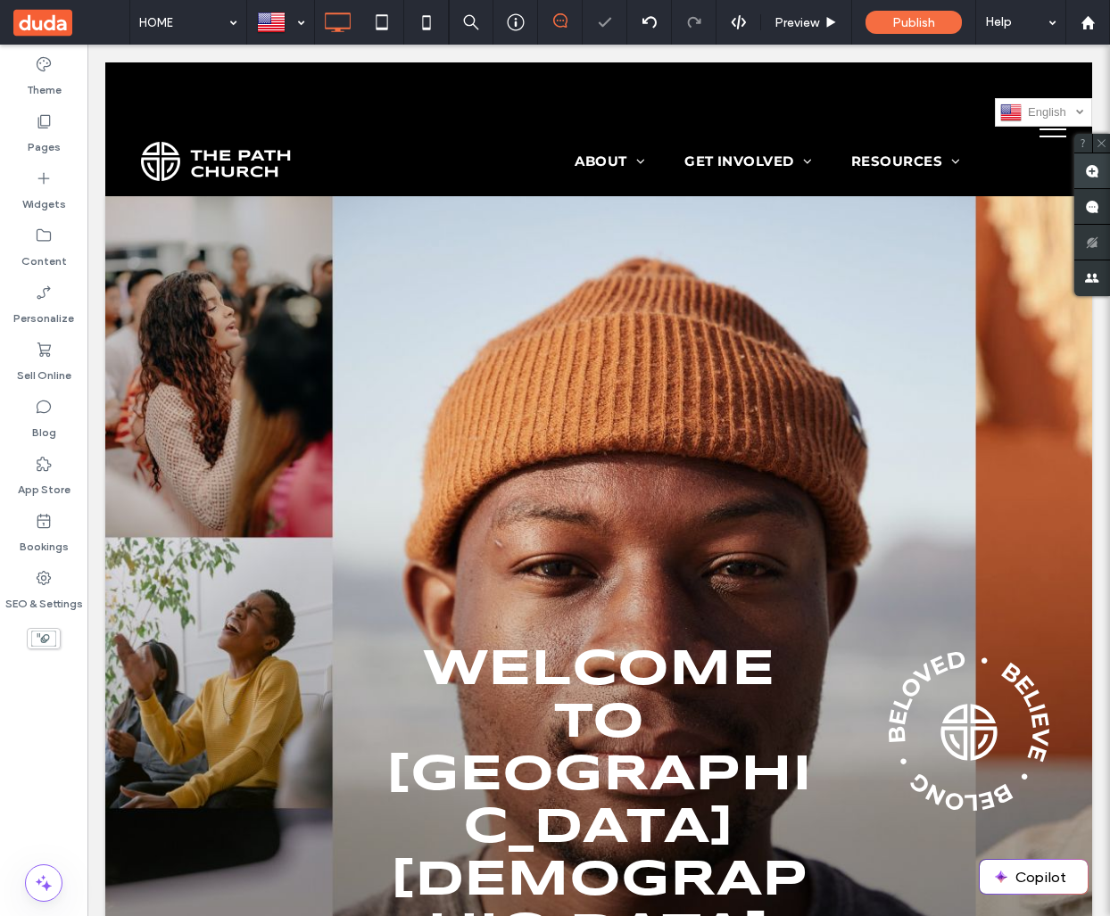
click at [40, 593] on label "SEO & Settings" at bounding box center [44, 599] width 78 height 25
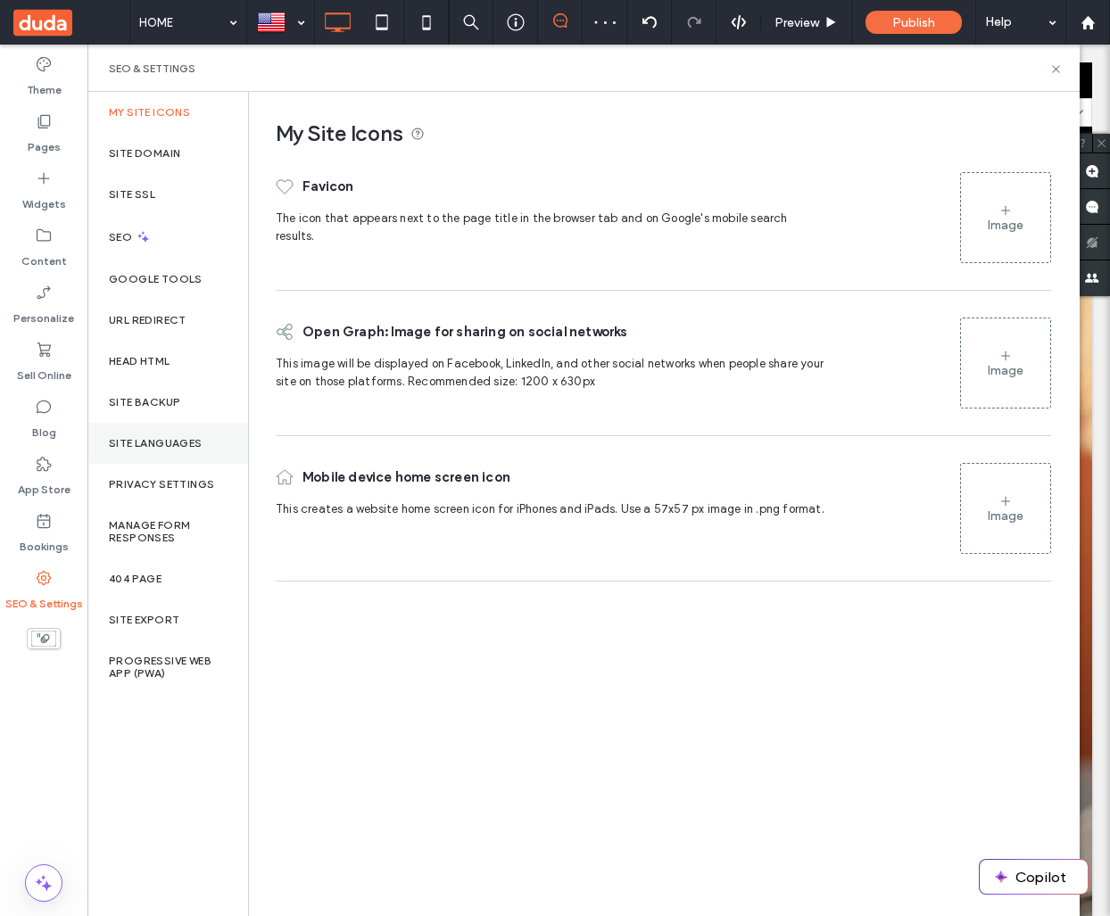
click at [163, 444] on label "Site Languages" at bounding box center [156, 443] width 94 height 12
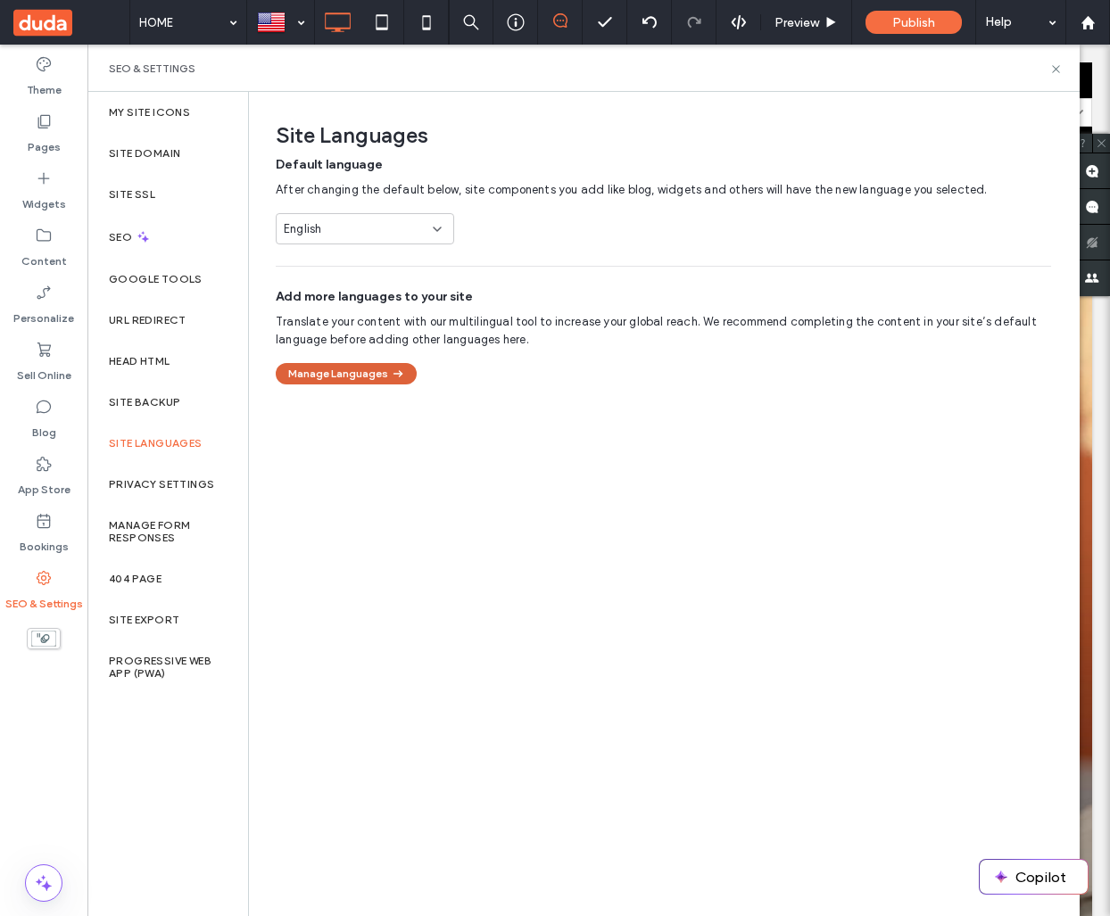
click at [358, 380] on button "Manage Languages" at bounding box center [346, 373] width 141 height 21
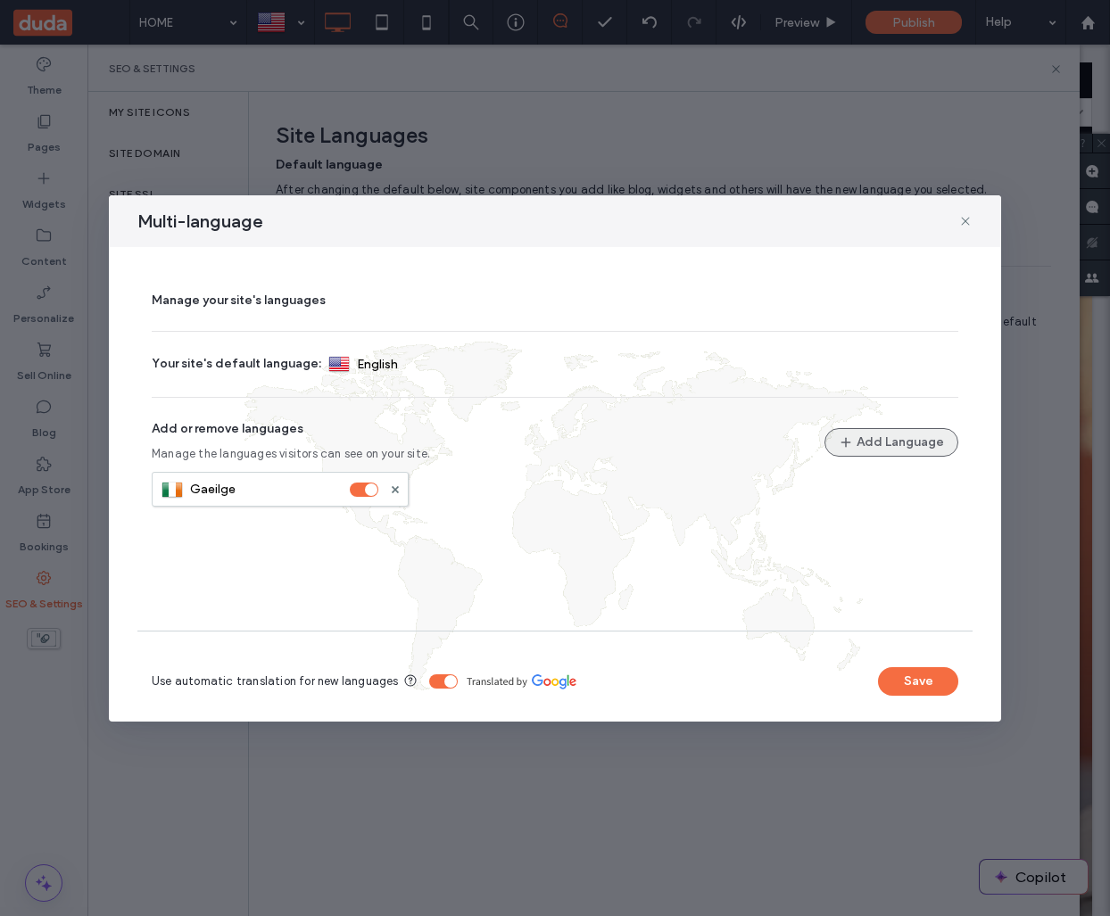
click at [846, 441] on button "Add Language" at bounding box center [891, 442] width 134 height 29
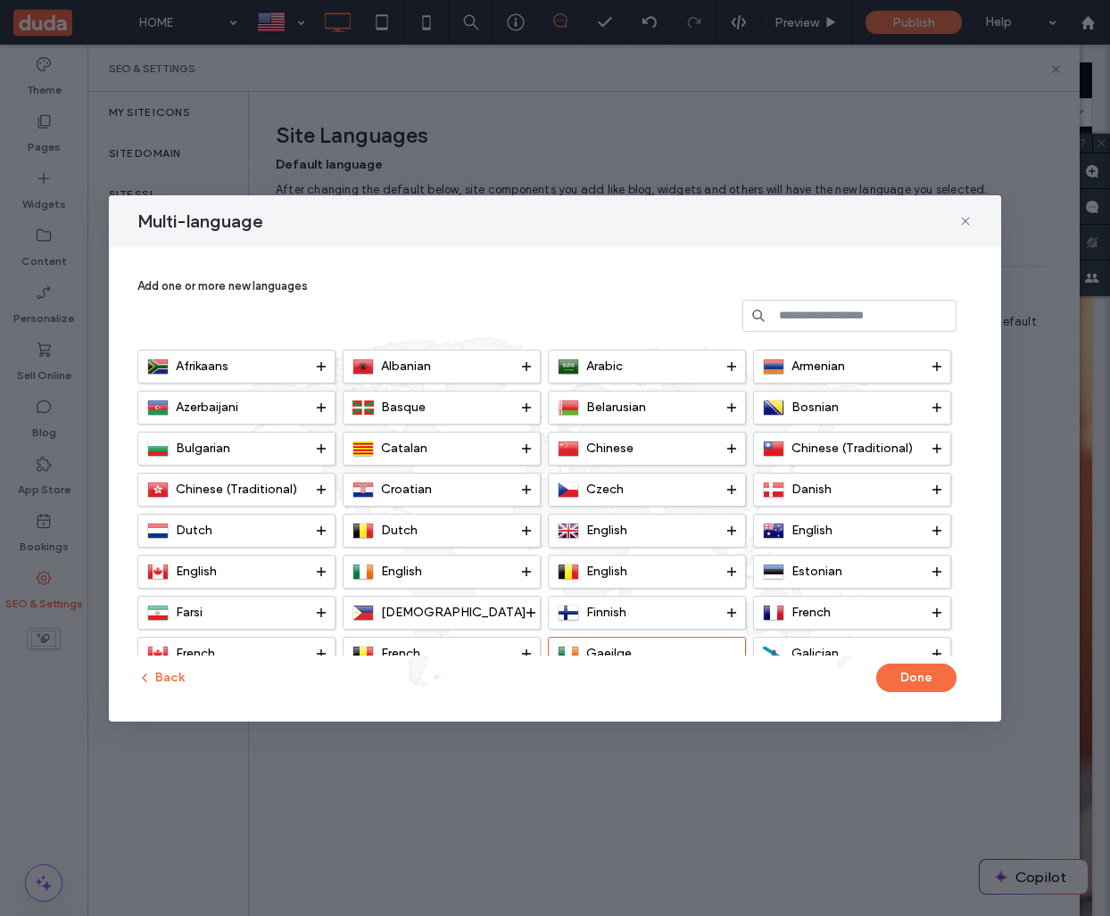
click at [876, 319] on input at bounding box center [849, 316] width 214 height 32
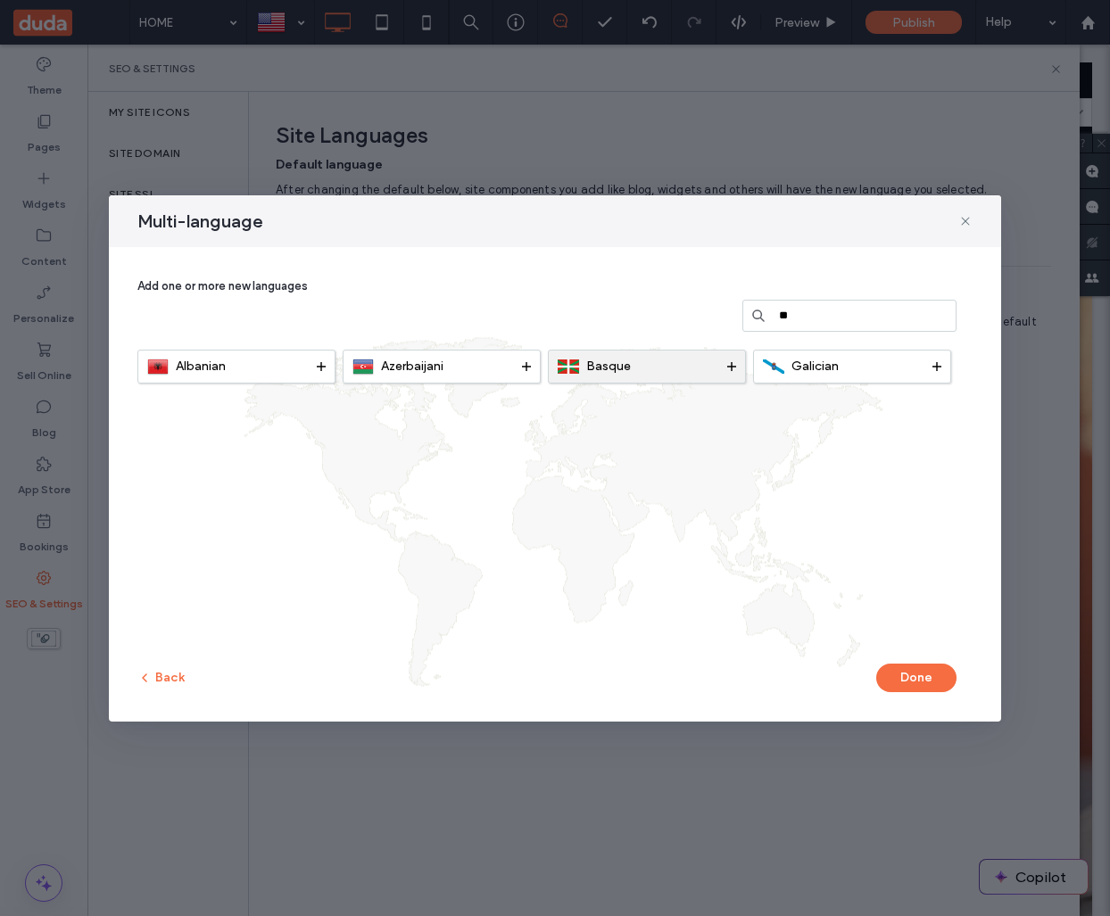
type input "**"
click at [616, 368] on span "Basque" at bounding box center [608, 366] width 45 height 15
click at [916, 678] on button "Done" at bounding box center [916, 678] width 80 height 29
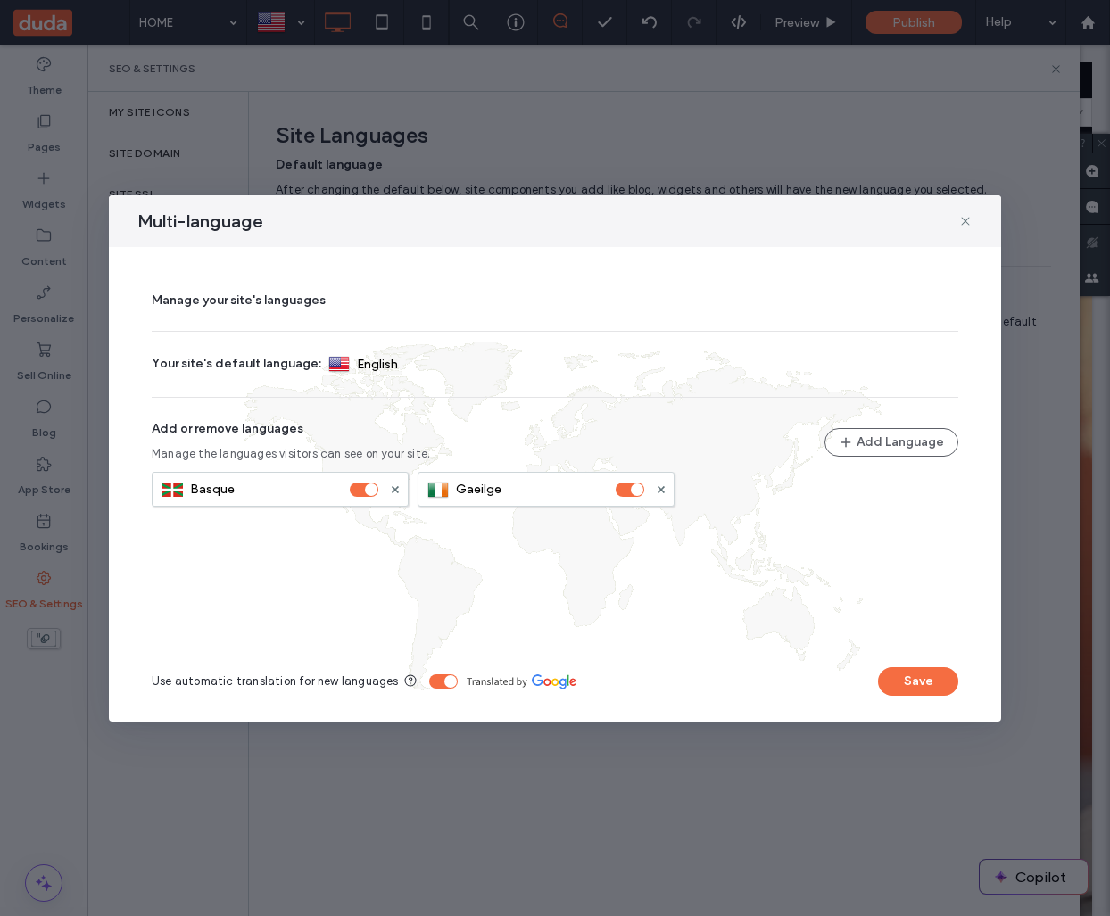
click at [916, 678] on button "Save" at bounding box center [918, 681] width 80 height 29
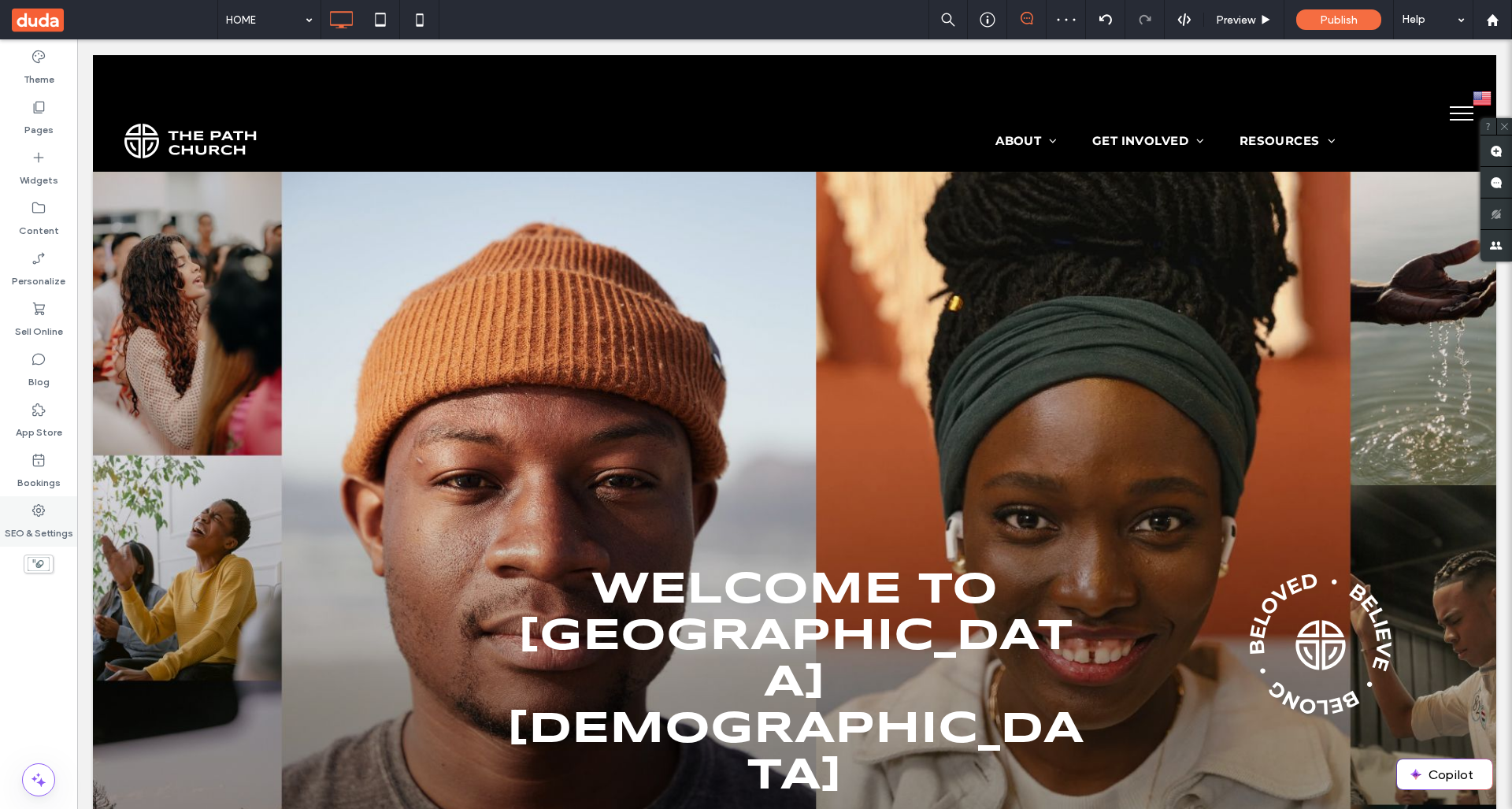
click at [25, 521] on label "SEO & Settings" at bounding box center [39, 529] width 69 height 22
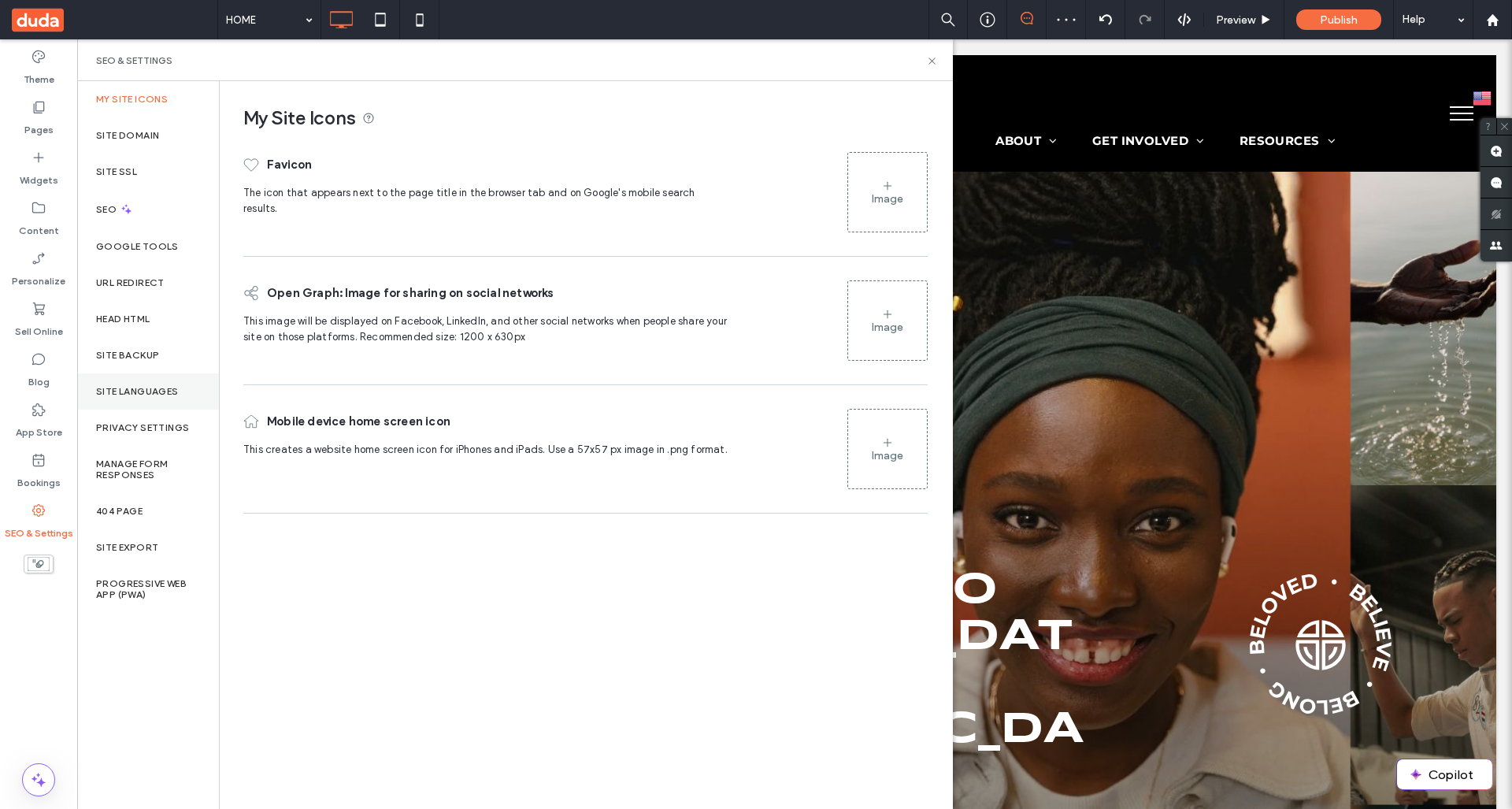
click at [139, 384] on div "Site Languages" at bounding box center [147, 391] width 142 height 36
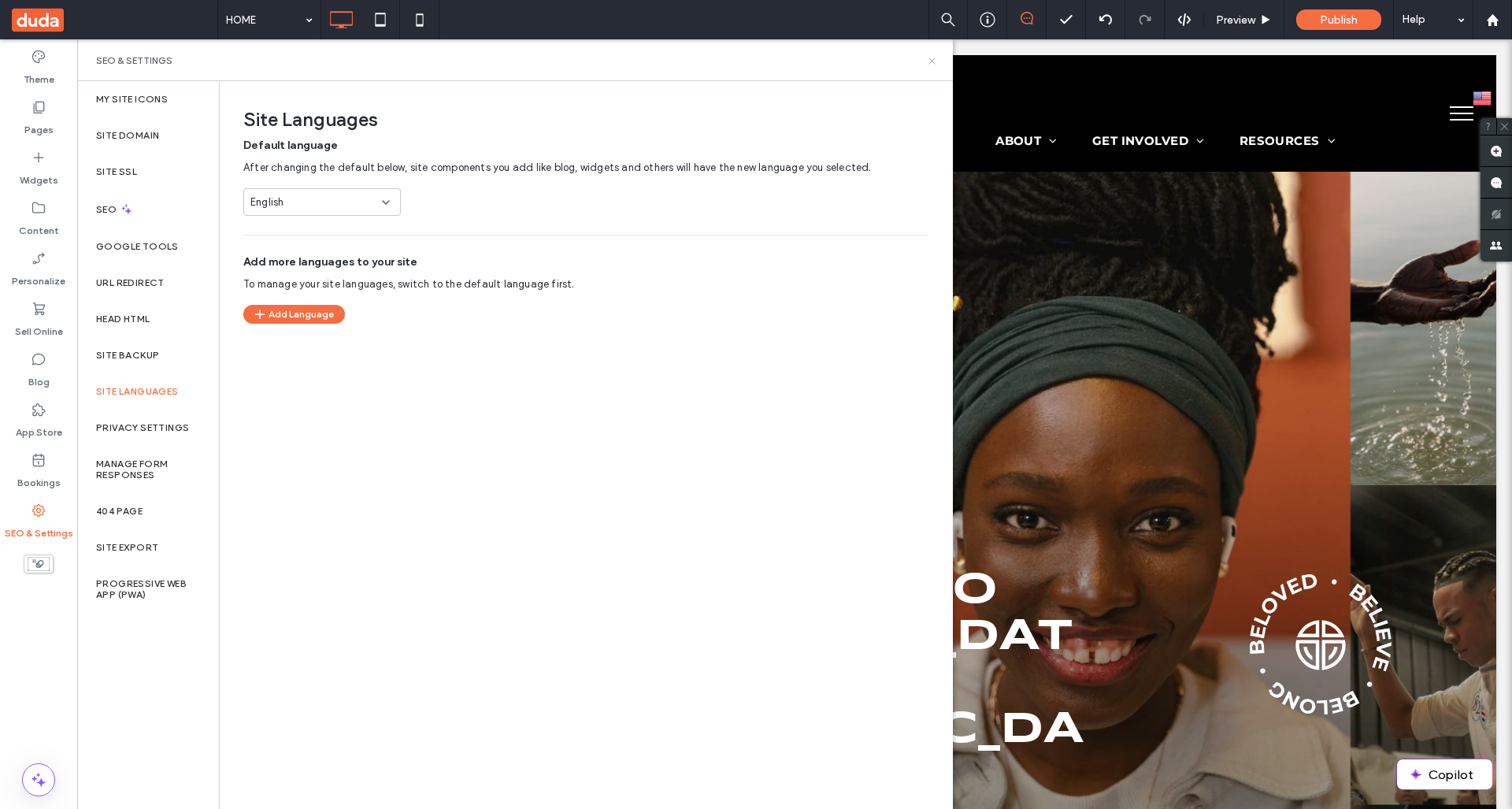
click at [928, 57] on icon at bounding box center [931, 60] width 11 height 11
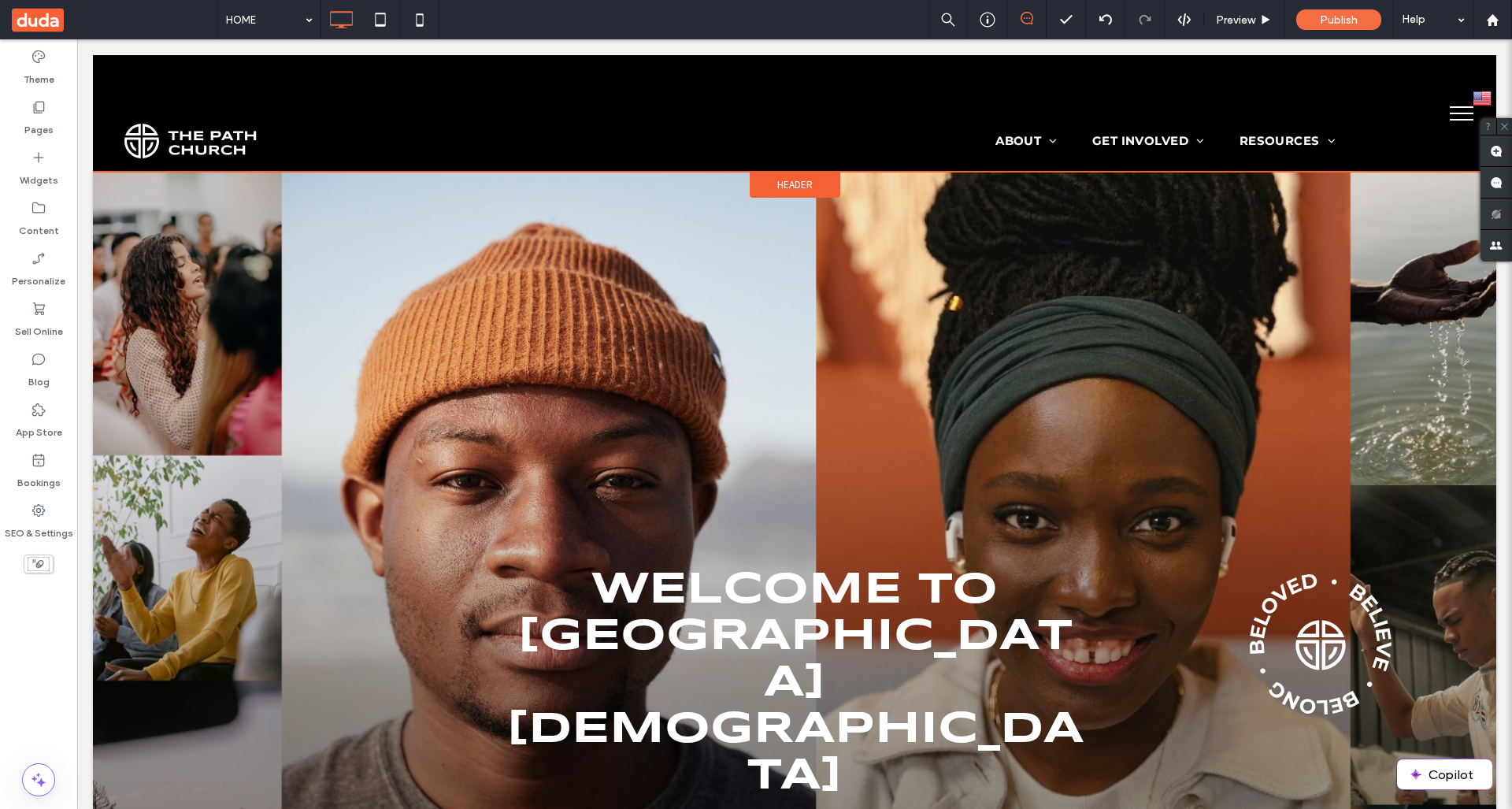
drag, startPoint x: 785, startPoint y: 42, endPoint x: 513, endPoint y: 59, distance: 272.5
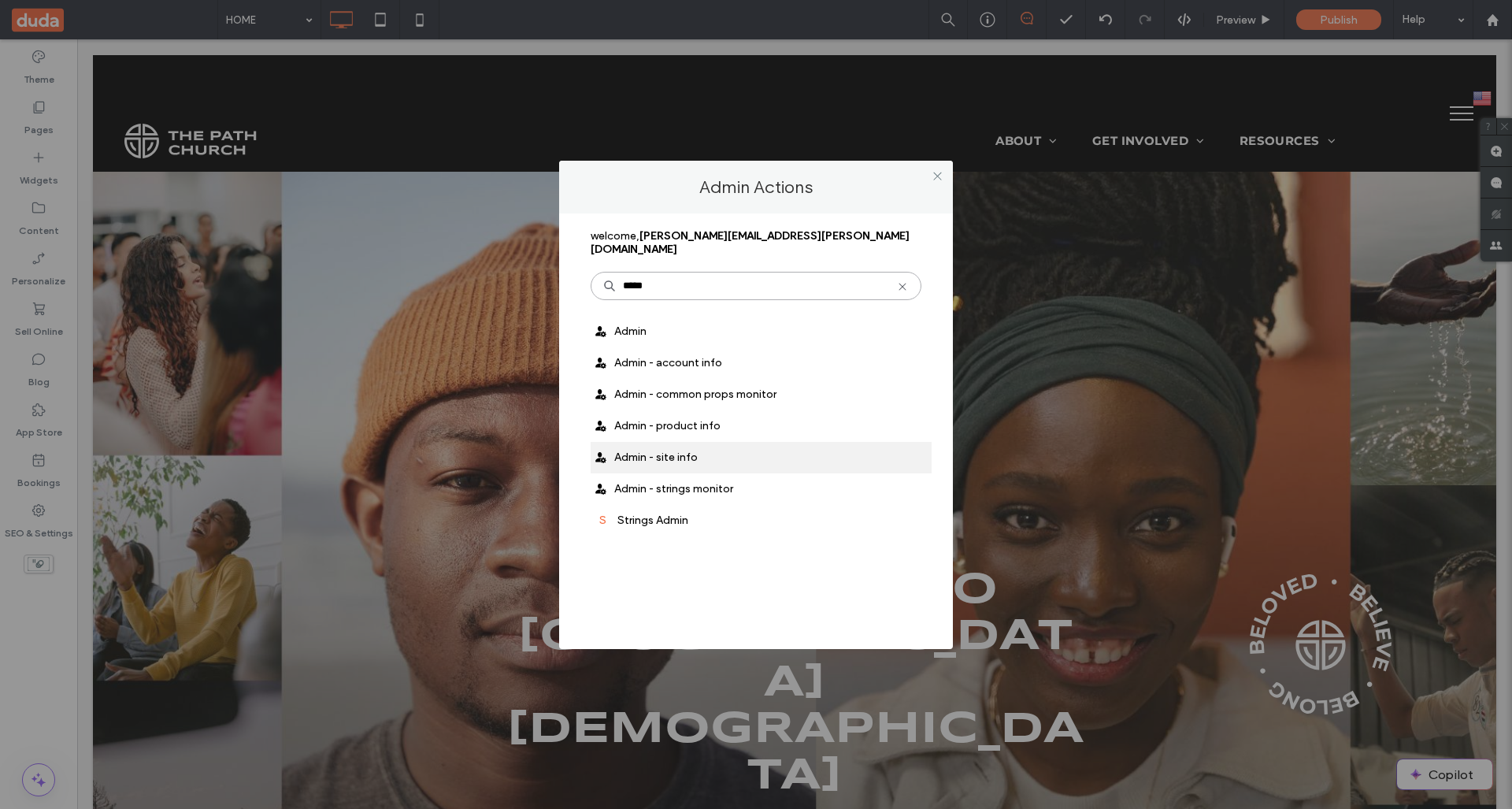
type input "*****"
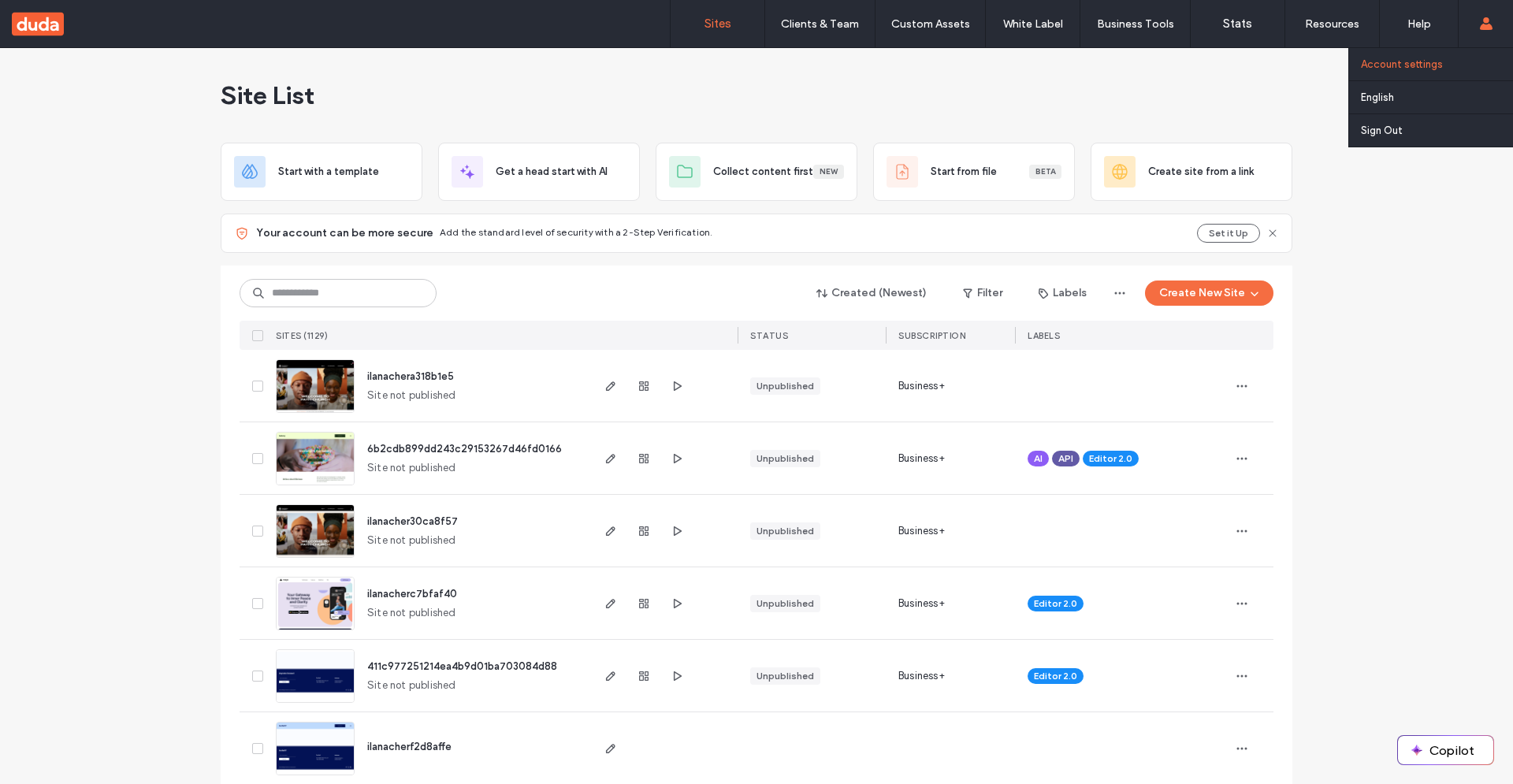
click at [1415, 65] on label "Account settings" at bounding box center [1401, 64] width 82 height 11
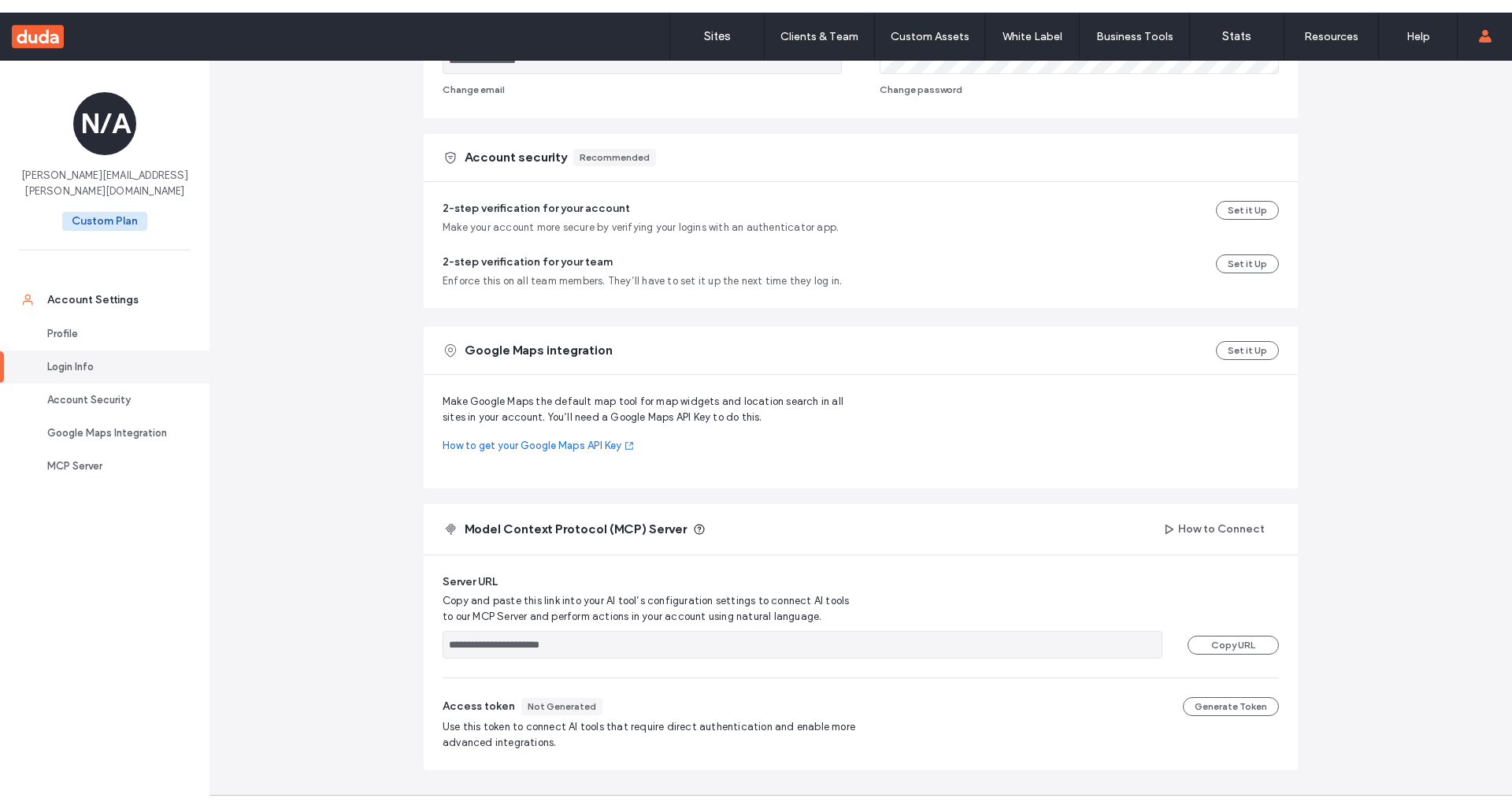
scroll to position [442, 0]
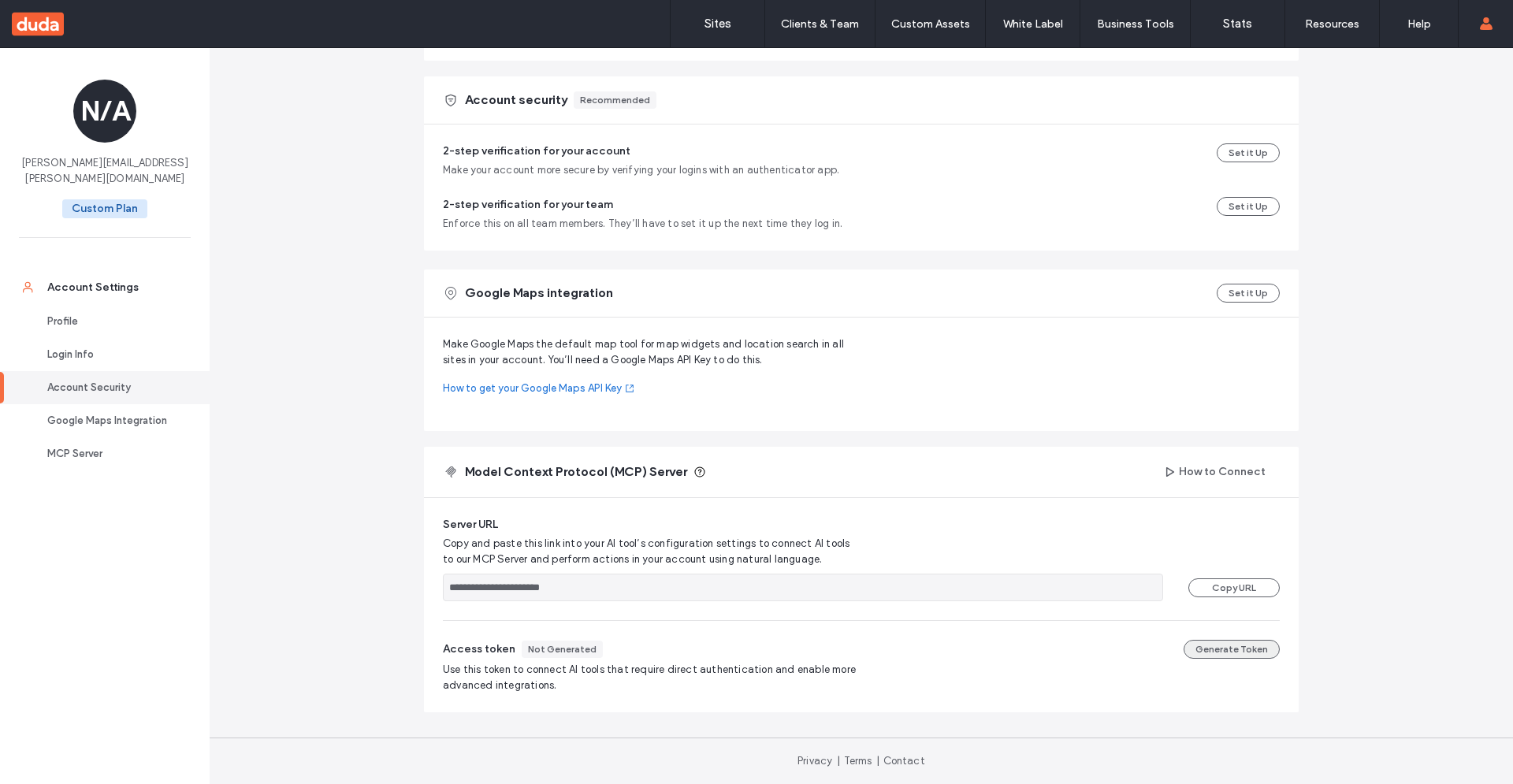
click at [1214, 654] on button "Generate Token" at bounding box center [1231, 648] width 96 height 19
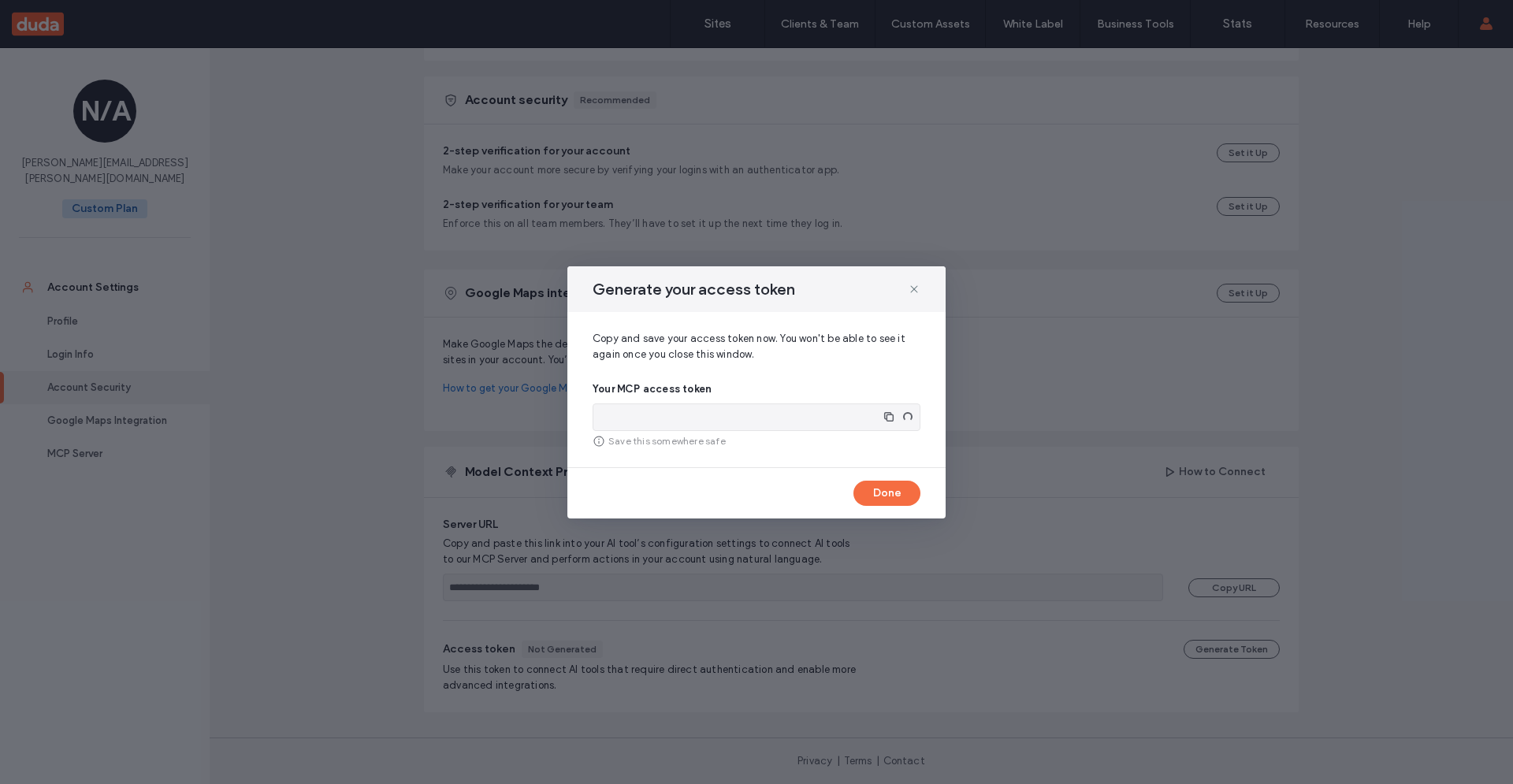
type input "**********"
click at [905, 417] on use "button" at bounding box center [901, 417] width 10 height 10
click at [894, 505] on button "Done" at bounding box center [887, 493] width 67 height 26
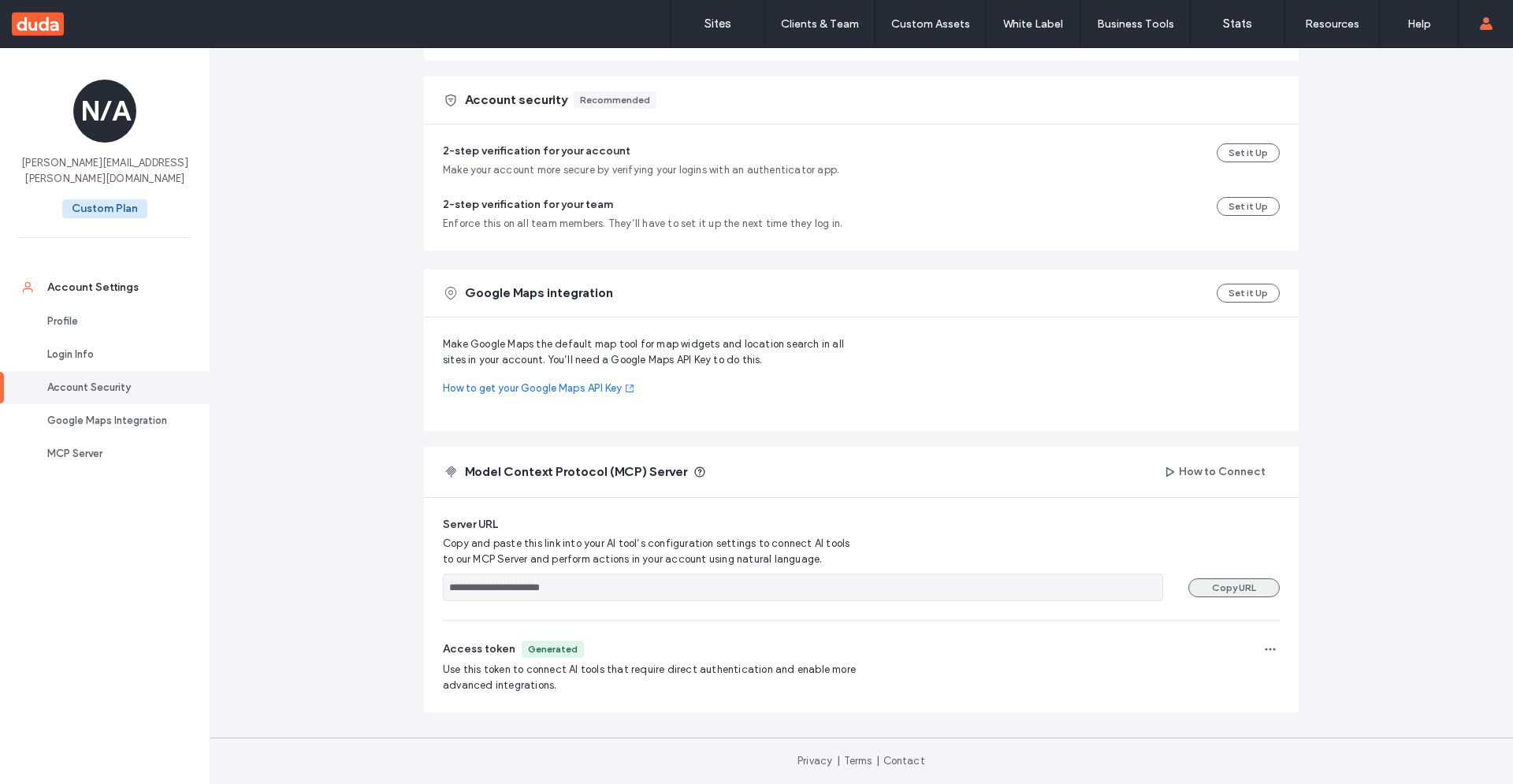
click at [1220, 581] on button "Copy URL" at bounding box center [1233, 587] width 91 height 19
click at [1267, 645] on icon "button" at bounding box center [1270, 649] width 12 height 12
click at [1244, 681] on span "Regenerate Token" at bounding box center [1207, 687] width 86 height 16
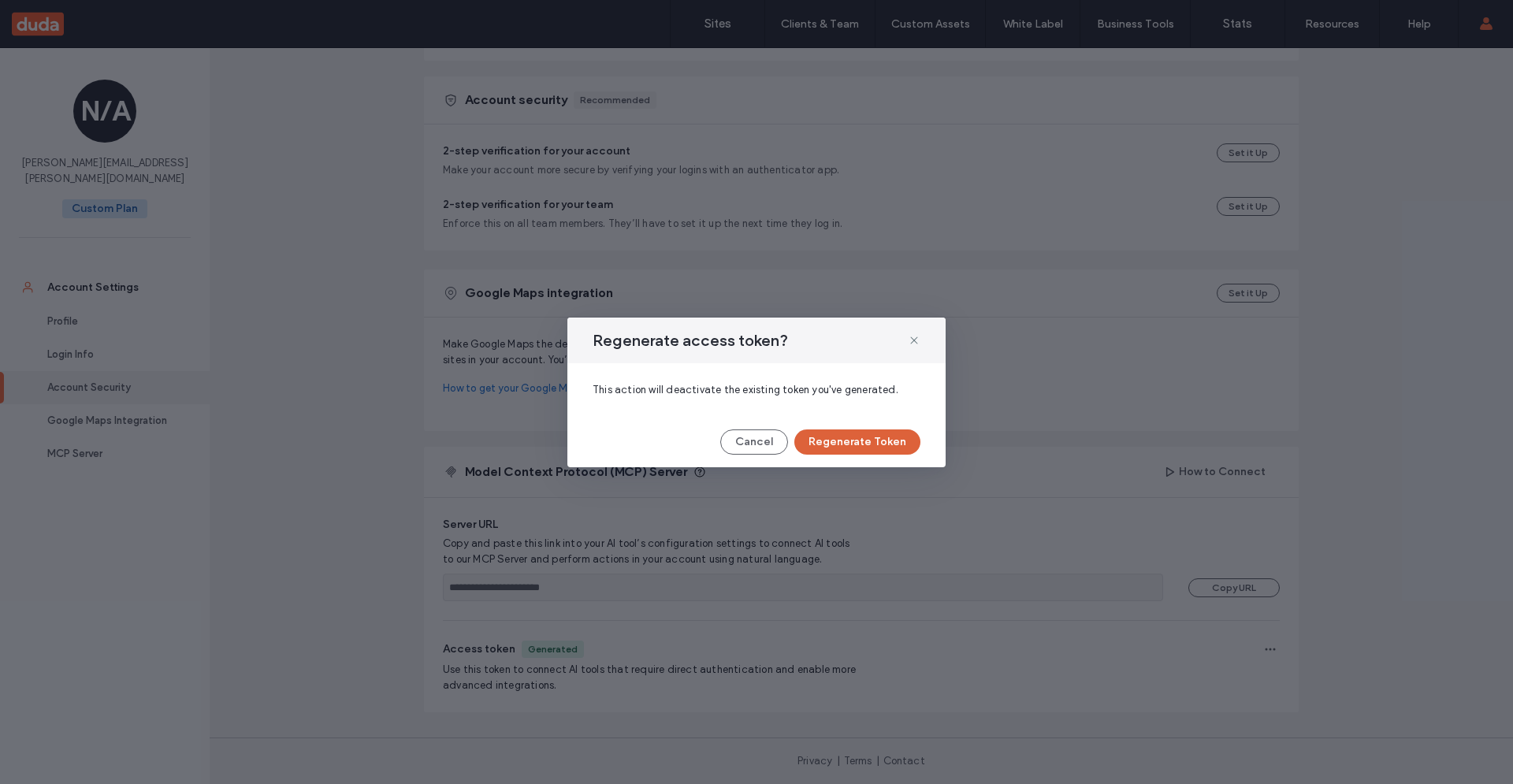
click at [828, 441] on button "Regenerate Token" at bounding box center [857, 441] width 126 height 26
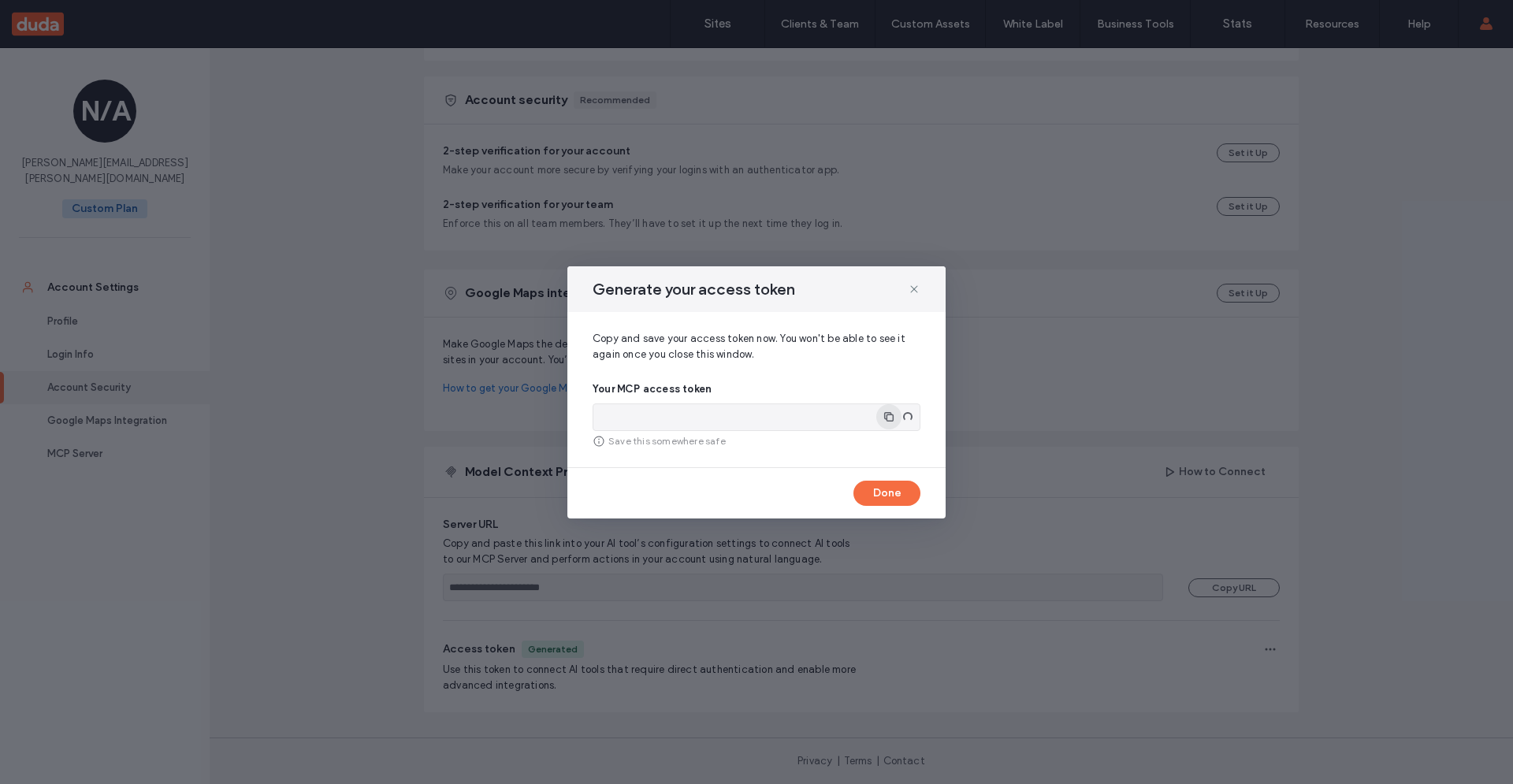
type input "**********"
click at [909, 415] on span "button" at bounding box center [901, 417] width 26 height 26
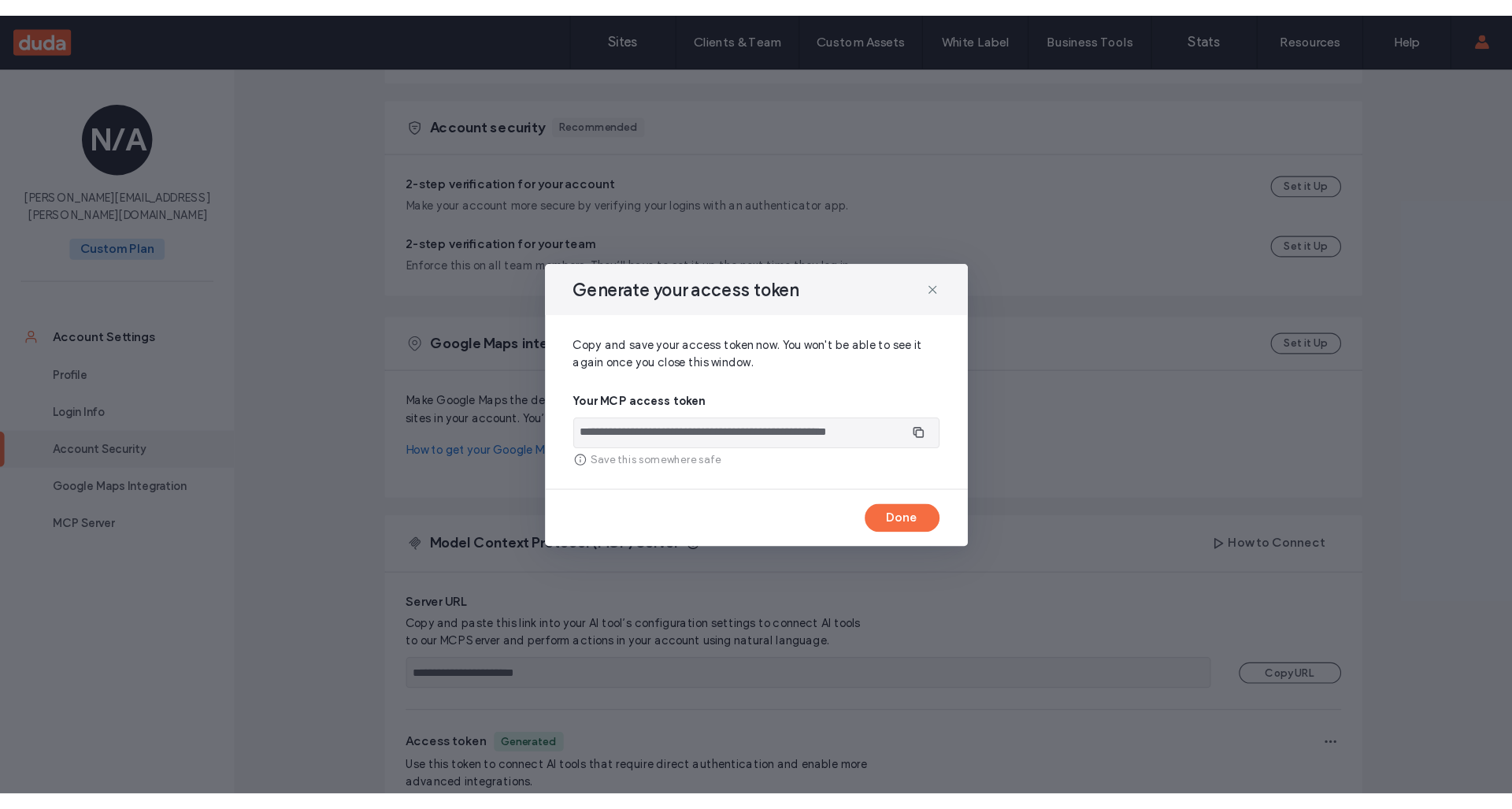
scroll to position [417, 0]
